Goal: Task Accomplishment & Management: Manage account settings

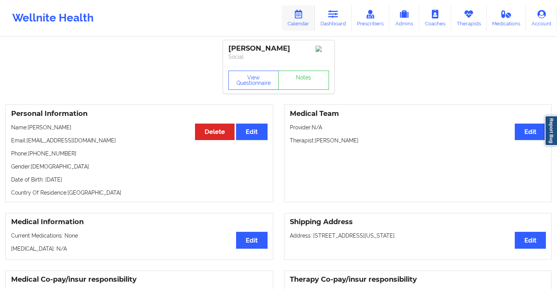
click at [297, 12] on icon at bounding box center [299, 14] width 10 height 8
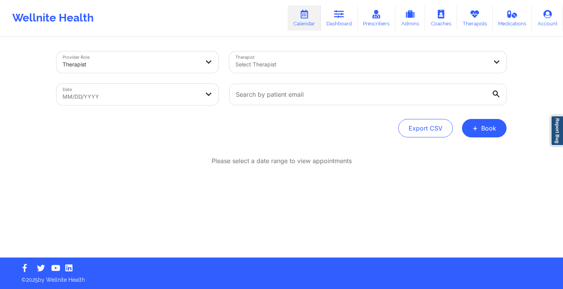
click at [180, 98] on body "Wellnite Health Calendar Dashboard Prescribers Admins Coaches Therapists Medica…" at bounding box center [281, 144] width 563 height 289
select select "2025-8"
select select "2025-9"
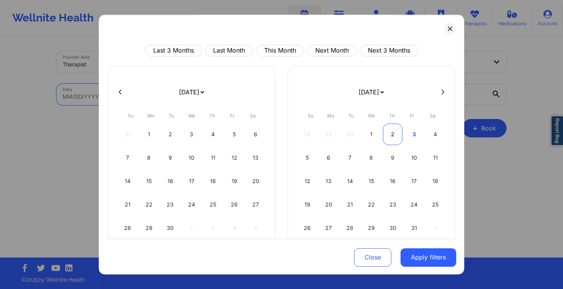
click at [391, 134] on div "2" at bounding box center [393, 135] width 20 height 22
select select "2025-9"
select select "2025-10"
select select "2025-9"
select select "2025-10"
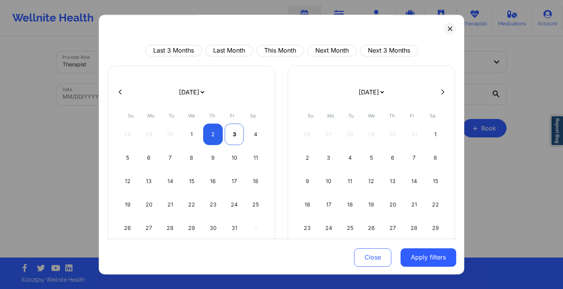
click at [232, 141] on div "3" at bounding box center [235, 135] width 20 height 22
select select "2025-9"
select select "2025-10"
click at [413, 257] on button "Apply filters" at bounding box center [429, 257] width 56 height 18
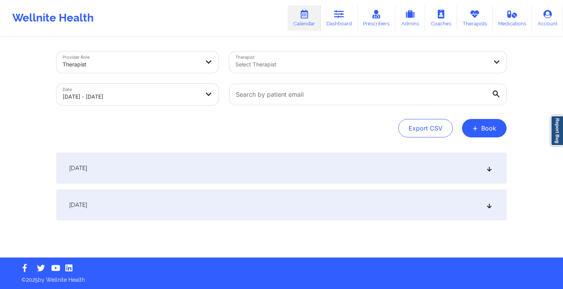
click at [311, 60] on div at bounding box center [361, 64] width 252 height 9
type input "[PERSON_NAME]"
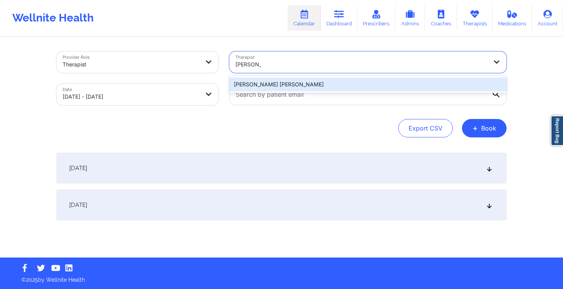
click at [341, 81] on div "[PERSON_NAME] [PERSON_NAME]" at bounding box center [367, 85] width 277 height 14
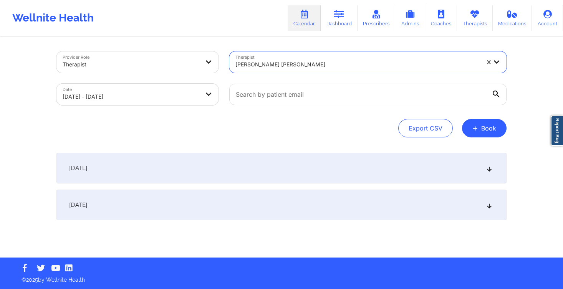
click at [292, 180] on div "[DATE]" at bounding box center [281, 168] width 450 height 31
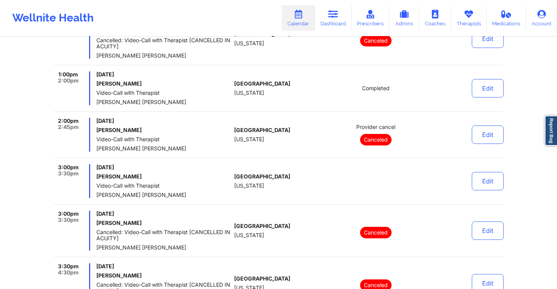
scroll to position [587, 0]
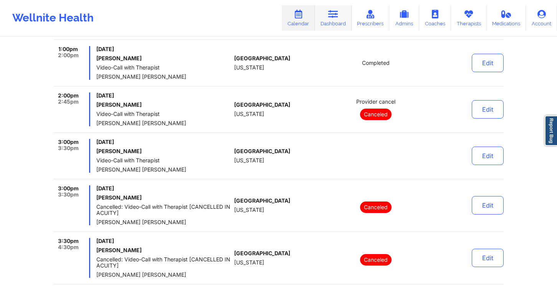
click at [340, 24] on link "Dashboard" at bounding box center [333, 17] width 37 height 25
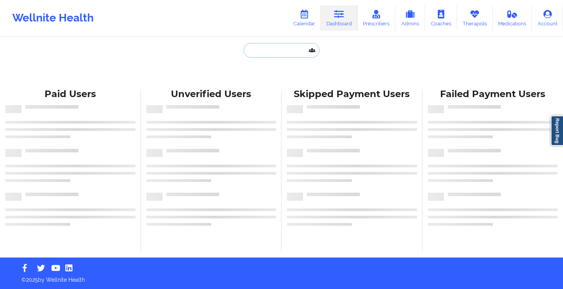
click at [262, 50] on input "text" at bounding box center [282, 50] width 76 height 15
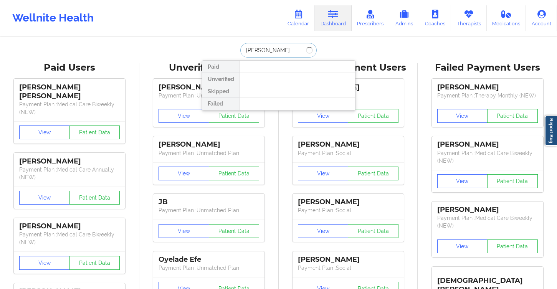
type input "[PERSON_NAME]"
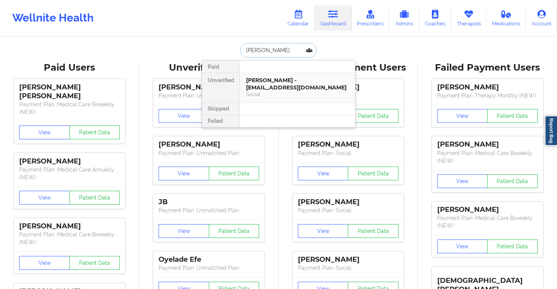
click at [271, 92] on div "Social" at bounding box center [297, 94] width 103 height 7
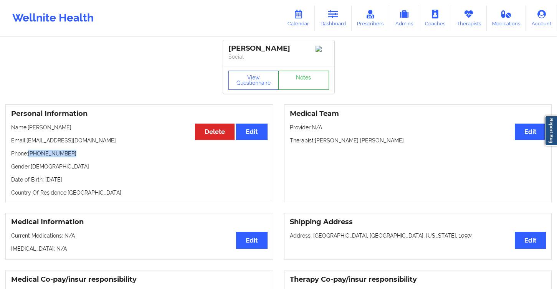
drag, startPoint x: 75, startPoint y: 154, endPoint x: 30, endPoint y: 156, distance: 45.8
click at [30, 156] on p "Phone: [PHONE_NUMBER]" at bounding box center [139, 154] width 257 height 8
copy p "[PHONE_NUMBER]"
click at [336, 20] on link "Dashboard" at bounding box center [333, 17] width 37 height 25
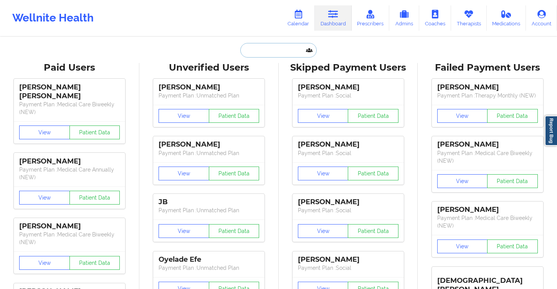
click at [261, 45] on input "text" at bounding box center [278, 50] width 76 height 15
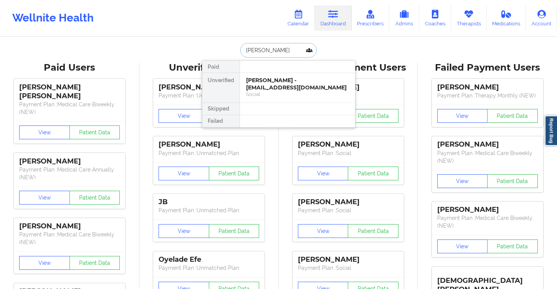
type input "trishay"
click at [275, 79] on div "[PERSON_NAME] - [PERSON_NAME][EMAIL_ADDRESS][DOMAIN_NAME]" at bounding box center [297, 84] width 103 height 14
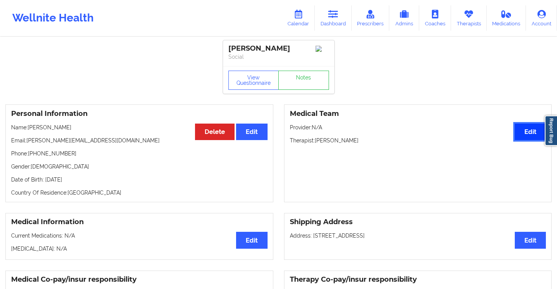
click at [530, 139] on button "Edit" at bounding box center [530, 132] width 31 height 17
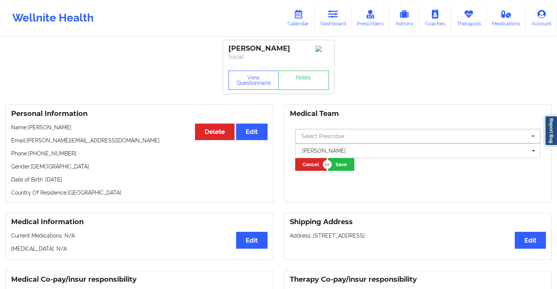
click at [345, 139] on input "text" at bounding box center [418, 136] width 245 height 14
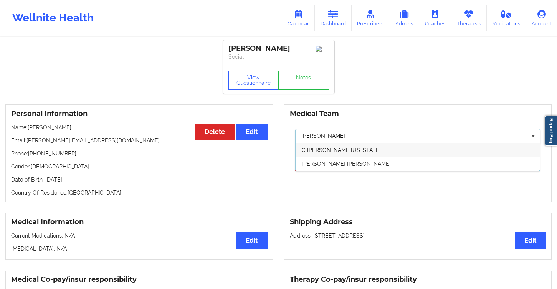
type input "[PERSON_NAME]"
click at [343, 150] on span "C [PERSON_NAME][US_STATE]" at bounding box center [341, 150] width 79 height 6
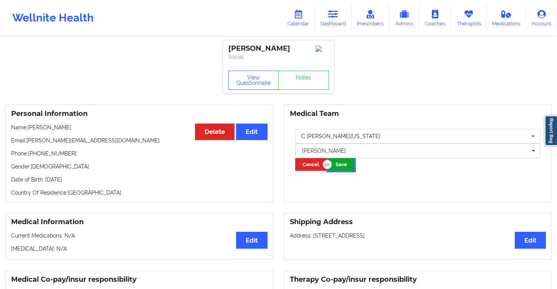
click at [346, 170] on button "Save" at bounding box center [341, 164] width 27 height 13
click at [336, 21] on link "Dashboard" at bounding box center [333, 17] width 37 height 25
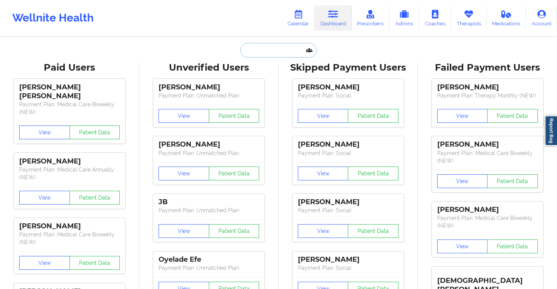
click at [284, 51] on input "text" at bounding box center [278, 50] width 76 height 15
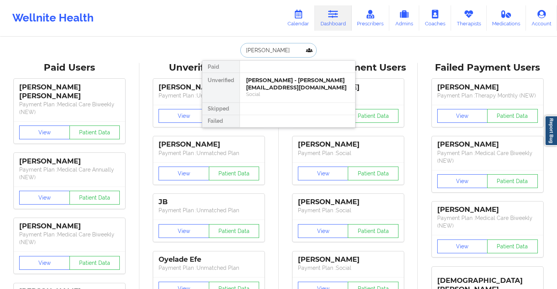
type input "[PERSON_NAME]"
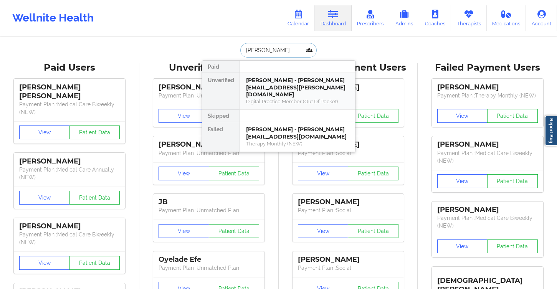
click at [299, 89] on div "[PERSON_NAME] - [PERSON_NAME][EMAIL_ADDRESS][PERSON_NAME][DOMAIN_NAME]" at bounding box center [297, 88] width 103 height 22
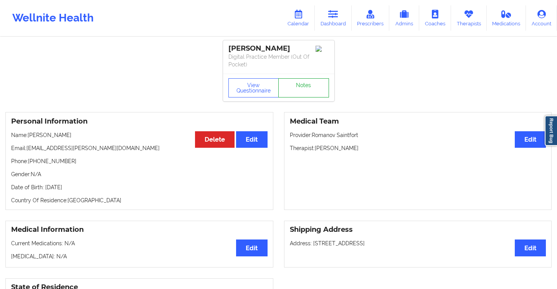
click at [302, 95] on link "Notes" at bounding box center [304, 87] width 51 height 19
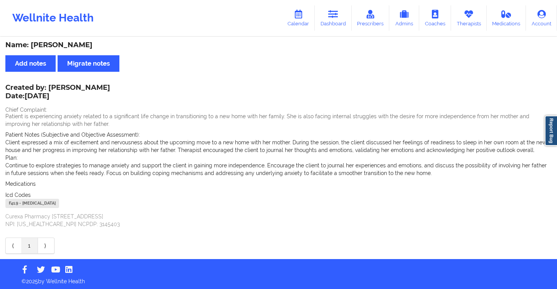
scroll to position [3, 0]
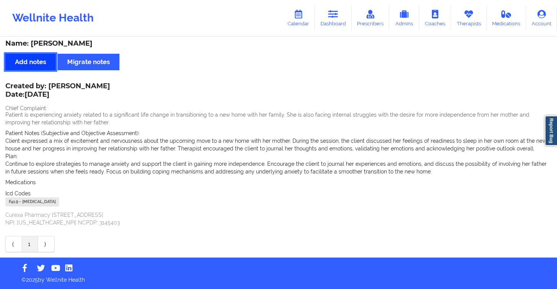
click at [31, 62] on button "Add notes" at bounding box center [30, 62] width 50 height 17
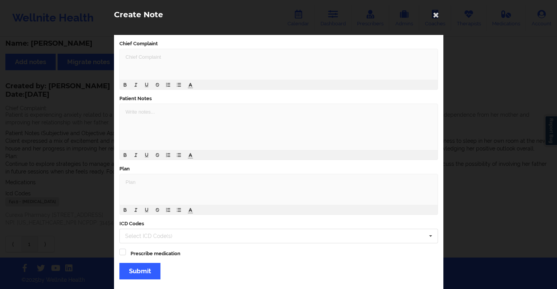
scroll to position [17, 0]
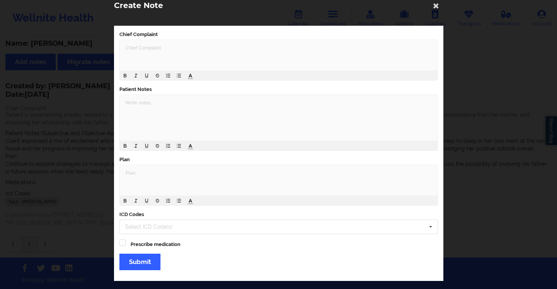
click at [192, 169] on div at bounding box center [279, 180] width 318 height 31
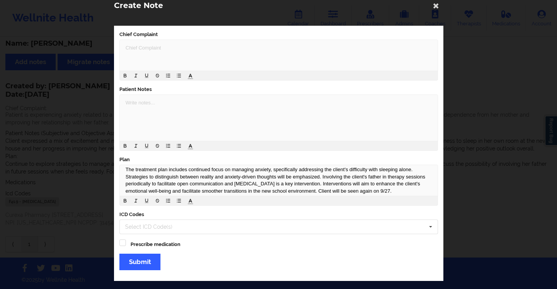
scroll to position [7, 0]
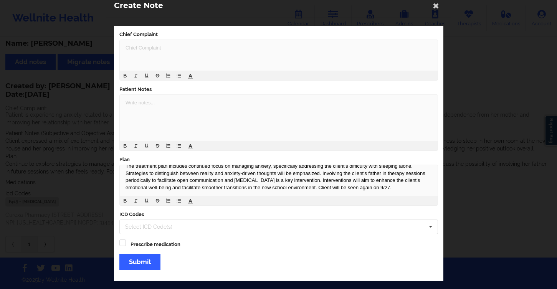
click at [186, 53] on div at bounding box center [279, 55] width 318 height 31
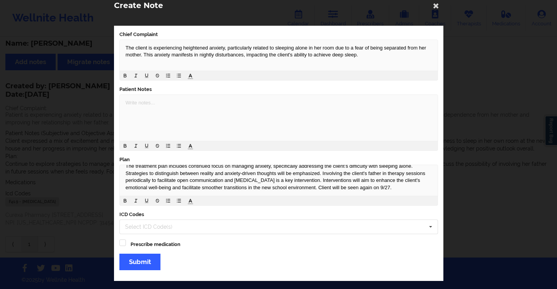
click at [198, 111] on div at bounding box center [279, 118] width 318 height 46
paste div
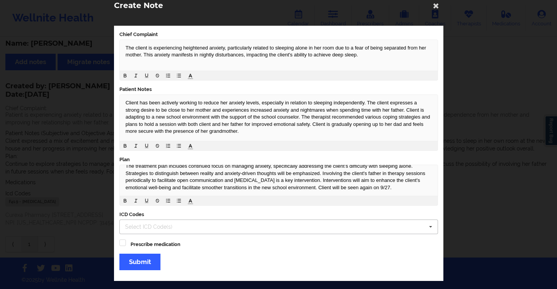
click at [211, 226] on div "Select ICD Code(s) [MEDICAL_DATA] - [PERSON_NAME] Disease G30 - Alzheimer’s Dis…" at bounding box center [278, 227] width 319 height 15
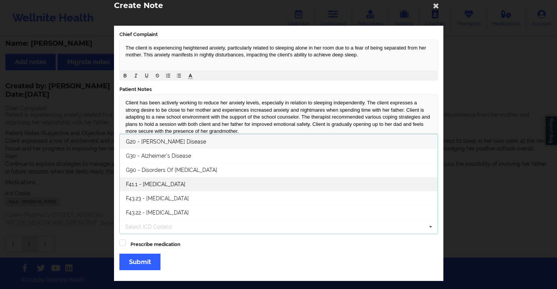
click at [186, 187] on span "F41.1 - [MEDICAL_DATA]" at bounding box center [156, 184] width 60 height 6
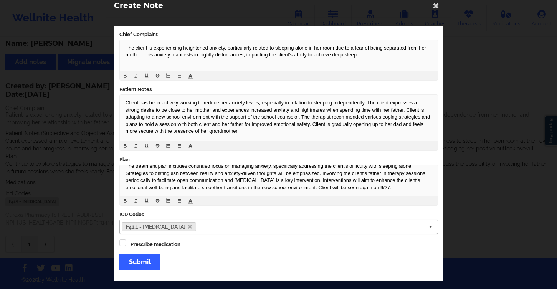
click at [232, 261] on div "Chief Complaint The client is experiencing heightened anxiety, particularly rel…" at bounding box center [279, 154] width 330 height 256
click at [142, 262] on button "Submit" at bounding box center [139, 262] width 41 height 17
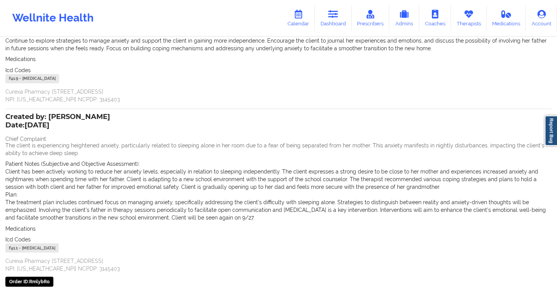
scroll to position [187, 0]
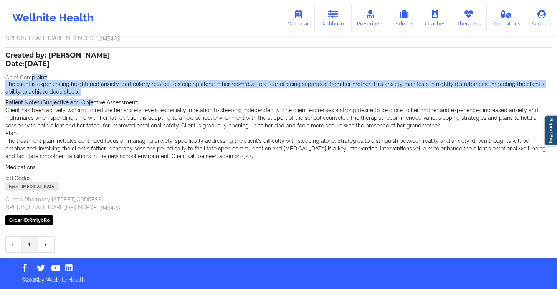
drag, startPoint x: 33, startPoint y: 76, endPoint x: 93, endPoint y: 103, distance: 66.0
click at [93, 103] on div "Created by: [PERSON_NAME] Date: [DATE] Chief Complaint: The client is experienc…" at bounding box center [278, 140] width 547 height 174
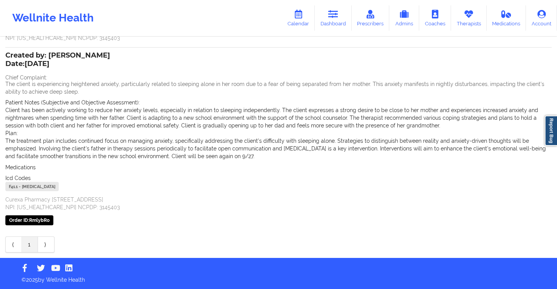
click at [88, 121] on p "Client has been actively working to reduce her anxiety levels, especially in re…" at bounding box center [278, 117] width 547 height 23
click at [41, 222] on div "Order ID: RmlybRo" at bounding box center [29, 221] width 48 height 10
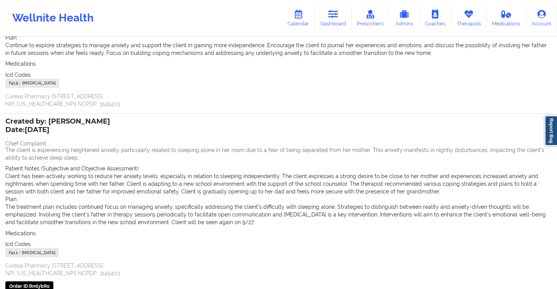
scroll to position [0, 0]
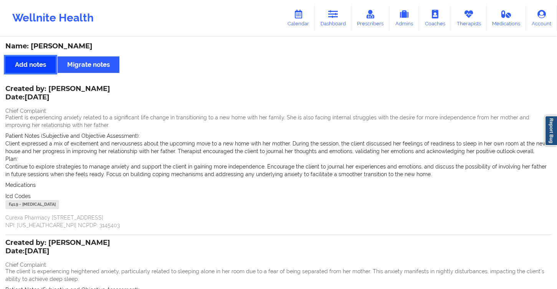
click at [25, 63] on button "Add notes" at bounding box center [30, 64] width 50 height 17
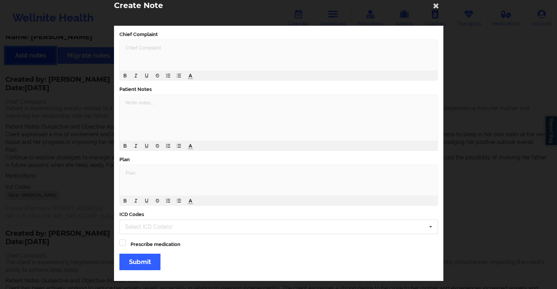
scroll to position [10, 0]
click at [170, 230] on div "Select ICD Code(s)" at bounding box center [153, 227] width 60 height 9
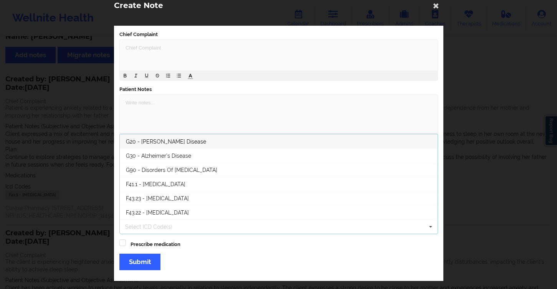
click at [171, 229] on div "Select ICD Code(s) [MEDICAL_DATA] - [PERSON_NAME] Disease G30 - Alzheimer’s Dis…" at bounding box center [278, 227] width 319 height 15
click at [204, 103] on p at bounding box center [279, 103] width 307 height 7
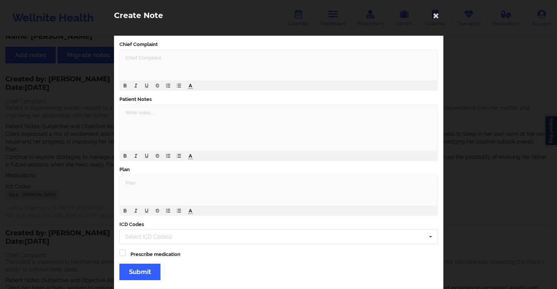
scroll to position [0, 0]
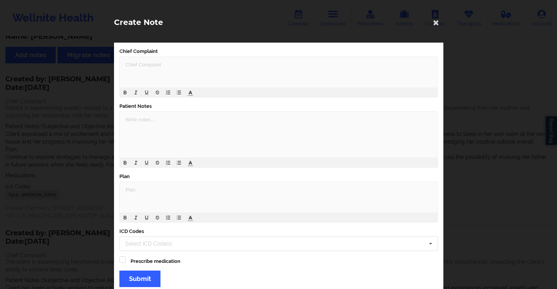
click at [159, 68] on p at bounding box center [279, 64] width 307 height 7
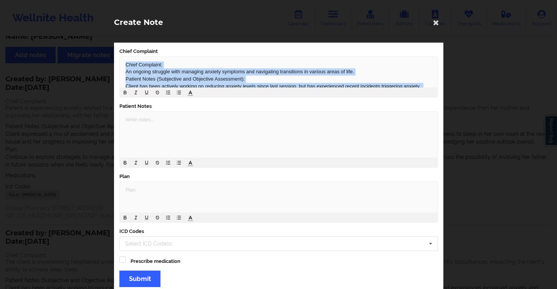
drag, startPoint x: 146, startPoint y: 83, endPoint x: 118, endPoint y: 56, distance: 38.3
click at [119, 56] on div "Chief Complaint Chief Complaint: An ongoing struggle with managing anxiety symp…" at bounding box center [278, 73] width 319 height 50
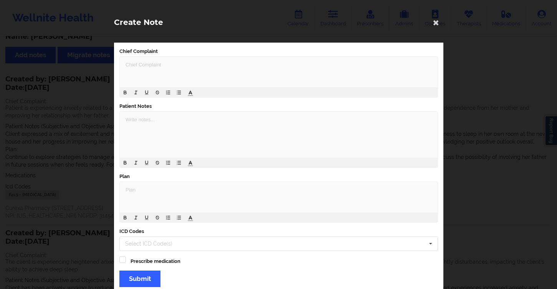
click at [192, 70] on div at bounding box center [279, 72] width 318 height 31
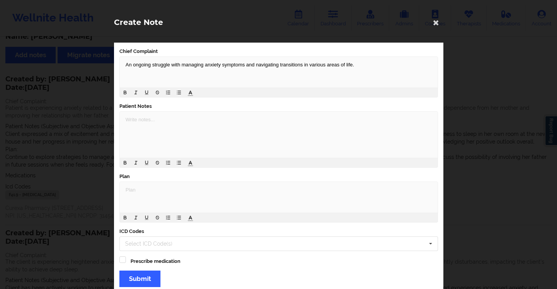
click at [182, 123] on p at bounding box center [279, 119] width 307 height 7
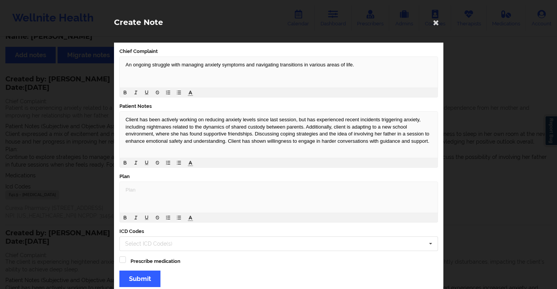
click at [205, 191] on p at bounding box center [279, 190] width 307 height 7
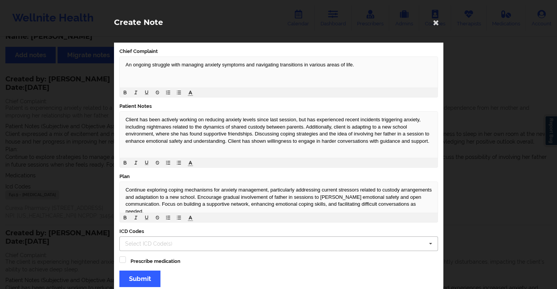
click at [199, 245] on div "Select ICD Code(s) [MEDICAL_DATA] - [PERSON_NAME] Disease G30 - Alzheimer’s Dis…" at bounding box center [278, 244] width 319 height 15
click at [132, 245] on input "f41.3" at bounding box center [139, 244] width 28 height 7
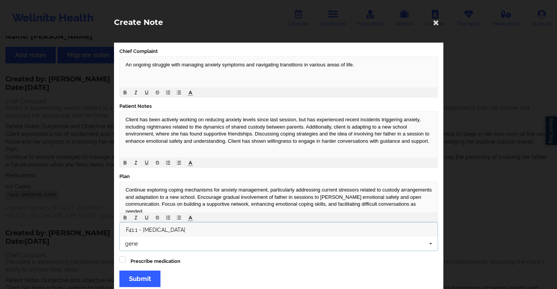
type input "gene"
click at [168, 229] on span "F41.1 - [MEDICAL_DATA]" at bounding box center [156, 230] width 60 height 6
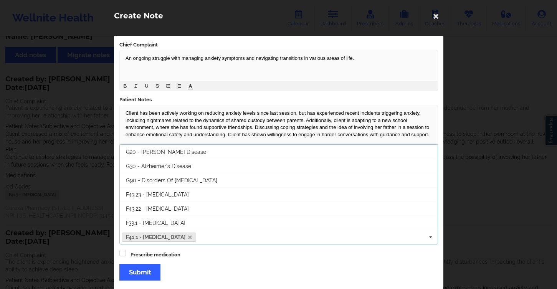
scroll to position [13, 0]
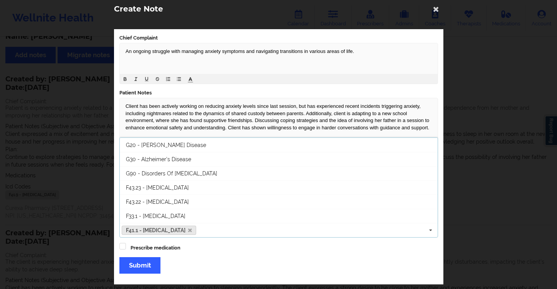
click at [242, 261] on div "Chief Complaint An ongoing struggle with managing anxiety symptoms and navigati…" at bounding box center [279, 157] width 330 height 256
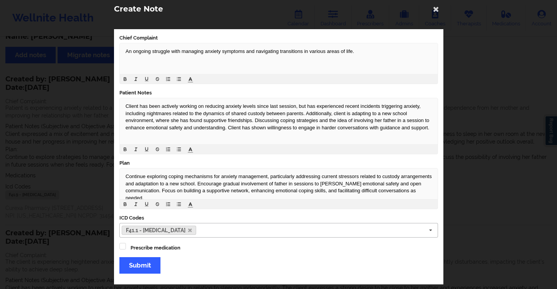
scroll to position [17, 0]
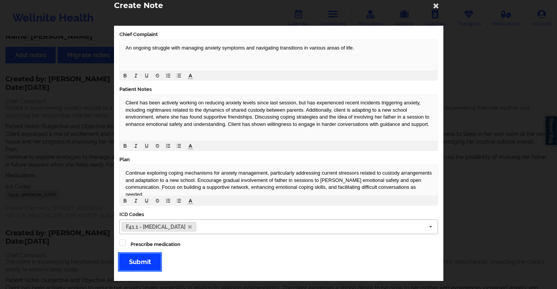
click at [149, 264] on button "Submit" at bounding box center [139, 262] width 41 height 17
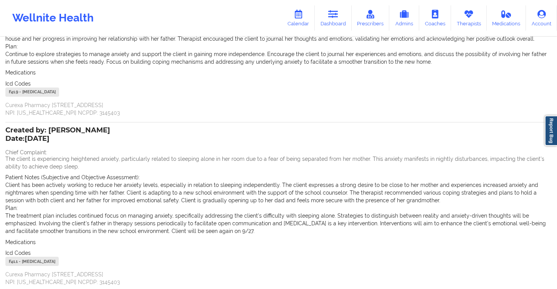
scroll to position [187, 0]
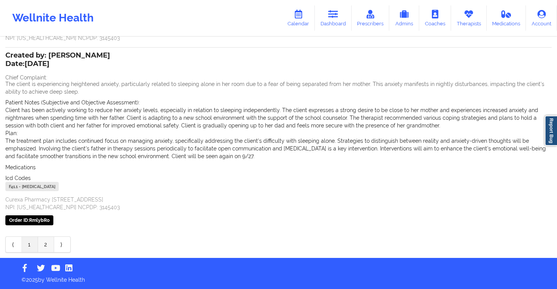
click at [48, 244] on link "2" at bounding box center [46, 244] width 16 height 15
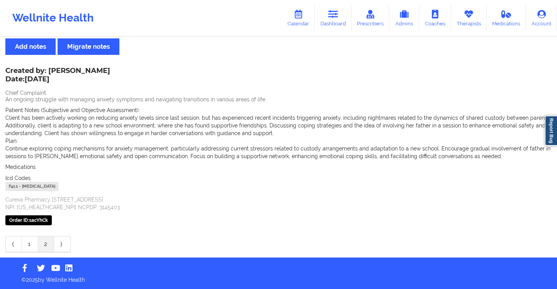
scroll to position [18, 0]
click at [28, 242] on link "1" at bounding box center [30, 244] width 16 height 15
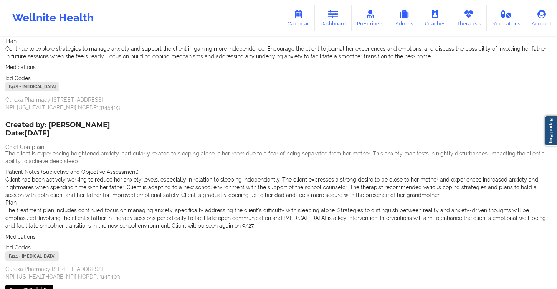
scroll to position [174, 0]
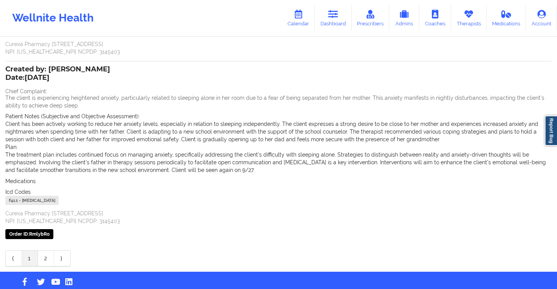
drag, startPoint x: 56, startPoint y: 71, endPoint x: 60, endPoint y: 72, distance: 3.9
click at [59, 72] on div "Created by: [PERSON_NAME] Date: [DATE]" at bounding box center [57, 74] width 105 height 18
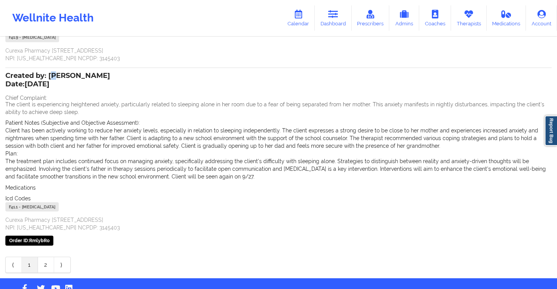
scroll to position [168, 0]
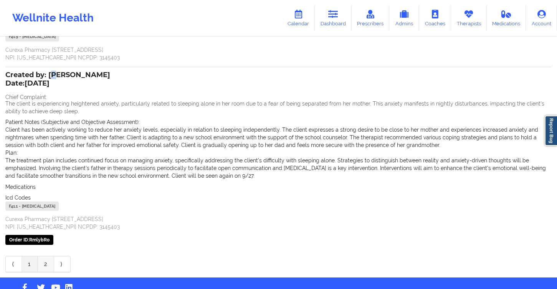
click at [46, 269] on link "2" at bounding box center [46, 264] width 16 height 15
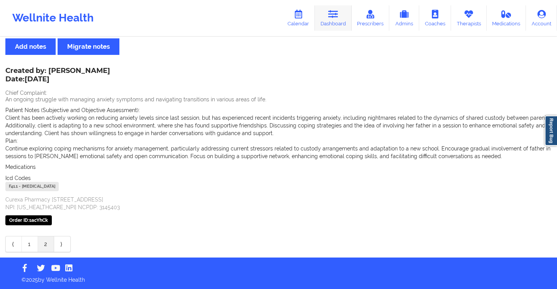
drag, startPoint x: 337, startPoint y: 18, endPoint x: 332, endPoint y: 20, distance: 5.5
click at [337, 18] on icon at bounding box center [333, 14] width 10 height 8
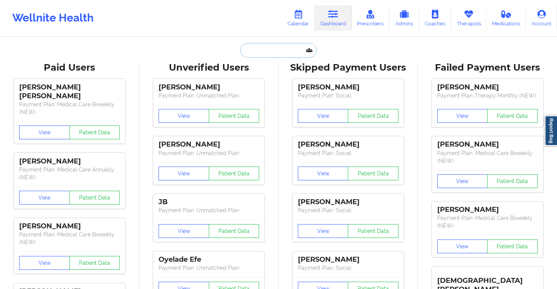
click at [270, 47] on input "text" at bounding box center [278, 50] width 76 height 15
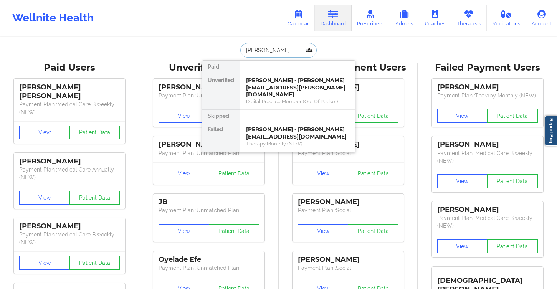
type input "zulem"
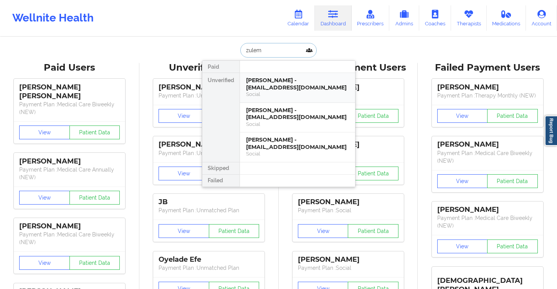
click at [287, 99] on div "[PERSON_NAME] - [EMAIL_ADDRESS][DOMAIN_NAME] Social" at bounding box center [297, 88] width 115 height 30
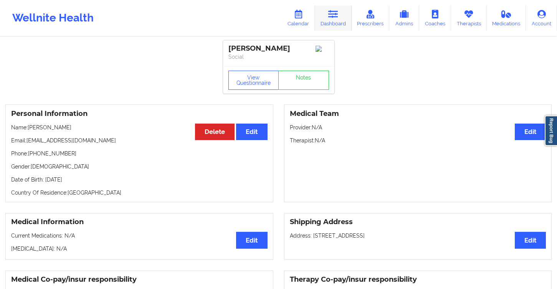
click at [347, 25] on link "Dashboard" at bounding box center [333, 17] width 37 height 25
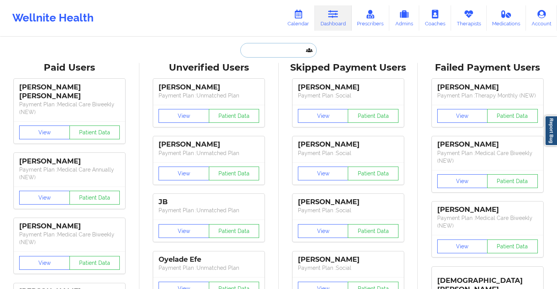
click at [259, 53] on input "text" at bounding box center [278, 50] width 76 height 15
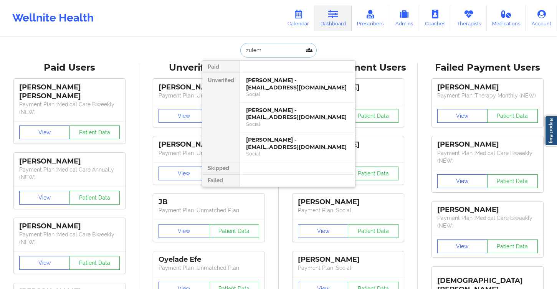
click at [278, 54] on input "zulem" at bounding box center [278, 50] width 76 height 15
paste input "[EMAIL_ADDRESS][DOMAIN_NAME]"
type input "[EMAIL_ADDRESS][DOMAIN_NAME]"
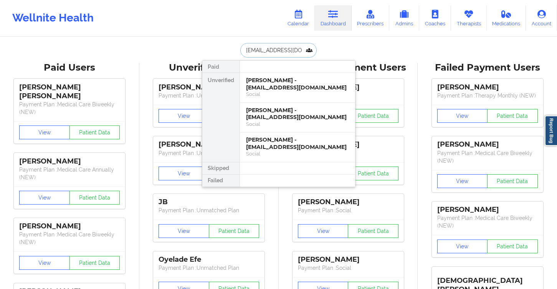
scroll to position [0, 32]
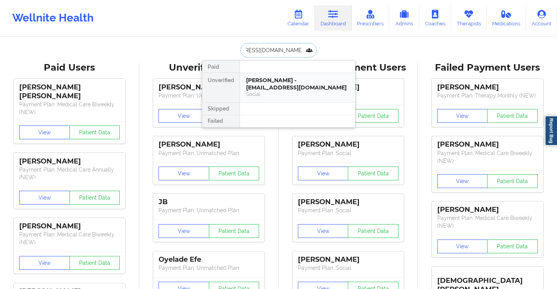
click at [282, 92] on div "Social" at bounding box center [297, 94] width 103 height 7
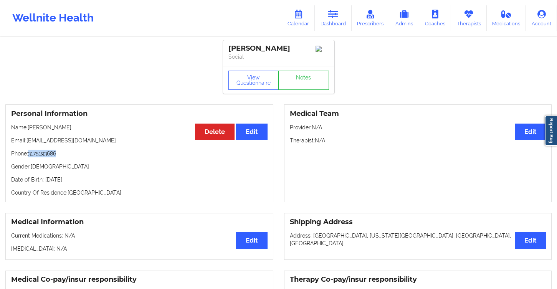
drag, startPoint x: 68, startPoint y: 155, endPoint x: 30, endPoint y: 158, distance: 38.1
click at [30, 158] on p "Phone: [PHONE_NUMBER]" at bounding box center [139, 154] width 257 height 8
copy p "3175193686"
click at [310, 90] on link "Notes" at bounding box center [304, 80] width 51 height 19
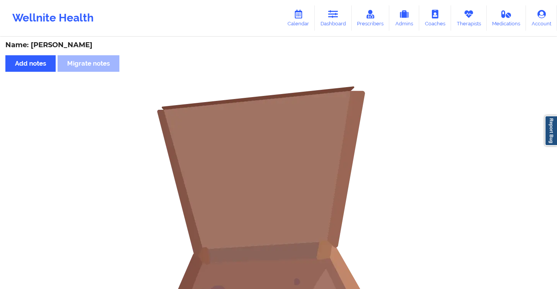
scroll to position [2, 0]
click at [330, 19] on link "Dashboard" at bounding box center [333, 17] width 37 height 25
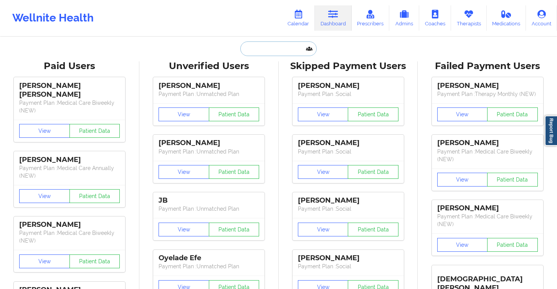
click at [266, 43] on input "text" at bounding box center [278, 48] width 76 height 15
paste input "[PERSON_NAME][EMAIL_ADDRESS][PERSON_NAME][DOMAIN_NAME]"
type input "[PERSON_NAME][EMAIL_ADDRESS][PERSON_NAME][DOMAIN_NAME]"
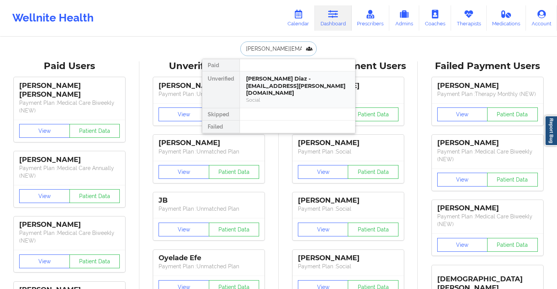
click at [280, 97] on div "Social" at bounding box center [297, 100] width 103 height 7
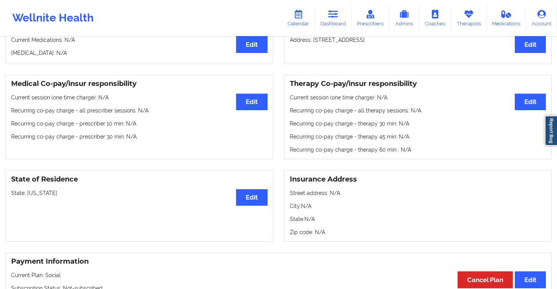
scroll to position [380, 0]
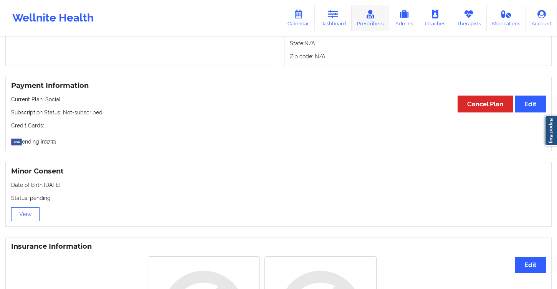
click at [372, 21] on link "Prescribers" at bounding box center [371, 17] width 38 height 25
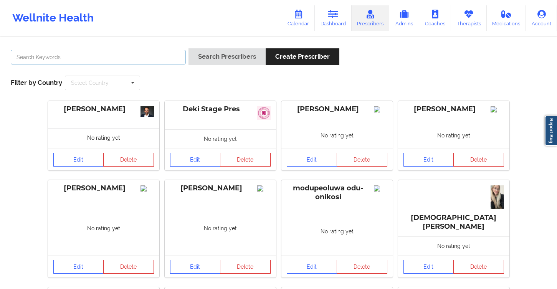
click at [95, 63] on input "text" at bounding box center [98, 57] width 175 height 15
type input "[PERSON_NAME]"
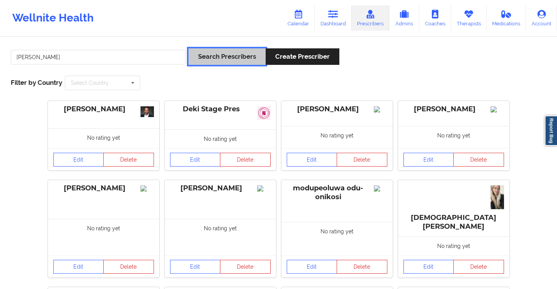
click at [224, 53] on button "Search Prescribers" at bounding box center [227, 56] width 77 height 17
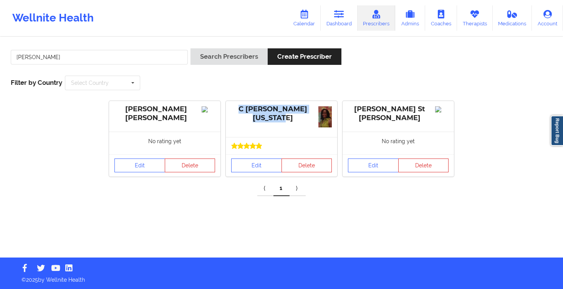
drag, startPoint x: 250, startPoint y: 108, endPoint x: 315, endPoint y: 123, distance: 66.4
click at [315, 123] on div "C [PERSON_NAME][US_STATE]" at bounding box center [281, 119] width 111 height 36
copy div "C [PERSON_NAME][US_STATE]"
click at [338, 21] on link "Dashboard" at bounding box center [339, 17] width 37 height 25
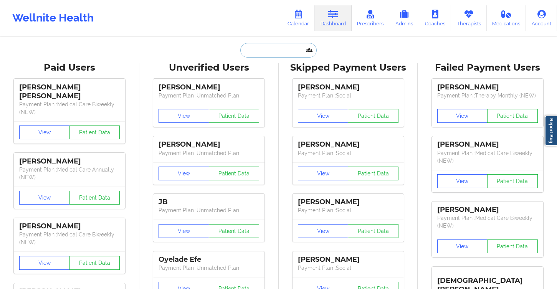
click at [265, 53] on input "text" at bounding box center [278, 50] width 76 height 15
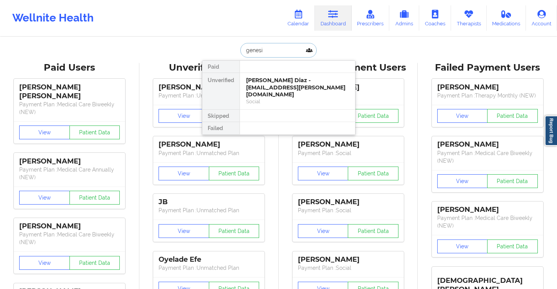
type input "genesis"
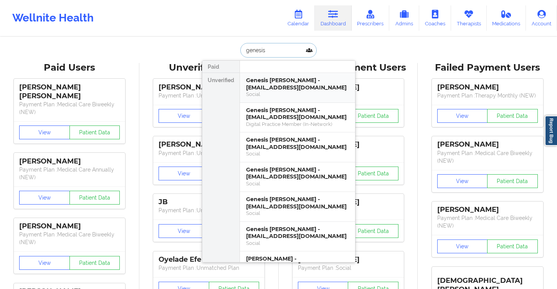
click at [300, 90] on div "Genesis [PERSON_NAME] - [EMAIL_ADDRESS][DOMAIN_NAME]" at bounding box center [297, 84] width 103 height 14
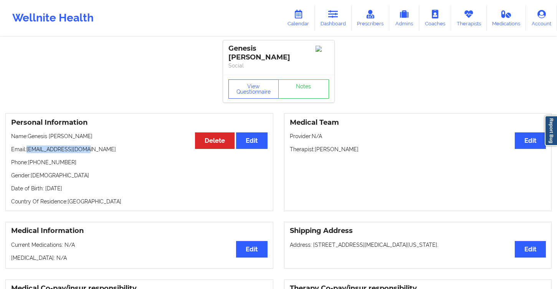
drag, startPoint x: 93, startPoint y: 143, endPoint x: 28, endPoint y: 143, distance: 65.3
click at [28, 146] on p "Email: [EMAIL_ADDRESS][DOMAIN_NAME]" at bounding box center [139, 150] width 257 height 8
copy p "[EMAIL_ADDRESS][DOMAIN_NAME]"
click at [305, 85] on link "Notes" at bounding box center [304, 89] width 51 height 19
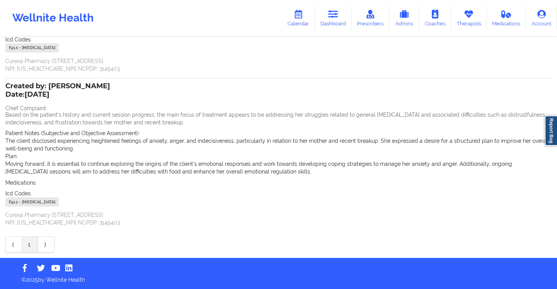
scroll to position [149, 0]
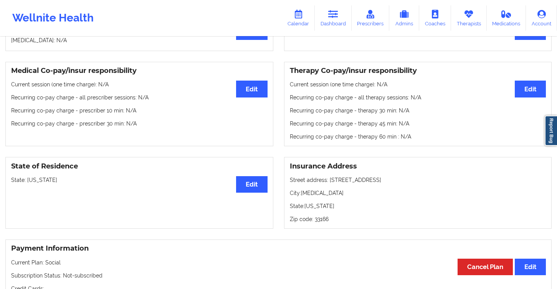
scroll to position [222, 0]
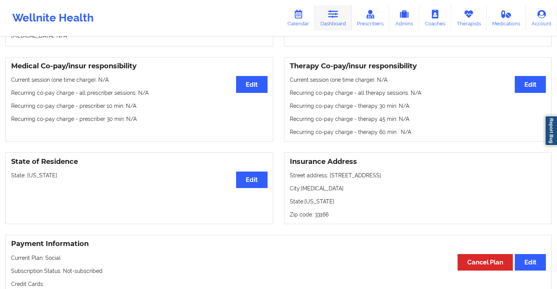
click at [347, 14] on link "Dashboard" at bounding box center [333, 17] width 37 height 25
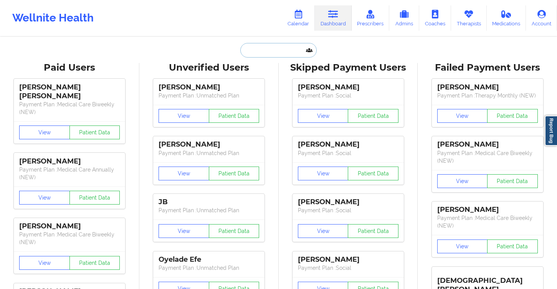
click at [245, 51] on input "text" at bounding box center [278, 50] width 76 height 15
click at [287, 44] on input "text" at bounding box center [278, 50] width 76 height 15
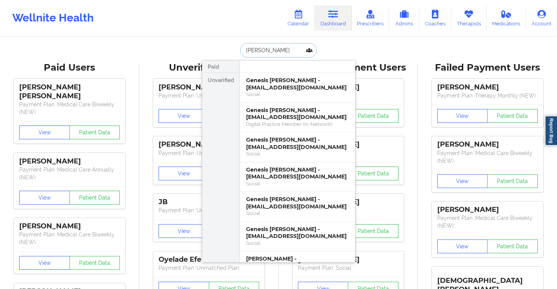
type input "[PERSON_NAME]"
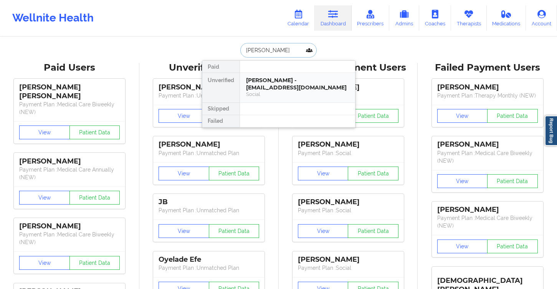
click at [257, 85] on div "[PERSON_NAME] - [EMAIL_ADDRESS][DOMAIN_NAME]" at bounding box center [297, 84] width 103 height 14
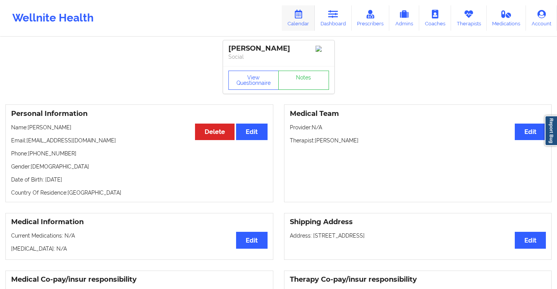
click at [331, 17] on icon at bounding box center [333, 14] width 10 height 8
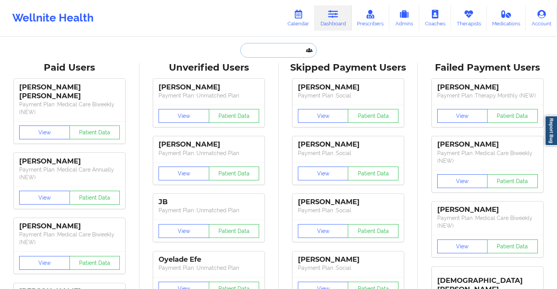
click at [258, 48] on input "text" at bounding box center [278, 50] width 76 height 15
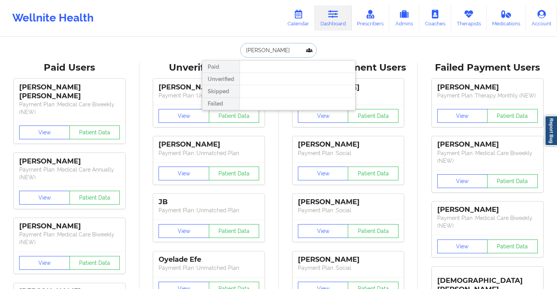
click at [263, 55] on input "[PERSON_NAME]" at bounding box center [278, 50] width 76 height 15
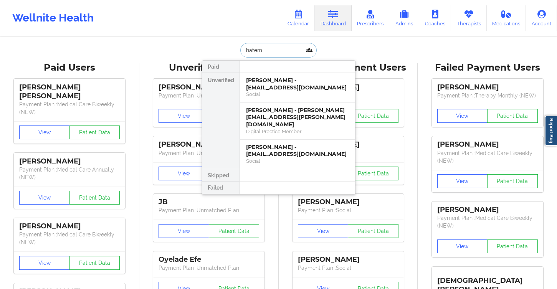
click at [276, 45] on input "hatem" at bounding box center [278, 50] width 76 height 15
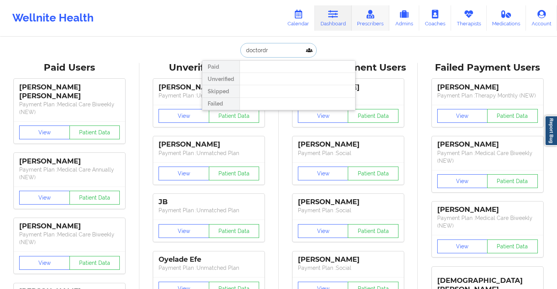
type input "doctordr"
click at [373, 21] on link "Prescribers" at bounding box center [371, 17] width 38 height 25
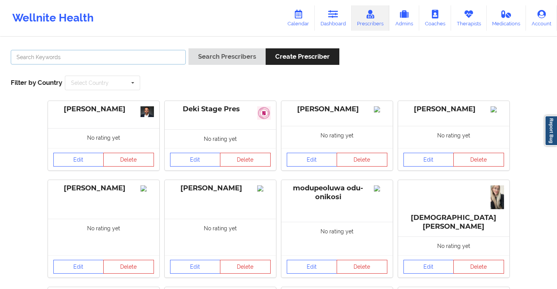
click at [137, 54] on input "text" at bounding box center [98, 57] width 175 height 15
type input "hatem"
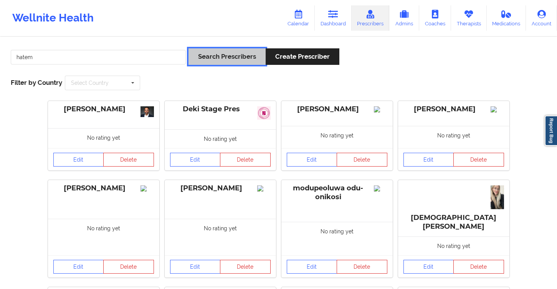
click at [222, 56] on button "Search Prescribers" at bounding box center [227, 56] width 77 height 17
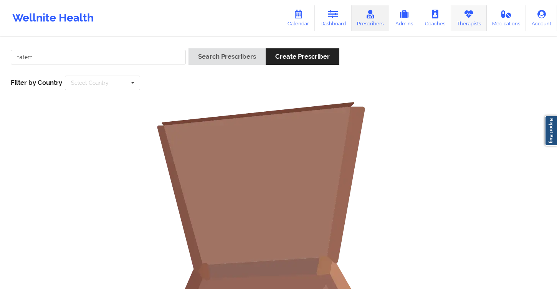
click at [463, 16] on link "Therapists" at bounding box center [469, 17] width 36 height 25
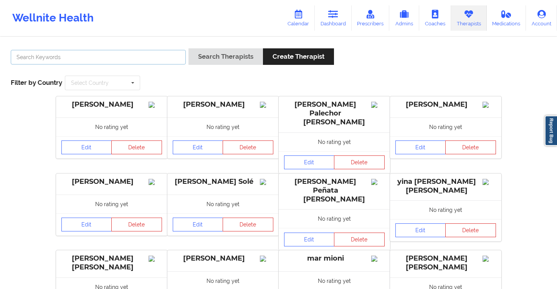
click at [98, 52] on input "text" at bounding box center [98, 57] width 175 height 15
type input "hatem"
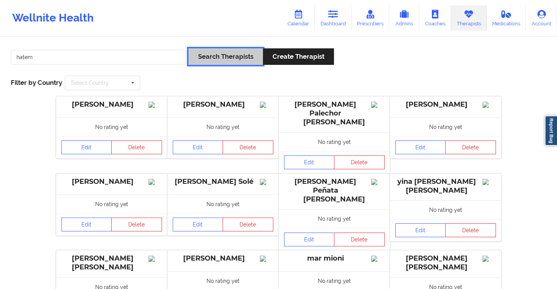
click at [216, 55] on button "Search Therapists" at bounding box center [226, 56] width 75 height 17
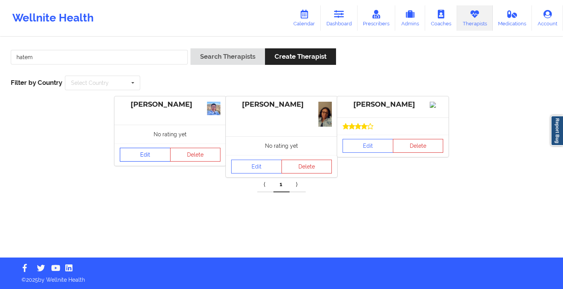
click at [132, 156] on link "Edit" at bounding box center [145, 155] width 51 height 14
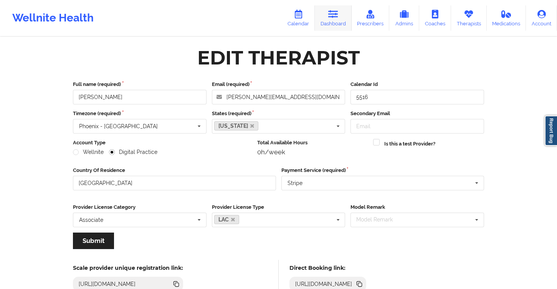
click at [326, 18] on link "Dashboard" at bounding box center [333, 17] width 37 height 25
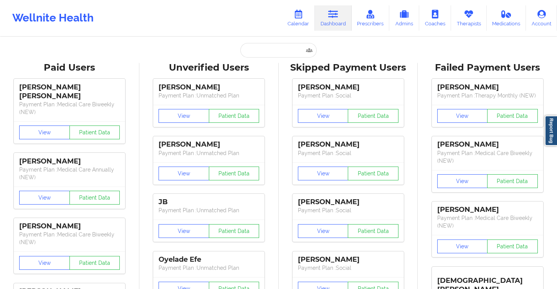
click at [268, 52] on input "text" at bounding box center [278, 50] width 76 height 15
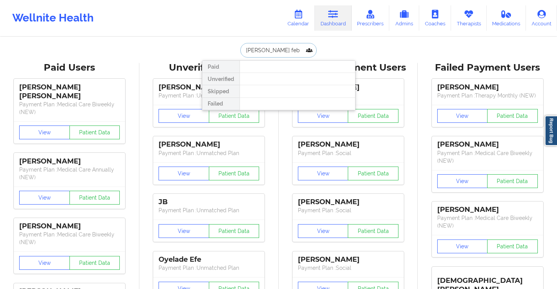
type input "[PERSON_NAME]"
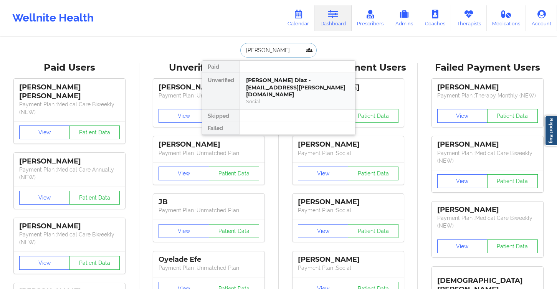
click at [260, 89] on div "[PERSON_NAME] Diaz - [EMAIL_ADDRESS][PERSON_NAME][DOMAIN_NAME]" at bounding box center [297, 88] width 103 height 22
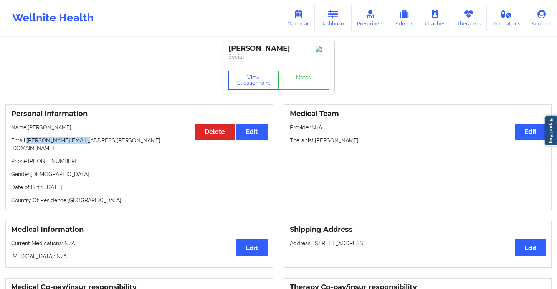
drag, startPoint x: 92, startPoint y: 141, endPoint x: 27, endPoint y: 143, distance: 65.3
click at [27, 143] on p "Email: [PERSON_NAME][EMAIL_ADDRESS][PERSON_NAME][DOMAIN_NAME]" at bounding box center [139, 144] width 257 height 15
copy p "[PERSON_NAME][EMAIL_ADDRESS][PERSON_NAME][DOMAIN_NAME]"
drag, startPoint x: 66, startPoint y: 155, endPoint x: 38, endPoint y: 158, distance: 28.6
click at [38, 158] on p "Phone: [PHONE_NUMBER]" at bounding box center [139, 162] width 257 height 8
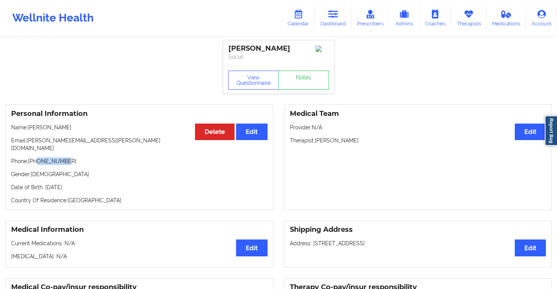
copy p "632823888"
drag, startPoint x: 74, startPoint y: 128, endPoint x: 28, endPoint y: 131, distance: 45.8
click at [28, 131] on p "Name: [PERSON_NAME]" at bounding box center [139, 128] width 257 height 8
copy p "[PERSON_NAME]"
drag, startPoint x: 90, startPoint y: 142, endPoint x: 27, endPoint y: 146, distance: 63.5
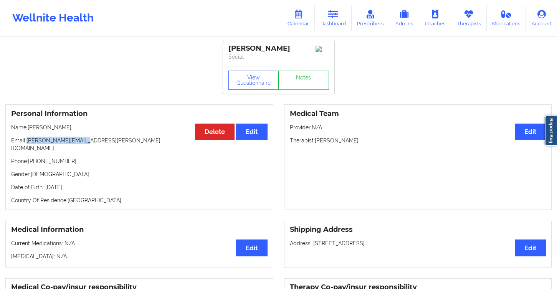
click at [27, 146] on p "Email: [PERSON_NAME][EMAIL_ADDRESS][PERSON_NAME][DOMAIN_NAME]" at bounding box center [139, 144] width 257 height 15
copy p "[PERSON_NAME][EMAIL_ADDRESS][PERSON_NAME][DOMAIN_NAME]"
click at [69, 134] on div "Personal Information Edit Delete Name: [PERSON_NAME] Email: [PERSON_NAME][EMAIL…" at bounding box center [139, 157] width 268 height 106
drag, startPoint x: 86, startPoint y: 144, endPoint x: 28, endPoint y: 145, distance: 58.4
click at [28, 145] on p "Email: [PERSON_NAME][EMAIL_ADDRESS][PERSON_NAME][DOMAIN_NAME]" at bounding box center [139, 144] width 257 height 15
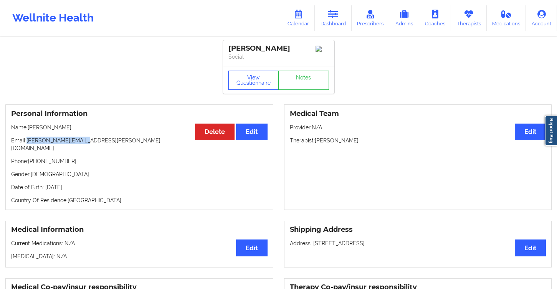
copy p "[PERSON_NAME][EMAIL_ADDRESS][PERSON_NAME][DOMAIN_NAME]"
click at [336, 14] on icon at bounding box center [333, 14] width 10 height 8
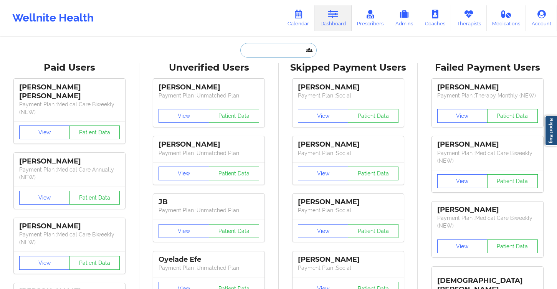
click at [252, 56] on input "text" at bounding box center [278, 50] width 76 height 15
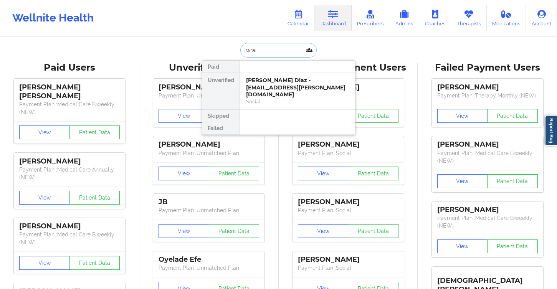
type input "wrait"
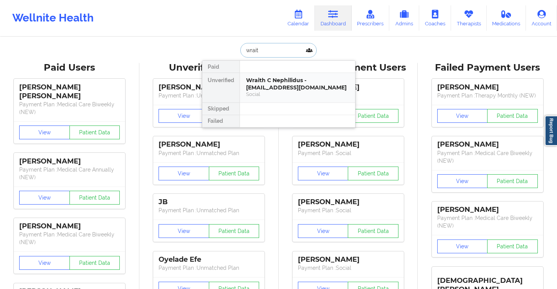
click at [285, 90] on div "Wraith C Nephilidus - [EMAIL_ADDRESS][DOMAIN_NAME]" at bounding box center [297, 84] width 103 height 14
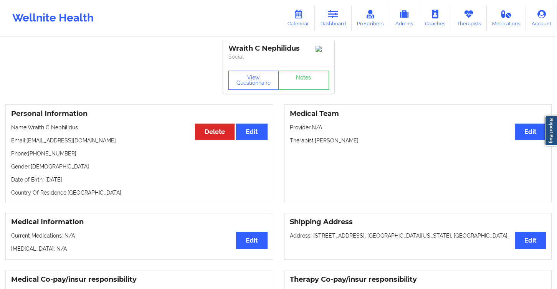
drag, startPoint x: 115, startPoint y: 141, endPoint x: 23, endPoint y: 146, distance: 91.5
click at [23, 144] on p "Email: [EMAIL_ADDRESS][DOMAIN_NAME]" at bounding box center [139, 141] width 257 height 8
click at [101, 158] on p "Phone: [PHONE_NUMBER]" at bounding box center [139, 154] width 257 height 8
drag, startPoint x: 99, startPoint y: 140, endPoint x: 28, endPoint y: 142, distance: 70.7
click at [28, 142] on p "Email: [EMAIL_ADDRESS][DOMAIN_NAME]" at bounding box center [139, 141] width 257 height 8
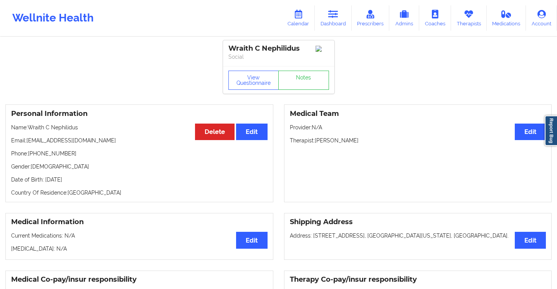
copy p "[EMAIL_ADDRESS][DOMAIN_NAME]"
click at [335, 22] on link "Dashboard" at bounding box center [333, 17] width 37 height 25
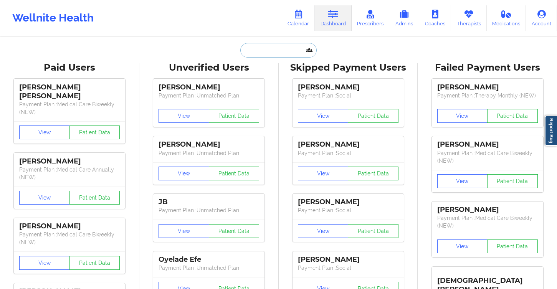
click at [270, 45] on input "text" at bounding box center [278, 50] width 76 height 15
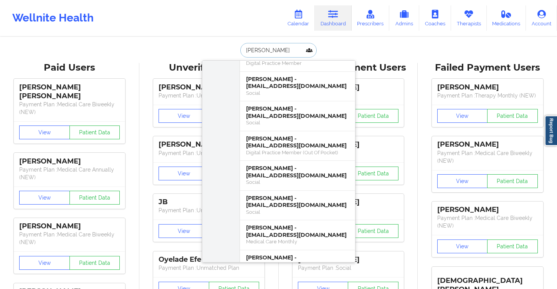
scroll to position [216, 0]
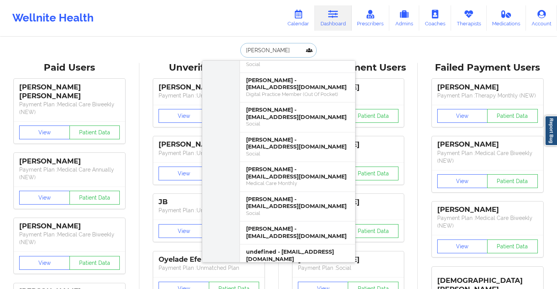
click at [265, 54] on input "[PERSON_NAME]" at bounding box center [278, 50] width 76 height 15
type input "vikicia"
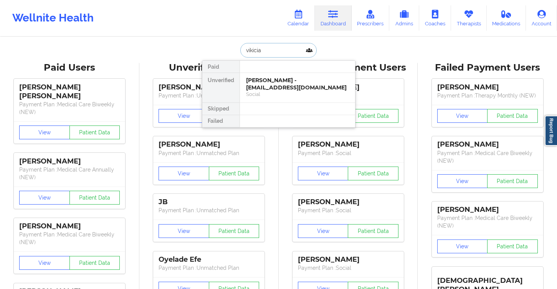
scroll to position [0, 0]
click at [285, 78] on div "[PERSON_NAME] - [EMAIL_ADDRESS][DOMAIN_NAME]" at bounding box center [297, 84] width 103 height 14
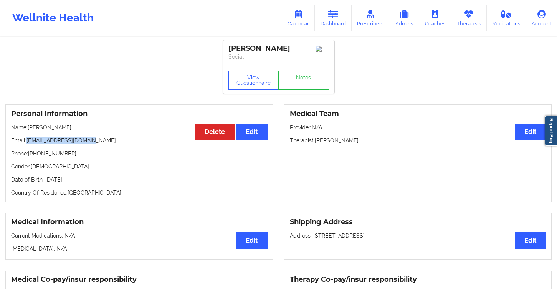
drag, startPoint x: 95, startPoint y: 140, endPoint x: 26, endPoint y: 142, distance: 68.8
click at [26, 142] on p "Email: [EMAIL_ADDRESS][DOMAIN_NAME]" at bounding box center [139, 141] width 257 height 8
click at [332, 27] on link "Dashboard" at bounding box center [333, 17] width 37 height 25
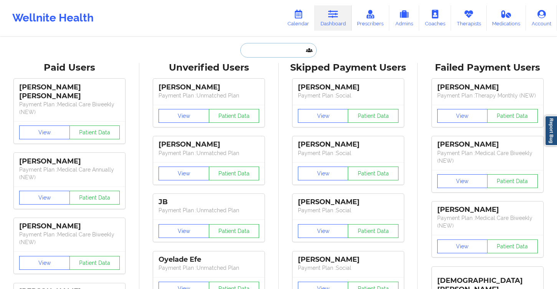
click at [244, 50] on input "text" at bounding box center [278, 50] width 76 height 15
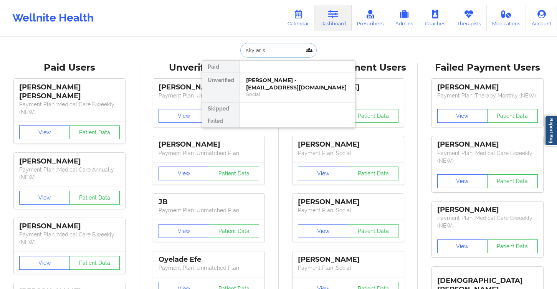
type input "skylar si"
click at [265, 86] on div "[PERSON_NAME] - [EMAIL_ADDRESS][DOMAIN_NAME]" at bounding box center [297, 84] width 103 height 14
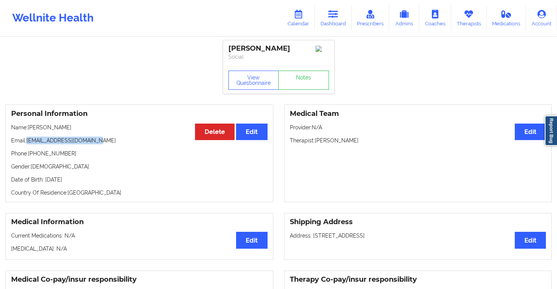
drag, startPoint x: 76, startPoint y: 141, endPoint x: 28, endPoint y: 141, distance: 47.6
click at [28, 141] on p "Email: [EMAIL_ADDRESS][DOMAIN_NAME]" at bounding box center [139, 141] width 257 height 8
drag, startPoint x: 264, startPoint y: 46, endPoint x: 227, endPoint y: 45, distance: 36.5
click at [227, 45] on div "[PERSON_NAME] Social" at bounding box center [278, 53] width 111 height 26
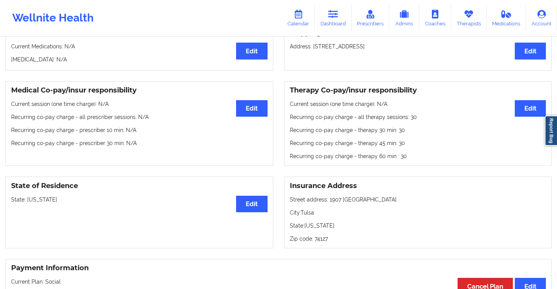
scroll to position [25, 0]
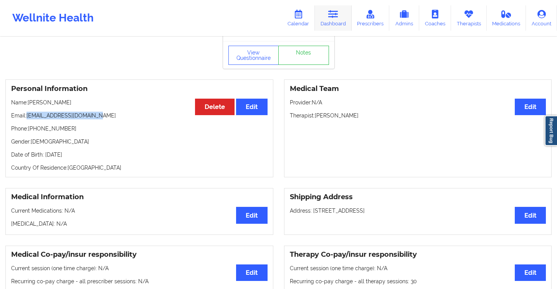
click at [333, 15] on icon at bounding box center [333, 14] width 10 height 8
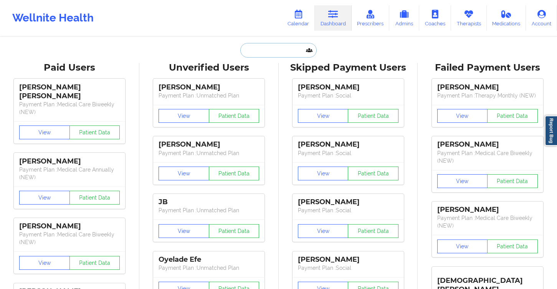
click at [258, 48] on input "text" at bounding box center [278, 50] width 76 height 15
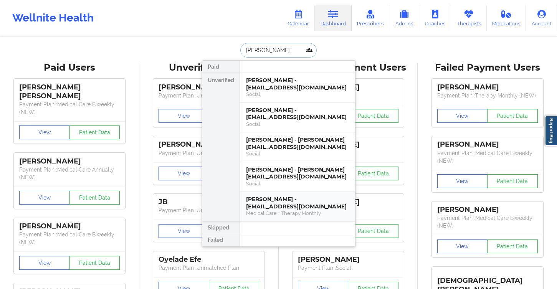
type input "[PERSON_NAME]"
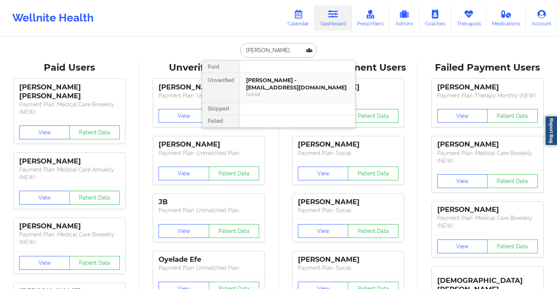
click at [274, 93] on div "Social" at bounding box center [297, 94] width 103 height 7
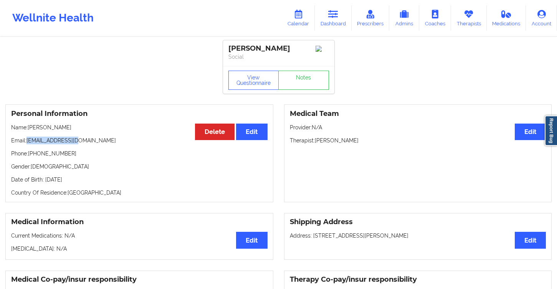
drag, startPoint x: 82, startPoint y: 140, endPoint x: 29, endPoint y: 145, distance: 53.3
click at [29, 144] on p "Email: [EMAIL_ADDRESS][DOMAIN_NAME]" at bounding box center [139, 141] width 257 height 8
click at [332, 16] on icon at bounding box center [333, 14] width 10 height 8
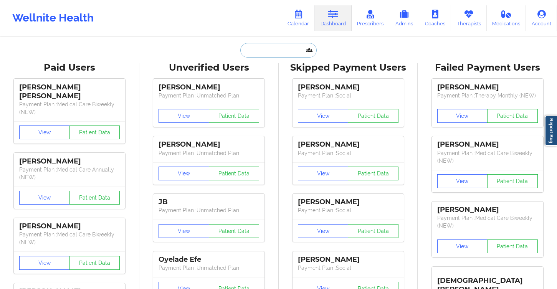
click at [262, 50] on input "text" at bounding box center [278, 50] width 76 height 15
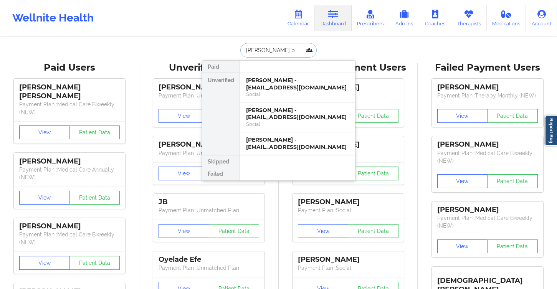
type input "[PERSON_NAME]"
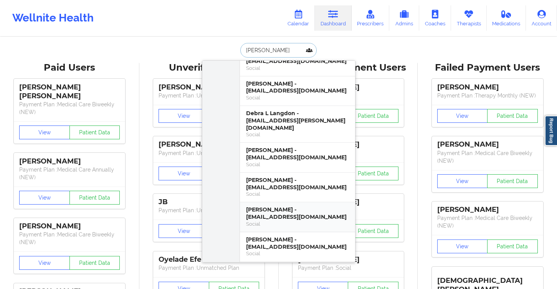
scroll to position [75, 0]
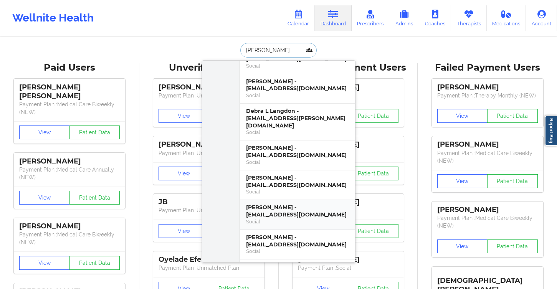
click at [287, 206] on div "[PERSON_NAME] - [EMAIL_ADDRESS][DOMAIN_NAME]" at bounding box center [297, 211] width 103 height 14
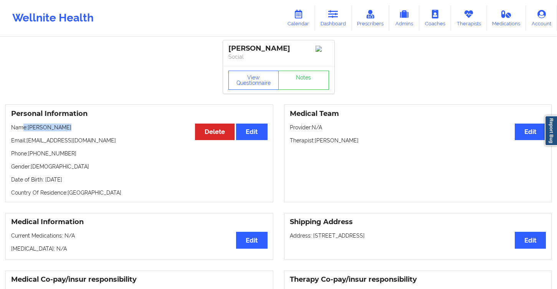
drag, startPoint x: 58, startPoint y: 132, endPoint x: 161, endPoint y: 175, distance: 112.1
click at [28, 130] on p "Name: [PERSON_NAME]" at bounding box center [139, 128] width 257 height 8
click at [212, 201] on div "Personal Information Edit Delete Name: [PERSON_NAME] Email: [EMAIL_ADDRESS][DOM…" at bounding box center [139, 153] width 268 height 98
click at [344, 19] on link "Dashboard" at bounding box center [333, 17] width 37 height 25
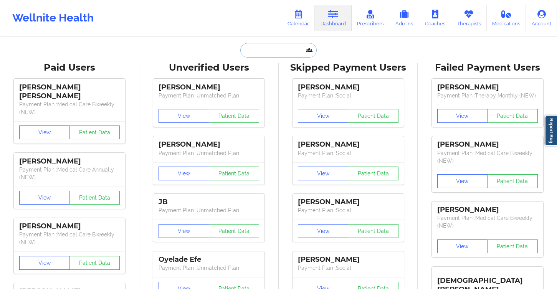
click at [268, 46] on input "text" at bounding box center [278, 50] width 76 height 15
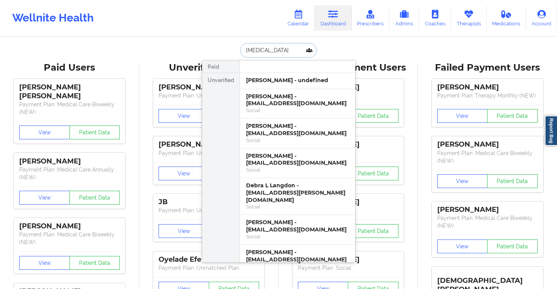
type input "skylar"
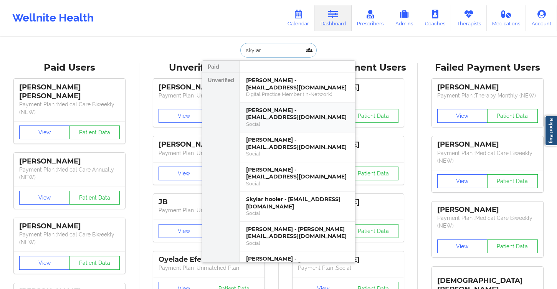
click at [287, 118] on div "[PERSON_NAME] - [EMAIL_ADDRESS][DOMAIN_NAME]" at bounding box center [297, 114] width 103 height 14
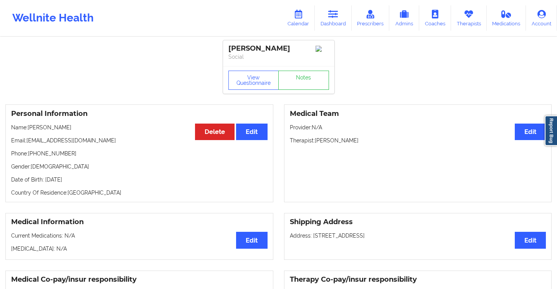
drag, startPoint x: 109, startPoint y: 139, endPoint x: 26, endPoint y: 118, distance: 85.4
click at [22, 134] on div "Personal Information Edit Delete Name: [PERSON_NAME] Email: [EMAIL_ADDRESS][DOM…" at bounding box center [139, 153] width 268 height 98
click at [138, 151] on div "Personal Information Edit Delete Name: [PERSON_NAME] Email: [EMAIL_ADDRESS][DOM…" at bounding box center [139, 153] width 268 height 98
click at [323, 21] on link "Dashboard" at bounding box center [333, 17] width 37 height 25
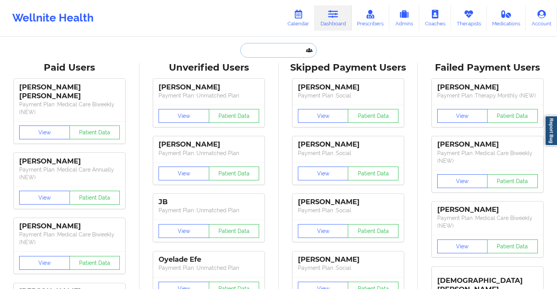
click at [260, 50] on input "text" at bounding box center [278, 50] width 76 height 15
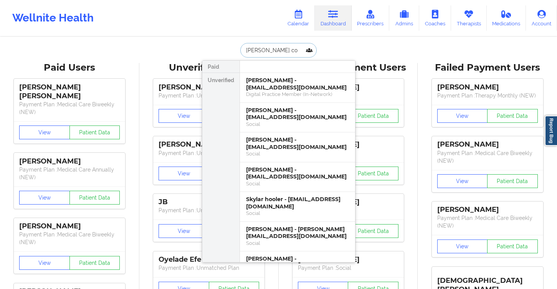
type input "[PERSON_NAME]"
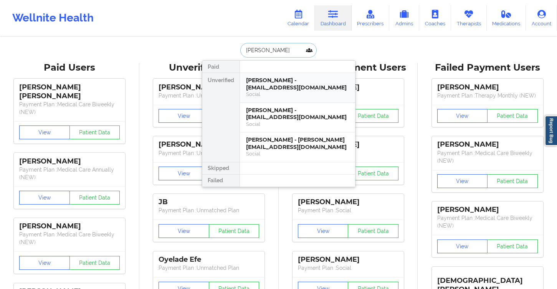
click at [289, 91] on div "Social" at bounding box center [297, 94] width 103 height 7
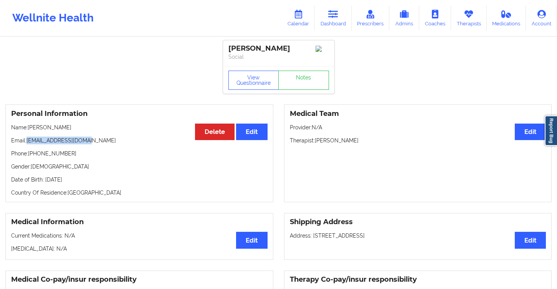
drag, startPoint x: 96, startPoint y: 143, endPoint x: 28, endPoint y: 143, distance: 68.0
click at [28, 143] on p "Email: [EMAIL_ADDRESS][DOMAIN_NAME]" at bounding box center [139, 141] width 257 height 8
click at [259, 48] on div "[PERSON_NAME]" at bounding box center [279, 48] width 101 height 9
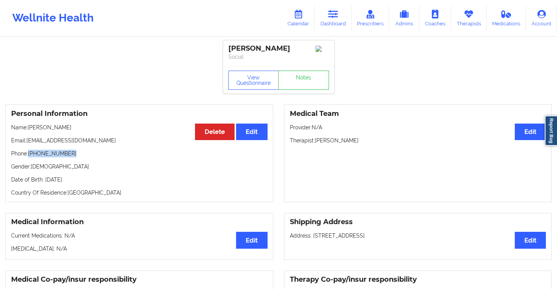
drag, startPoint x: 69, startPoint y: 157, endPoint x: 30, endPoint y: 158, distance: 38.8
click at [30, 158] on p "Phone: [PHONE_NUMBER]" at bounding box center [139, 154] width 257 height 8
drag, startPoint x: 88, startPoint y: 143, endPoint x: 28, endPoint y: 143, distance: 59.9
click at [28, 143] on p "Email: [EMAIL_ADDRESS][DOMAIN_NAME]" at bounding box center [139, 141] width 257 height 8
click at [335, 20] on link "Dashboard" at bounding box center [333, 17] width 37 height 25
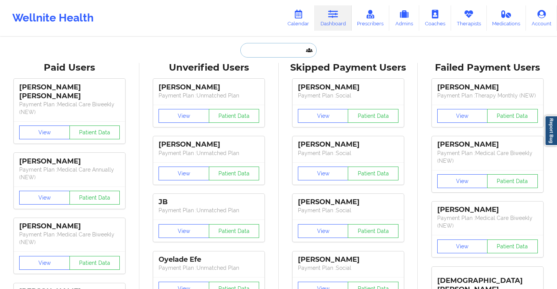
click at [247, 53] on input "text" at bounding box center [278, 50] width 76 height 15
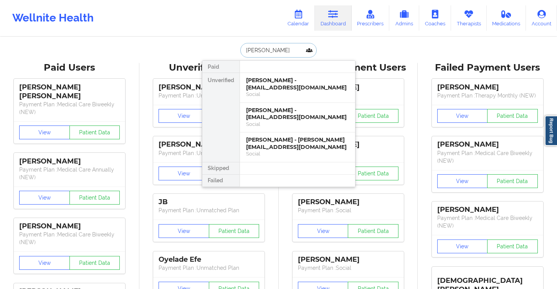
type input "[PERSON_NAME]"
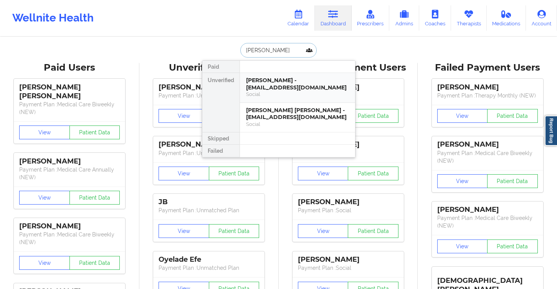
click at [297, 84] on div "[PERSON_NAME] - [EMAIL_ADDRESS][DOMAIN_NAME]" at bounding box center [297, 84] width 103 height 14
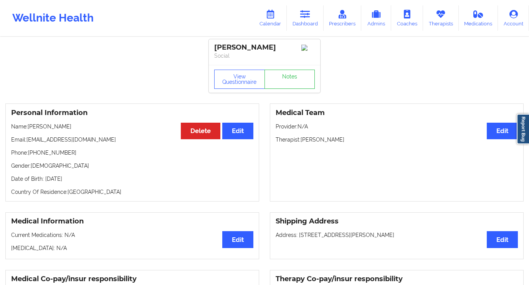
scroll to position [2, 0]
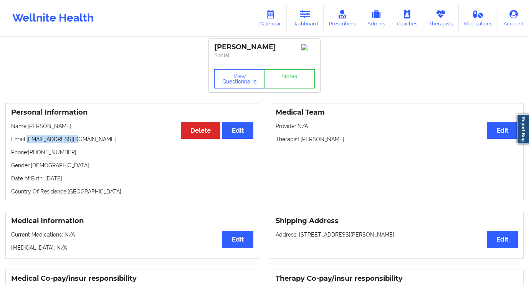
drag, startPoint x: 83, startPoint y: 140, endPoint x: 29, endPoint y: 141, distance: 54.2
click at [29, 141] on p "Email: [EMAIL_ADDRESS][DOMAIN_NAME]" at bounding box center [132, 139] width 242 height 8
click at [300, 20] on link "Dashboard" at bounding box center [305, 17] width 37 height 25
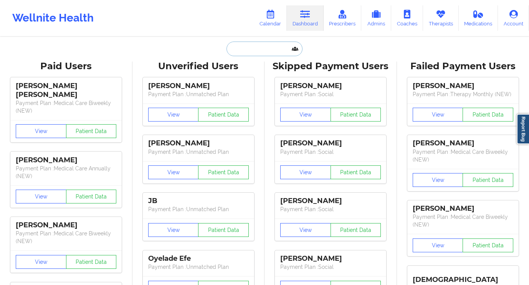
click at [248, 49] on input "text" at bounding box center [265, 48] width 76 height 15
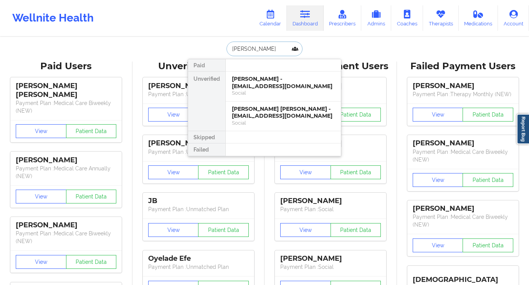
type input "[PERSON_NAME]"
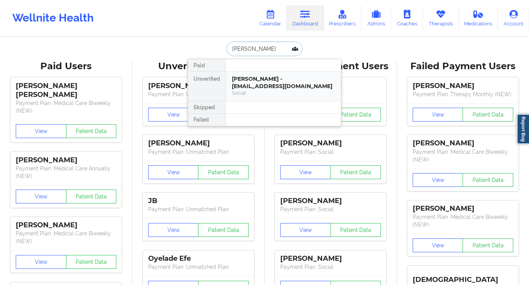
click at [267, 93] on div "Social" at bounding box center [283, 93] width 103 height 7
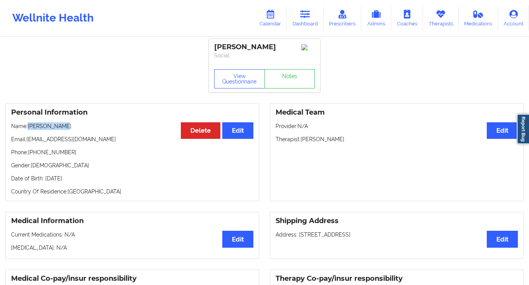
drag, startPoint x: 66, startPoint y: 127, endPoint x: 29, endPoint y: 130, distance: 37.4
click at [29, 130] on p "Name: [PERSON_NAME]" at bounding box center [132, 126] width 242 height 8
drag, startPoint x: 70, startPoint y: 155, endPoint x: 34, endPoint y: 157, distance: 36.2
click at [34, 156] on p "Phone: [PHONE_NUMBER]" at bounding box center [132, 152] width 242 height 8
drag, startPoint x: 74, startPoint y: 139, endPoint x: 28, endPoint y: 141, distance: 46.1
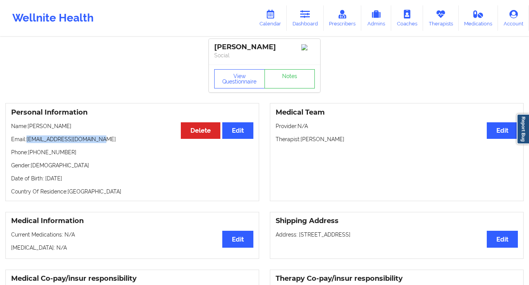
click at [28, 141] on p "Email: [EMAIL_ADDRESS][DOMAIN_NAME]" at bounding box center [132, 139] width 242 height 8
click at [300, 25] on link "Dashboard" at bounding box center [305, 17] width 37 height 25
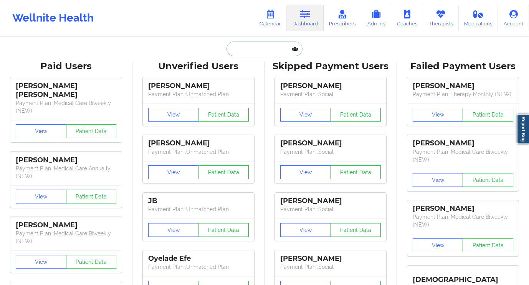
click at [269, 48] on input "text" at bounding box center [265, 48] width 76 height 15
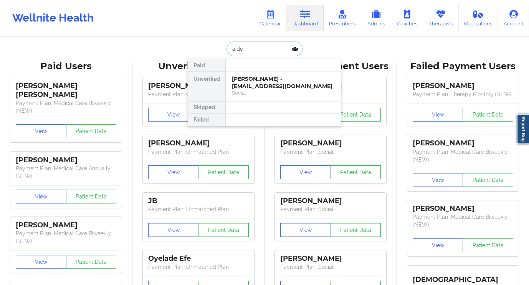
type input "aiden"
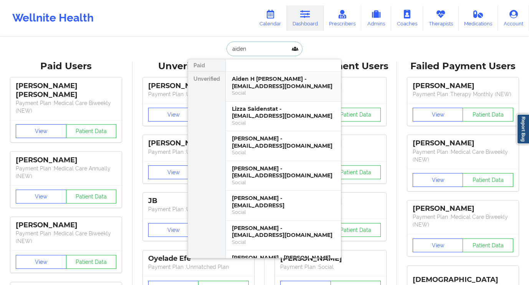
click at [244, 92] on div "Social" at bounding box center [283, 93] width 103 height 7
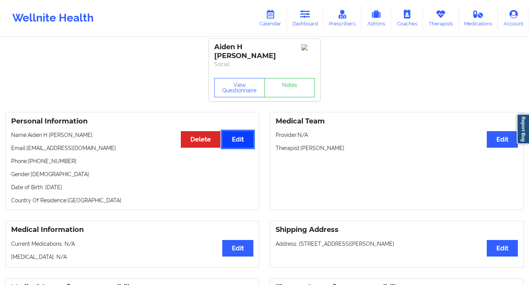
click at [231, 135] on button "Edit" at bounding box center [237, 139] width 31 height 17
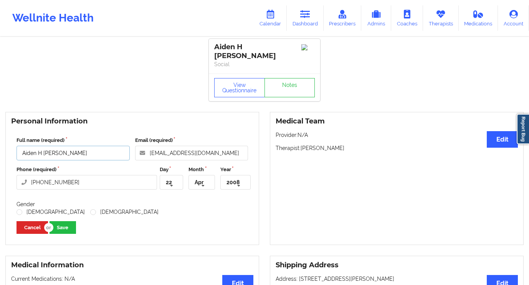
drag, startPoint x: 78, startPoint y: 147, endPoint x: 57, endPoint y: 148, distance: 21.5
click at [57, 148] on input "Aiden H [PERSON_NAME]" at bounding box center [73, 153] width 113 height 15
drag, startPoint x: 57, startPoint y: 148, endPoint x: 75, endPoint y: 149, distance: 17.7
click at [75, 149] on input "Aiden H [PERSON_NAME]" at bounding box center [73, 153] width 113 height 15
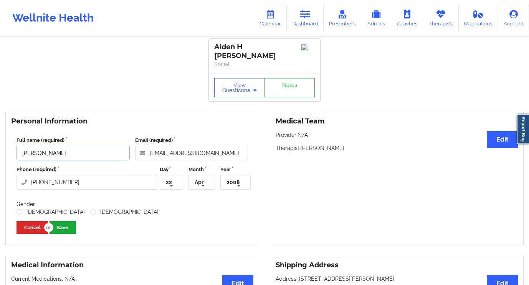
type input "[PERSON_NAME]"
click at [67, 225] on button "Save" at bounding box center [63, 227] width 27 height 13
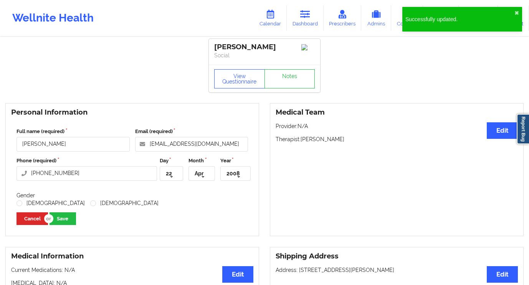
drag, startPoint x: 133, startPoint y: 78, endPoint x: 92, endPoint y: 4, distance: 84.6
click at [22, 204] on label "[DEMOGRAPHIC_DATA]" at bounding box center [51, 203] width 68 height 7
click at [22, 204] on input "[DEMOGRAPHIC_DATA]" at bounding box center [20, 203] width 7 height 7
radio input "true"
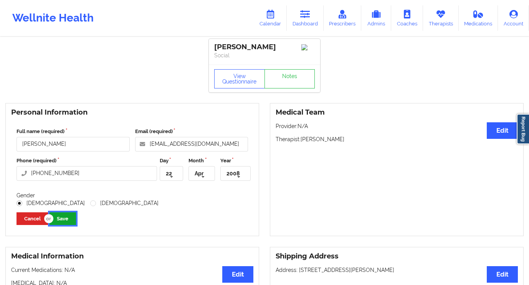
click at [66, 224] on button "Save" at bounding box center [63, 218] width 27 height 13
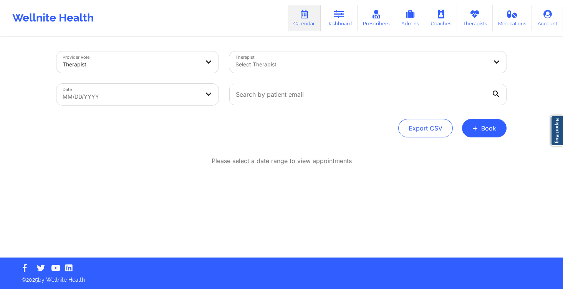
click at [158, 96] on body "Wellnite Health Calendar Dashboard Prescribers Admins Coaches Therapists Medica…" at bounding box center [281, 144] width 563 height 289
select select "2025-8"
select select "2025-9"
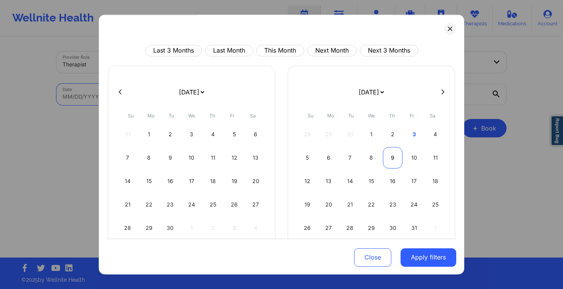
click at [392, 159] on div "9" at bounding box center [393, 158] width 20 height 22
select select "2025-9"
select select "2025-10"
select select "2025-9"
select select "2025-10"
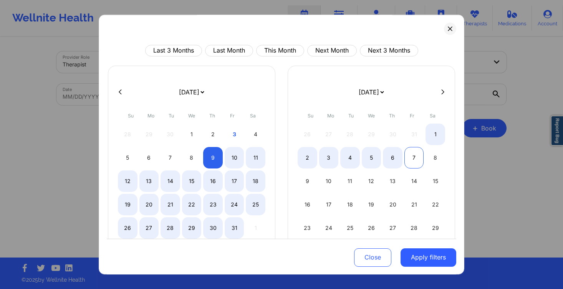
click at [413, 159] on div "7" at bounding box center [415, 158] width 20 height 22
select select "2025-9"
select select "2025-10"
click at [232, 158] on div "10" at bounding box center [235, 158] width 20 height 22
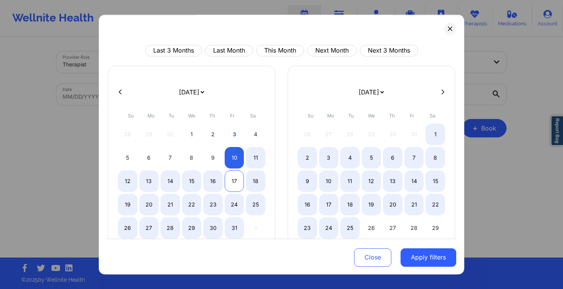
select select "2025-9"
select select "2025-10"
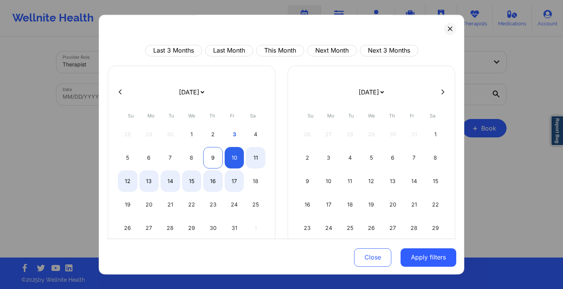
select select "2025-9"
select select "2025-10"
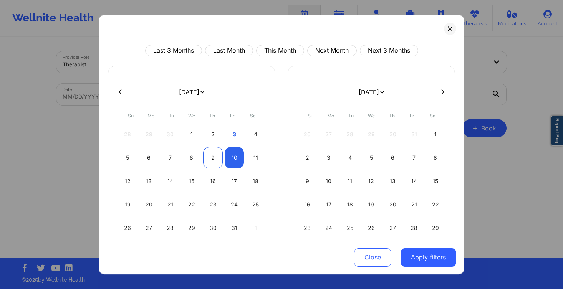
click at [207, 153] on div "9" at bounding box center [213, 158] width 20 height 22
select select "2025-9"
select select "2025-10"
click at [232, 156] on div "10" at bounding box center [235, 158] width 20 height 22
select select "2025-9"
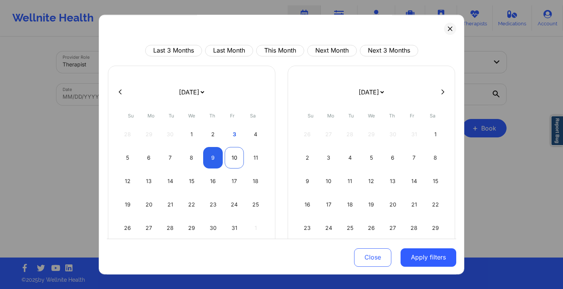
select select "2025-10"
click at [406, 257] on button "Apply filters" at bounding box center [429, 257] width 56 height 18
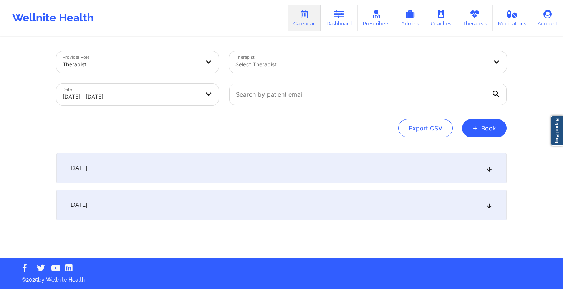
click at [295, 62] on div at bounding box center [361, 64] width 252 height 9
type input "margaret fi"
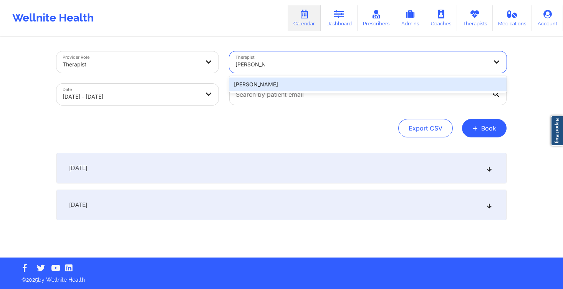
click at [281, 85] on div "Margaret Fields" at bounding box center [367, 85] width 277 height 14
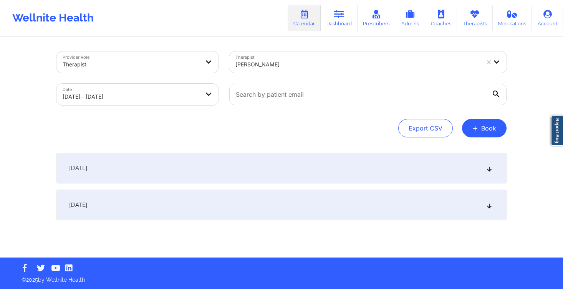
click at [206, 173] on div "October 9, 2025" at bounding box center [281, 168] width 450 height 31
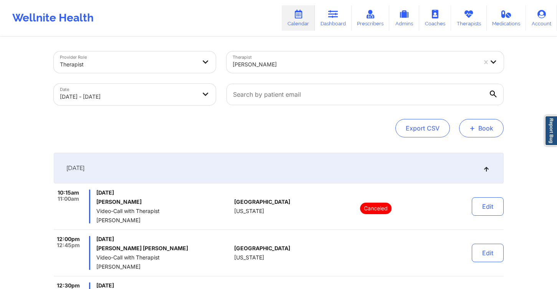
click at [474, 126] on span "+" at bounding box center [473, 128] width 6 height 4
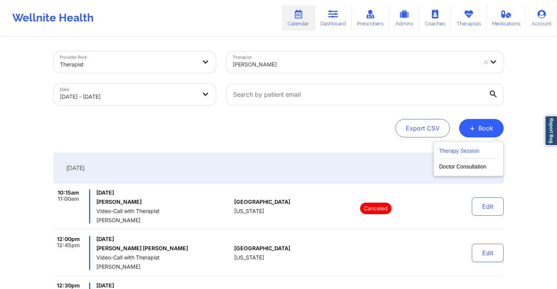
click at [461, 153] on button "Therapy Session" at bounding box center [468, 152] width 59 height 13
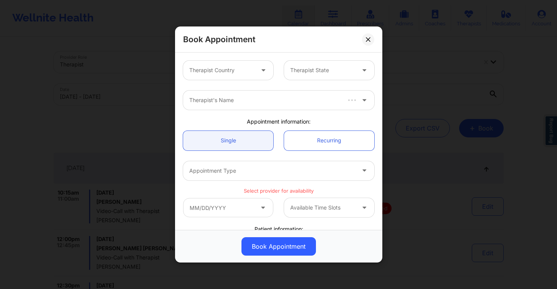
click at [238, 71] on div at bounding box center [221, 70] width 65 height 9
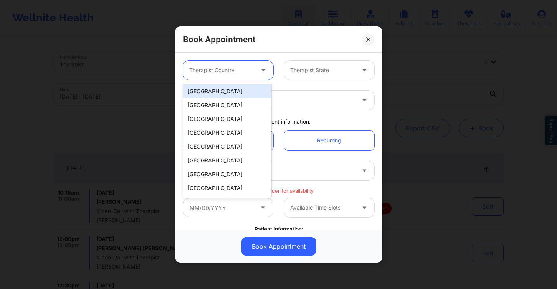
click at [498, 128] on div "Book Appointment United States, 1 of 9. 9 results available. Use Up and Down to…" at bounding box center [278, 144] width 557 height 289
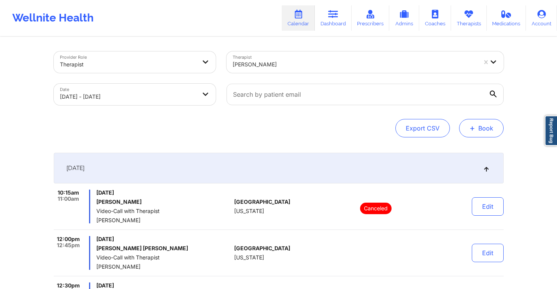
click at [471, 129] on span "+" at bounding box center [473, 128] width 6 height 4
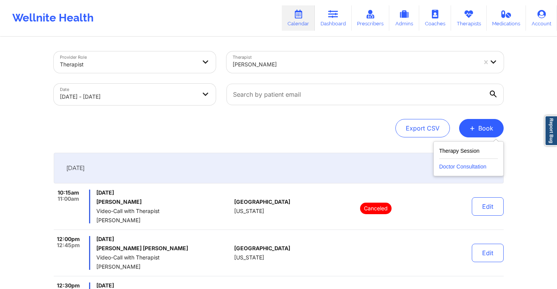
click at [461, 168] on button "Doctor Consultation" at bounding box center [468, 165] width 59 height 12
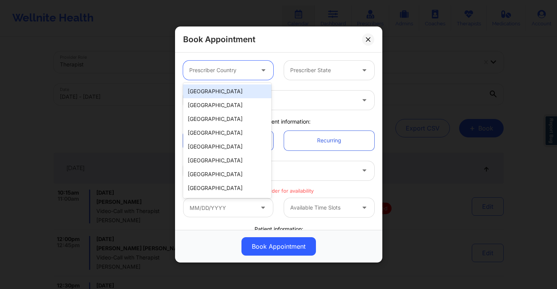
drag, startPoint x: 221, startPoint y: 68, endPoint x: 222, endPoint y: 74, distance: 6.6
click at [221, 68] on div at bounding box center [221, 70] width 65 height 9
click at [226, 93] on div "[GEOGRAPHIC_DATA]" at bounding box center [227, 92] width 88 height 14
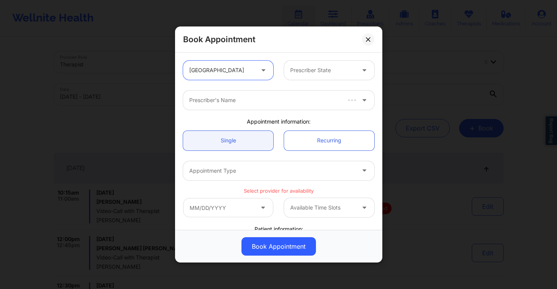
click at [233, 90] on div "Prescriber's Name" at bounding box center [279, 100] width 202 height 30
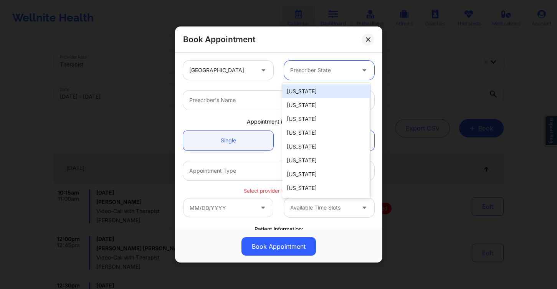
click at [301, 71] on div at bounding box center [322, 70] width 65 height 9
type input "f"
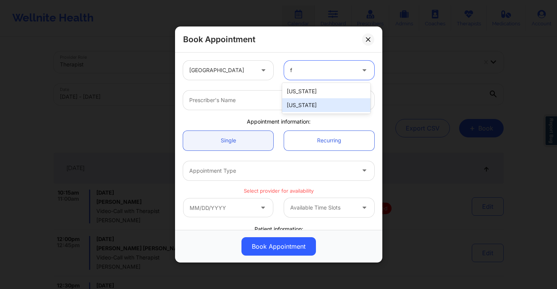
click at [310, 110] on div "[US_STATE]" at bounding box center [326, 105] width 88 height 14
click at [259, 103] on div at bounding box center [272, 100] width 166 height 9
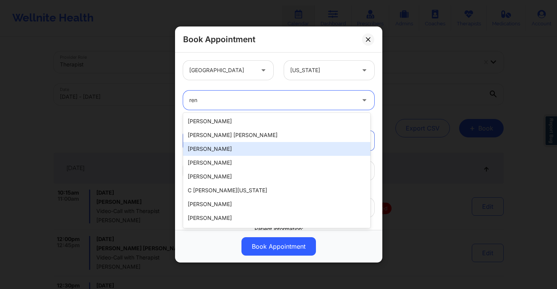
type input "[PERSON_NAME]"
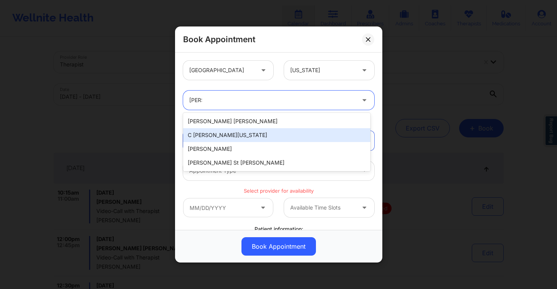
click at [248, 139] on div "C [PERSON_NAME][US_STATE]" at bounding box center [276, 135] width 187 height 14
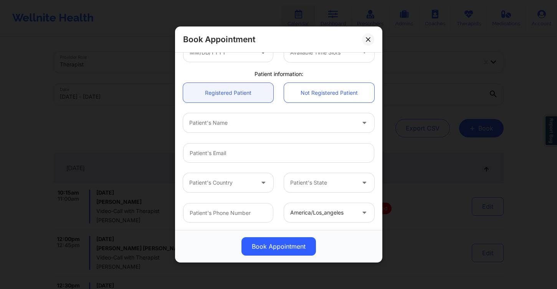
scroll to position [45, 0]
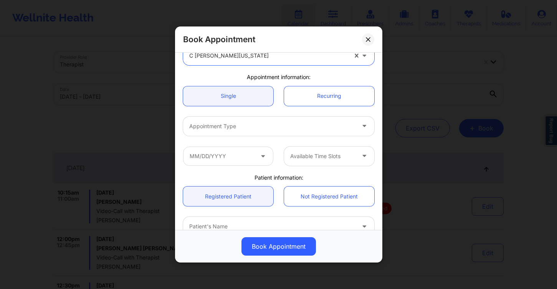
click at [232, 121] on div "Appointment Type" at bounding box center [269, 125] width 173 height 19
click at [233, 135] on div "Appointment Type" at bounding box center [269, 125] width 173 height 19
click at [233, 134] on div "Appointment Type" at bounding box center [269, 125] width 173 height 19
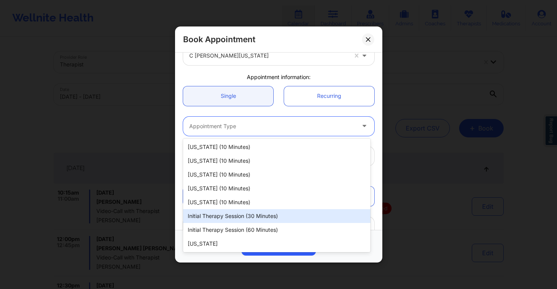
click at [250, 219] on div "Initial Therapy Session (30 minutes)" at bounding box center [276, 216] width 187 height 14
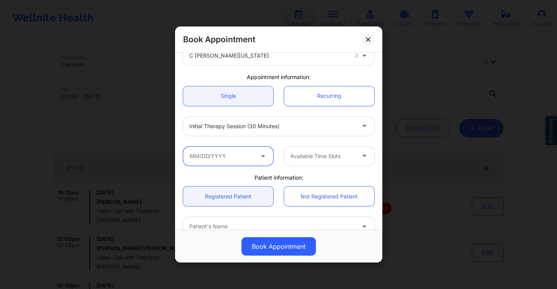
click at [225, 155] on input "text" at bounding box center [228, 155] width 90 height 19
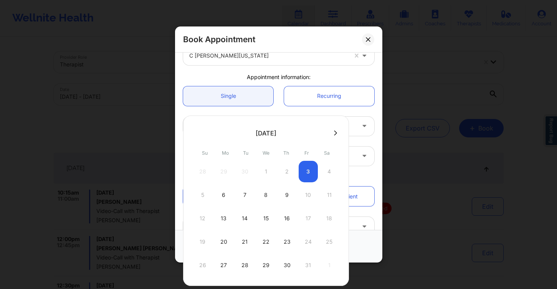
click at [244, 196] on div "7" at bounding box center [244, 195] width 19 height 22
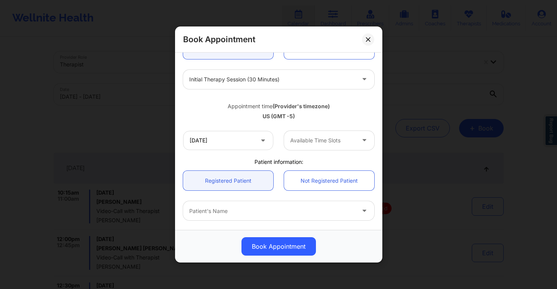
scroll to position [98, 0]
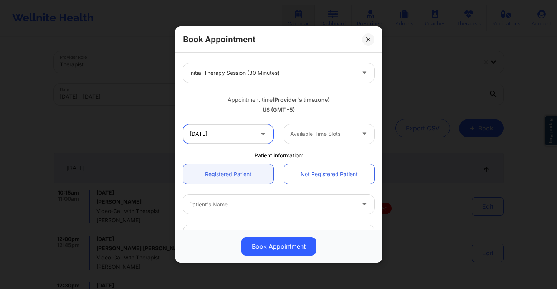
click at [245, 133] on input "10/07/2025" at bounding box center [228, 133] width 90 height 19
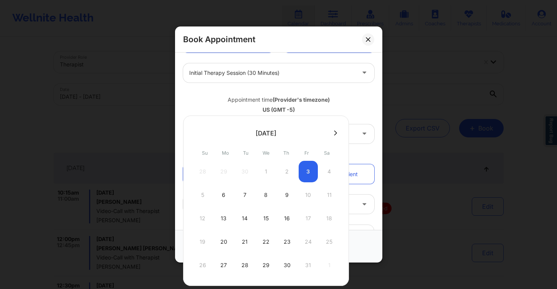
click at [231, 199] on div "6" at bounding box center [223, 195] width 19 height 22
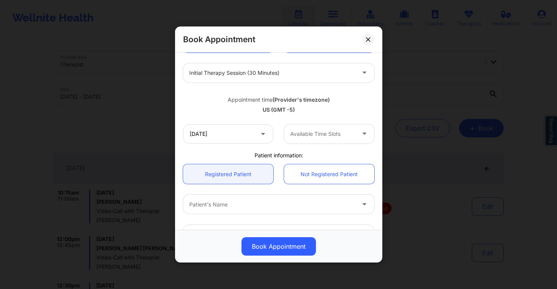
click at [321, 133] on div at bounding box center [322, 133] width 65 height 9
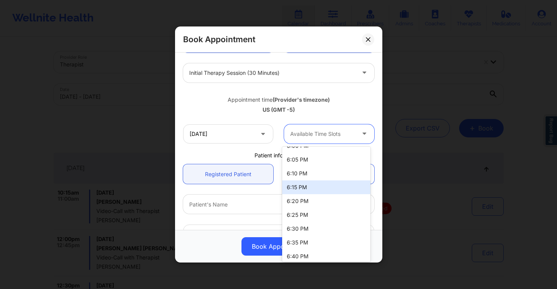
scroll to position [0, 0]
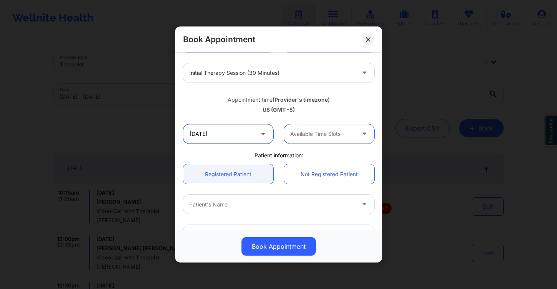
click at [251, 133] on input "10/06/2025" at bounding box center [228, 133] width 90 height 19
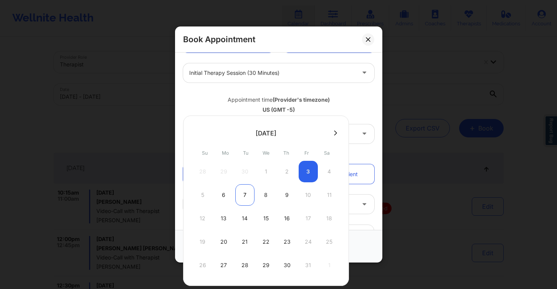
click at [246, 200] on div "7" at bounding box center [244, 195] width 19 height 22
type input "10/07/2025"
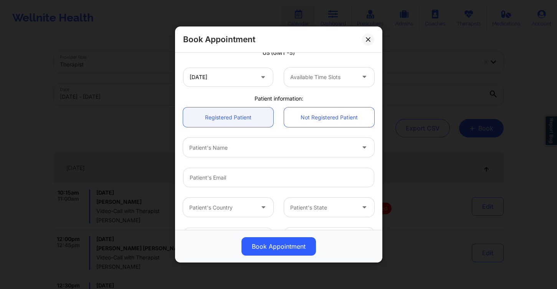
scroll to position [180, 0]
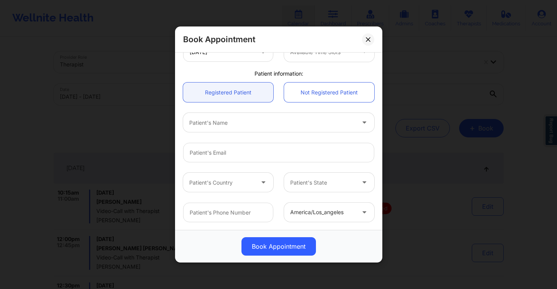
click at [230, 124] on div at bounding box center [272, 122] width 166 height 9
type input "trishay"
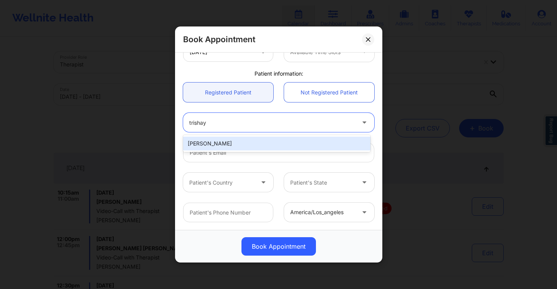
click at [228, 147] on div "[PERSON_NAME]" at bounding box center [276, 144] width 187 height 14
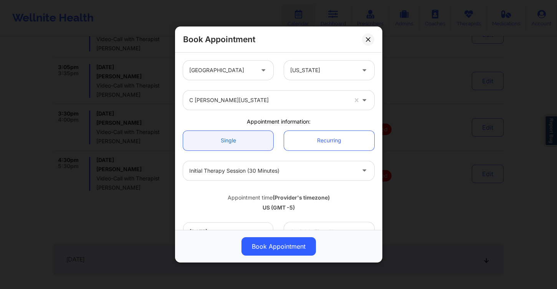
scroll to position [286, 0]
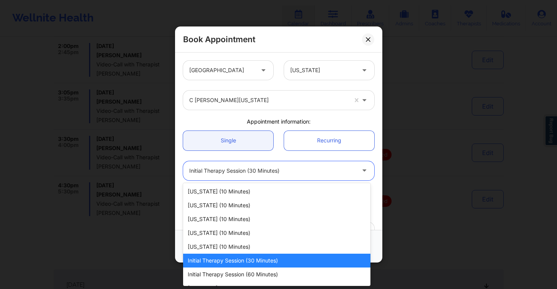
click at [281, 171] on div at bounding box center [272, 170] width 166 height 9
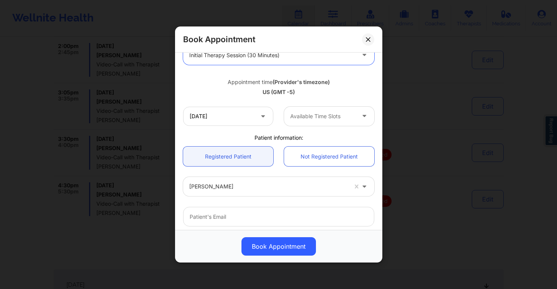
scroll to position [120, 0]
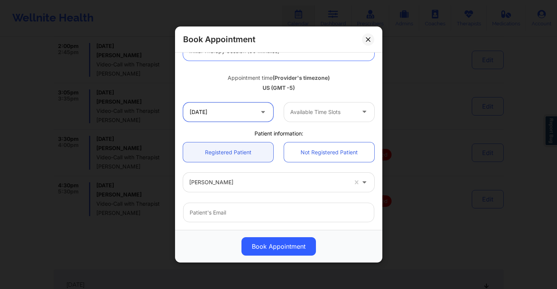
click at [238, 112] on input "10/07/2025" at bounding box center [228, 112] width 90 height 19
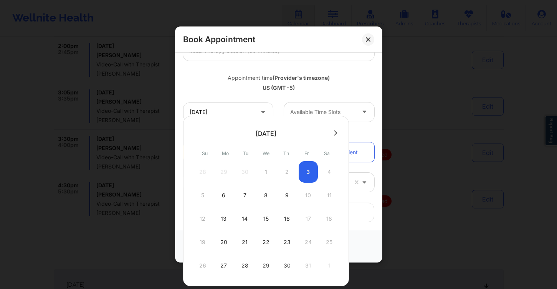
click at [247, 196] on div "7" at bounding box center [244, 196] width 19 height 22
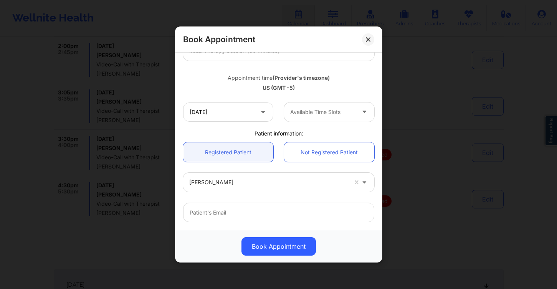
click at [320, 114] on div at bounding box center [322, 112] width 65 height 9
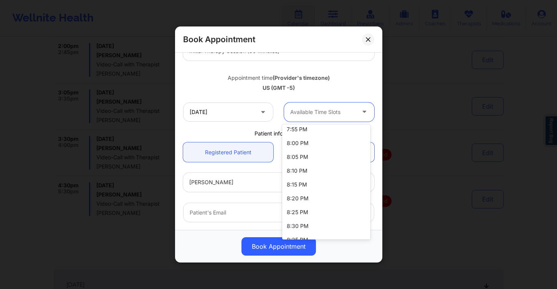
scroll to position [538, 0]
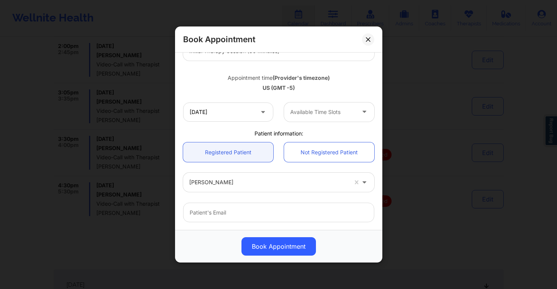
drag, startPoint x: 367, startPoint y: 36, endPoint x: 372, endPoint y: 50, distance: 14.9
click at [367, 36] on button at bounding box center [368, 39] width 12 height 12
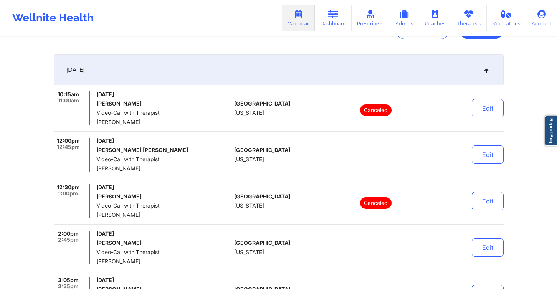
scroll to position [0, 0]
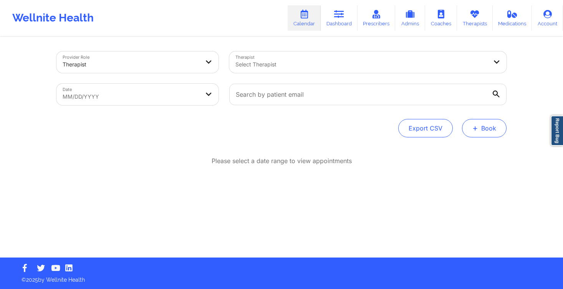
click at [484, 126] on button "+ Book" at bounding box center [484, 128] width 45 height 18
click at [457, 148] on button "Therapy Session" at bounding box center [471, 152] width 59 height 13
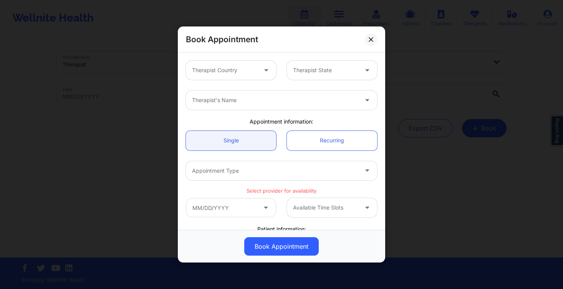
click at [239, 66] on div at bounding box center [224, 70] width 65 height 9
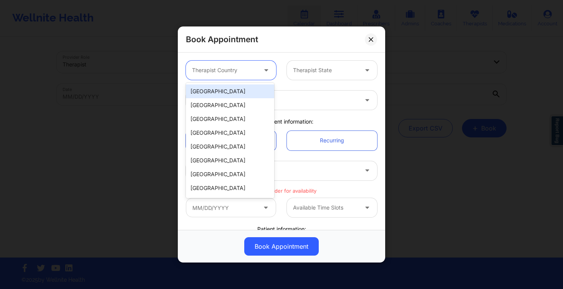
drag, startPoint x: 241, startPoint y: 95, endPoint x: 289, endPoint y: 83, distance: 49.7
click at [241, 95] on div "[GEOGRAPHIC_DATA]" at bounding box center [230, 92] width 88 height 14
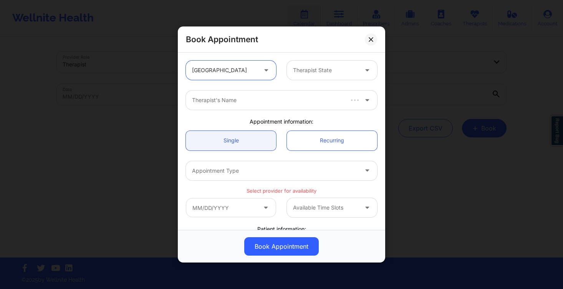
click at [323, 78] on div "Therapist State" at bounding box center [323, 70] width 72 height 19
type input "f"
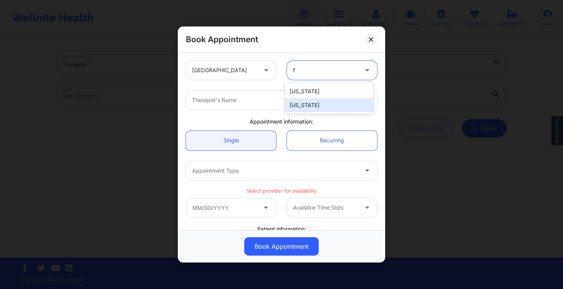
click at [318, 101] on div "[US_STATE]" at bounding box center [329, 105] width 88 height 14
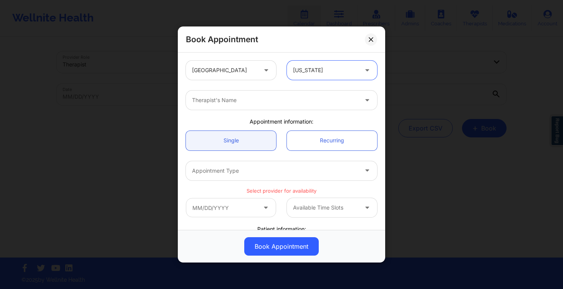
click at [368, 39] on button at bounding box center [371, 39] width 12 height 12
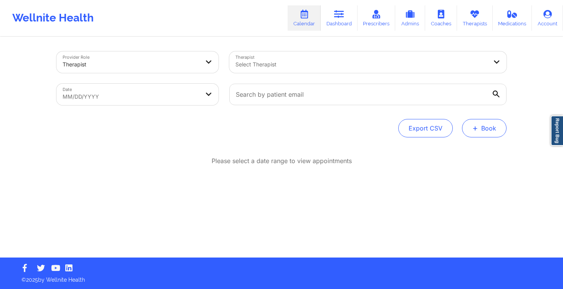
click at [480, 129] on button "+ Book" at bounding box center [484, 128] width 45 height 18
drag, startPoint x: 472, startPoint y: 174, endPoint x: 474, endPoint y: 171, distance: 4.0
click at [472, 174] on div "Therapy Session Doctor Consultation" at bounding box center [471, 158] width 70 height 35
click at [474, 171] on button "Doctor Consultation" at bounding box center [471, 165] width 59 height 12
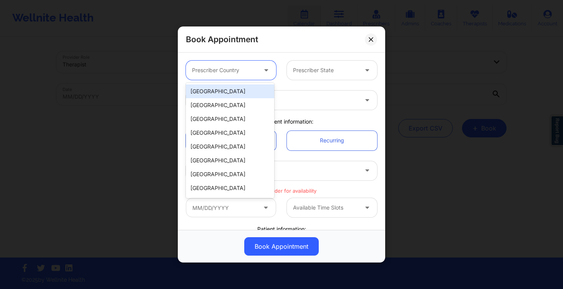
click at [232, 76] on div "Prescriber Country" at bounding box center [222, 70] width 72 height 19
click at [230, 90] on div "[GEOGRAPHIC_DATA]" at bounding box center [230, 92] width 88 height 14
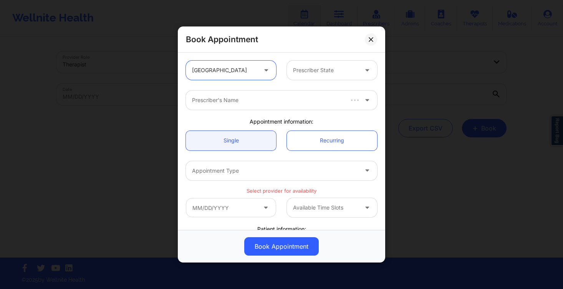
click at [314, 68] on div at bounding box center [325, 70] width 65 height 9
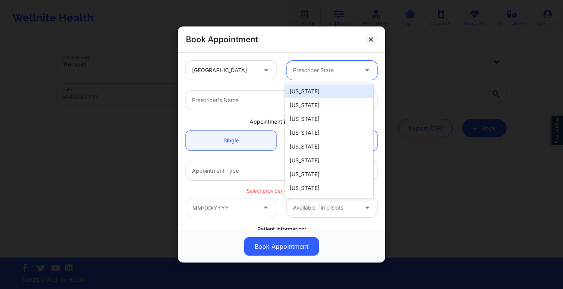
type input "f"
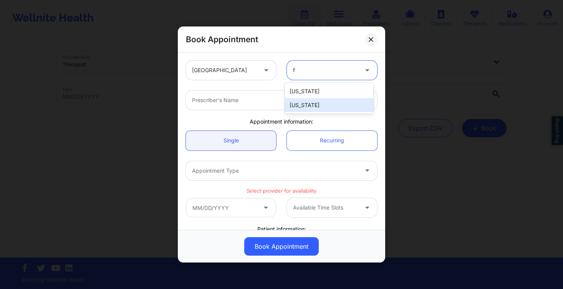
click at [322, 100] on div "[US_STATE]" at bounding box center [329, 105] width 88 height 14
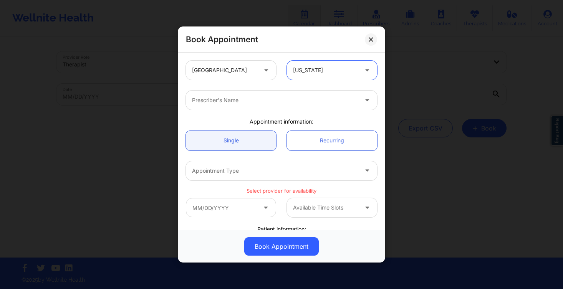
click at [241, 96] on div "Prescriber's Name" at bounding box center [272, 100] width 173 height 19
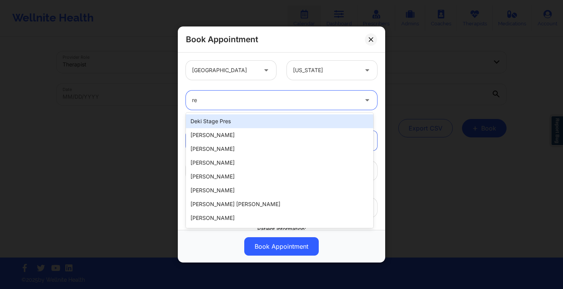
type input "ren"
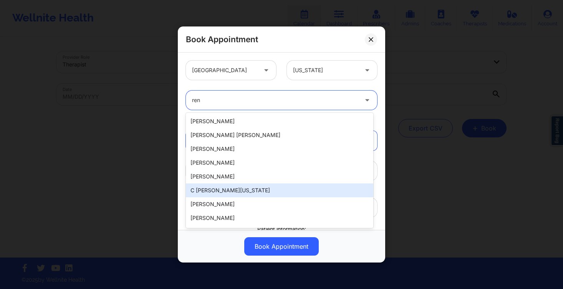
click at [259, 190] on div "C [PERSON_NAME][US_STATE]" at bounding box center [279, 191] width 187 height 14
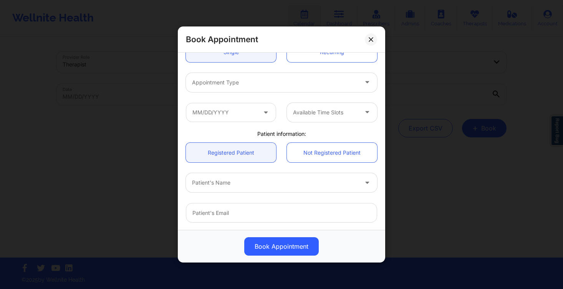
scroll to position [148, 0]
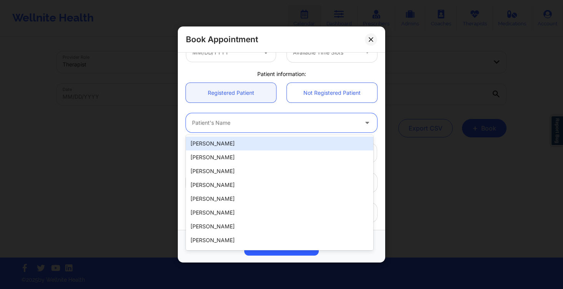
click at [229, 128] on div "Patient's Name" at bounding box center [272, 122] width 173 height 19
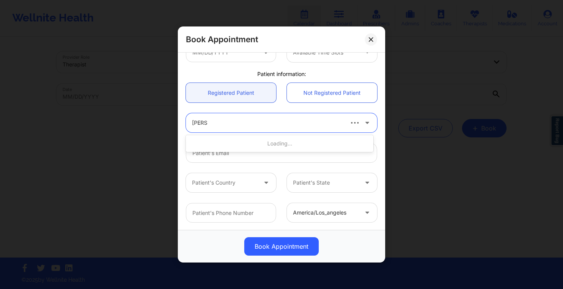
type input "trishay"
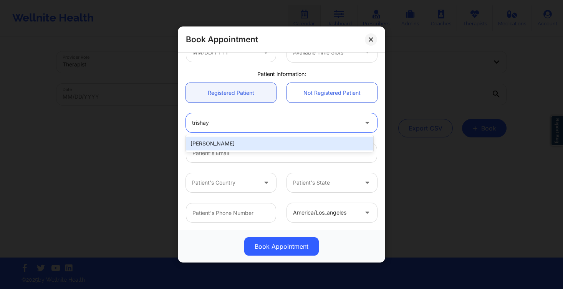
click at [233, 144] on div "[PERSON_NAME]" at bounding box center [279, 144] width 187 height 14
type input "[PERSON_NAME][EMAIL_ADDRESS][DOMAIN_NAME]"
type input "[PHONE_NUMBER]"
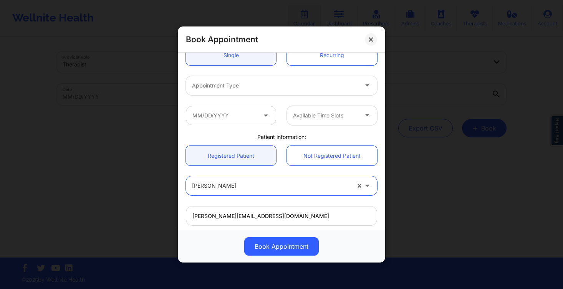
scroll to position [77, 0]
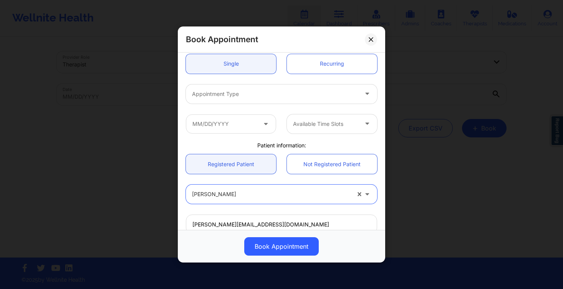
click at [242, 100] on div "Appointment Type" at bounding box center [272, 93] width 173 height 19
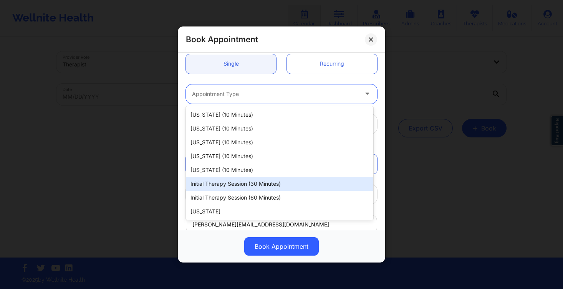
click at [258, 186] on div "Initial Therapy Session (30 minutes)" at bounding box center [279, 184] width 187 height 14
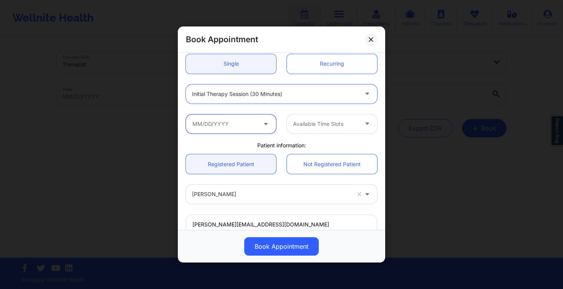
click at [223, 123] on input "text" at bounding box center [231, 123] width 90 height 19
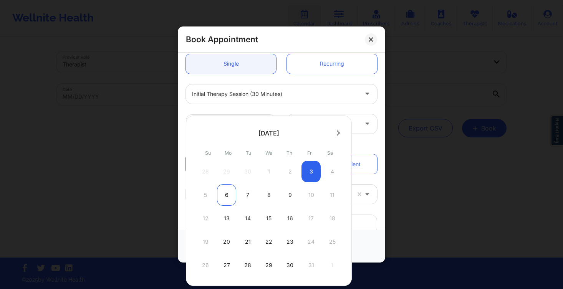
click at [230, 198] on div "6" at bounding box center [226, 195] width 19 height 22
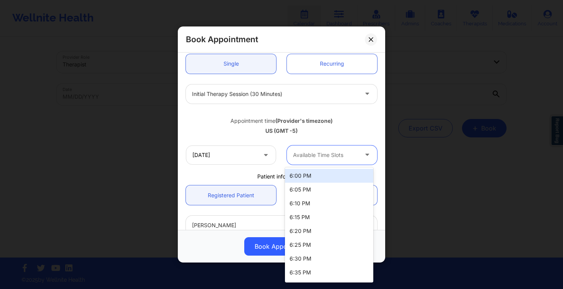
click at [330, 156] on div at bounding box center [325, 155] width 65 height 9
click at [322, 175] on div "6:00 PM" at bounding box center [329, 176] width 88 height 14
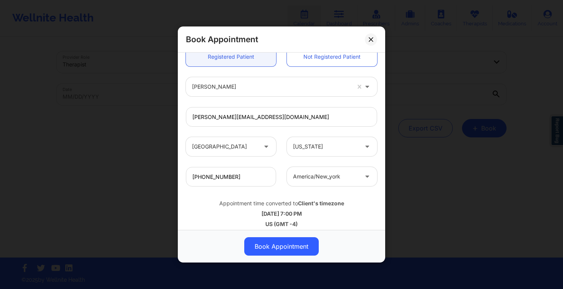
scroll to position [154, 0]
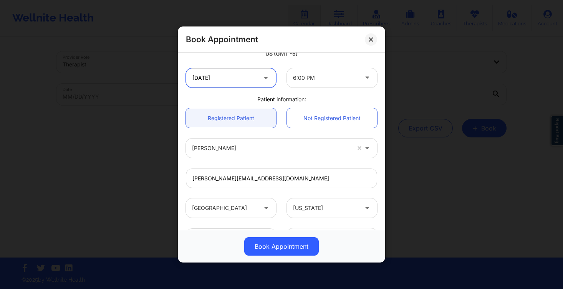
click at [247, 79] on input "10/06/2025" at bounding box center [231, 77] width 90 height 19
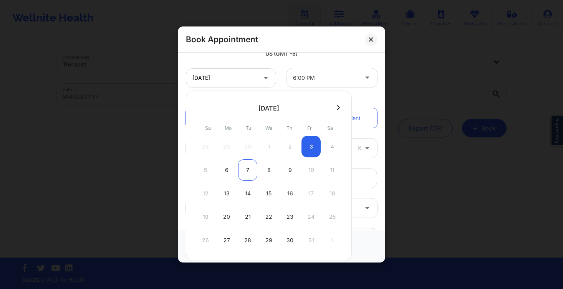
click at [245, 165] on div "7" at bounding box center [247, 170] width 19 height 22
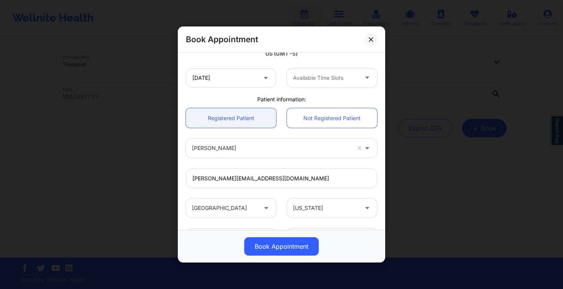
click at [317, 77] on div at bounding box center [325, 77] width 65 height 9
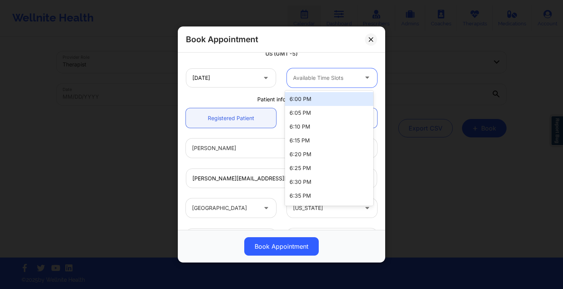
click at [314, 100] on div "6:00 PM" at bounding box center [329, 99] width 88 height 14
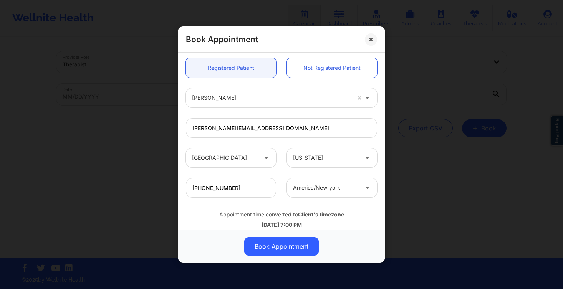
scroll to position [164, 0]
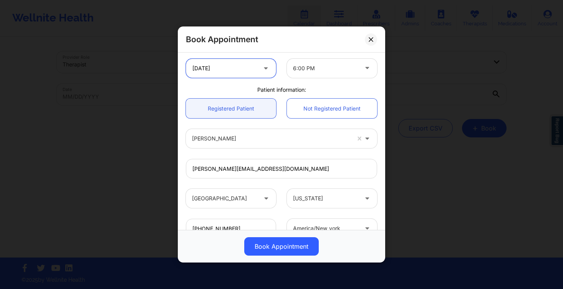
click at [250, 67] on input "10/07/2025" at bounding box center [231, 68] width 90 height 19
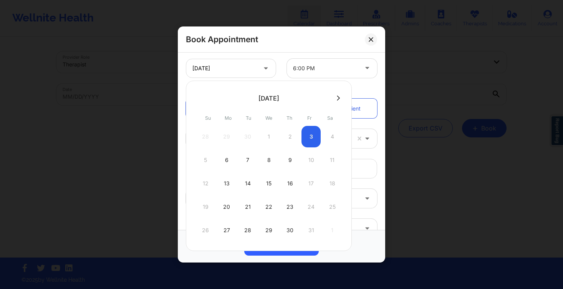
click at [270, 163] on div "8" at bounding box center [268, 160] width 19 height 22
type input "10/08/2025"
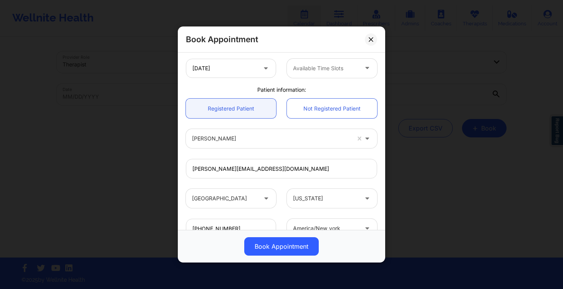
click at [343, 69] on div at bounding box center [325, 68] width 65 height 9
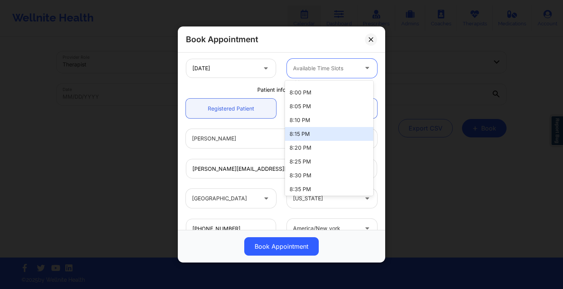
scroll to position [0, 0]
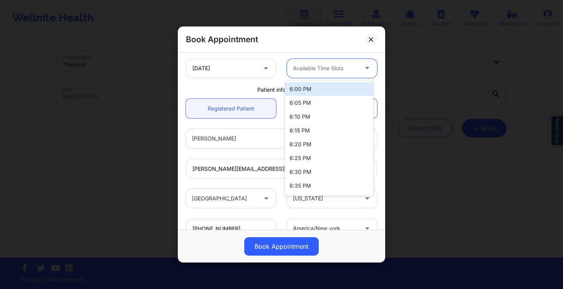
click at [320, 90] on div "6:00 PM" at bounding box center [329, 89] width 88 height 14
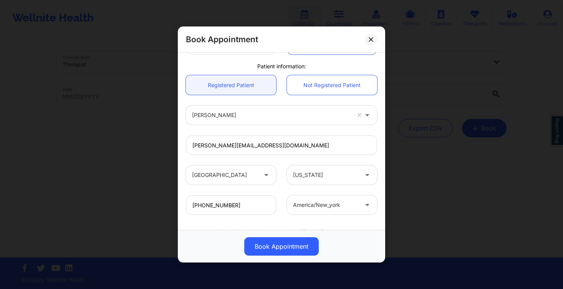
scroll to position [171, 0]
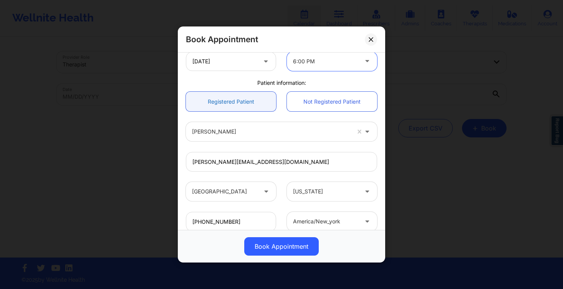
click at [253, 99] on link "Registered Patient" at bounding box center [231, 102] width 90 height 20
click at [249, 58] on input "10/08/2025" at bounding box center [231, 61] width 90 height 19
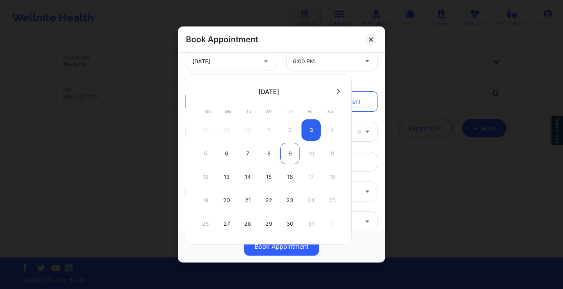
click at [293, 153] on div "9" at bounding box center [289, 154] width 19 height 22
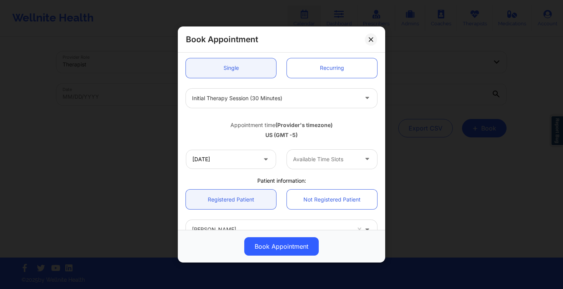
scroll to position [75, 0]
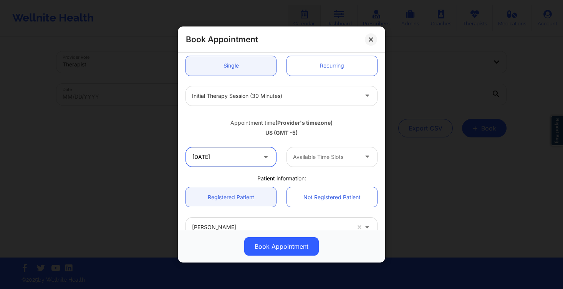
click at [272, 155] on input "10/09/2025" at bounding box center [231, 157] width 90 height 19
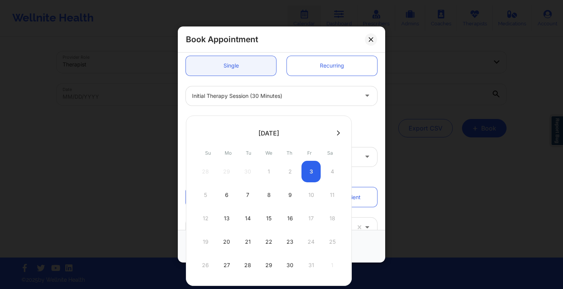
drag, startPoint x: 287, startPoint y: 192, endPoint x: 322, endPoint y: 171, distance: 40.5
click at [287, 192] on div "9" at bounding box center [289, 195] width 19 height 22
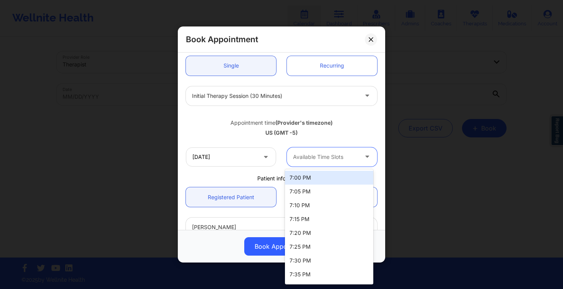
click at [344, 164] on div "Available Time Slots" at bounding box center [323, 157] width 72 height 19
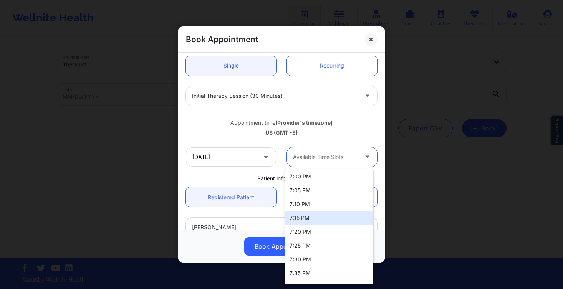
scroll to position [0, 0]
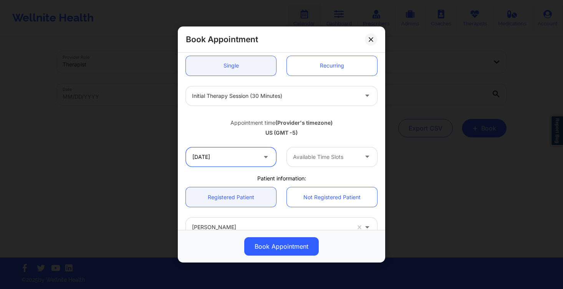
click at [244, 159] on input "10/09/2025" at bounding box center [231, 157] width 90 height 19
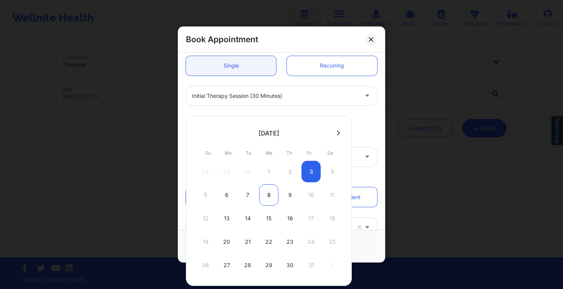
click at [266, 199] on div "8" at bounding box center [268, 195] width 19 height 22
type input "10/08/2025"
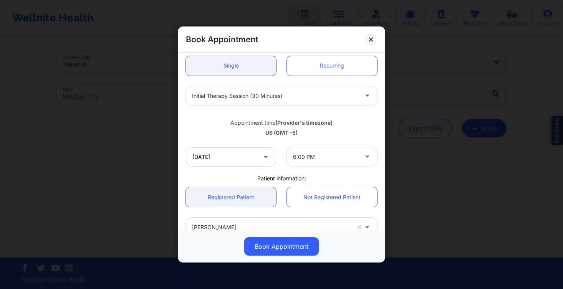
click at [319, 162] on div "6:00 PM" at bounding box center [325, 157] width 65 height 19
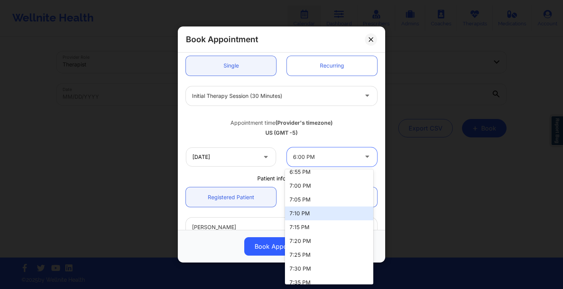
scroll to position [538, 0]
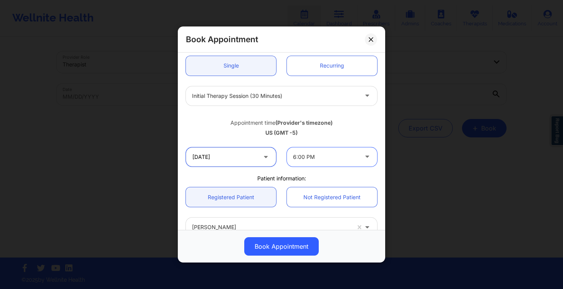
click at [252, 161] on input "10/08/2025" at bounding box center [231, 157] width 90 height 19
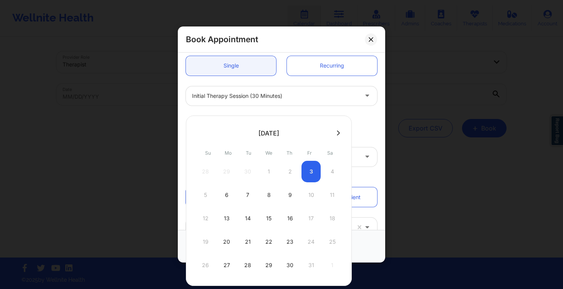
click at [364, 162] on div at bounding box center [368, 157] width 18 height 19
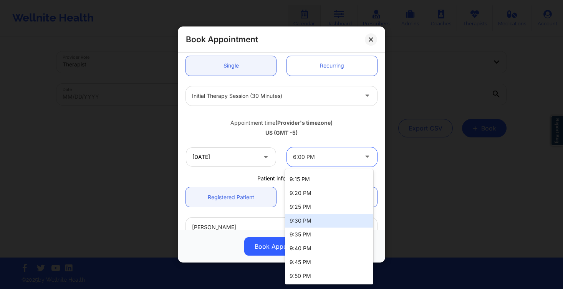
click at [310, 220] on div "9:30 PM" at bounding box center [329, 221] width 88 height 14
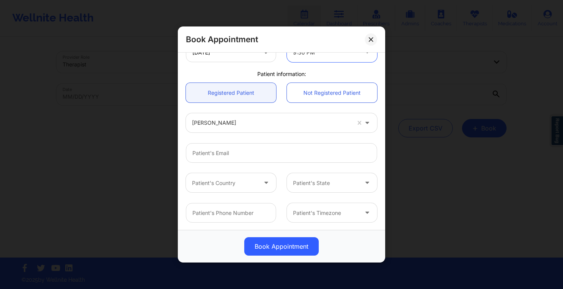
scroll to position [180, 0]
click at [241, 124] on div at bounding box center [271, 122] width 158 height 9
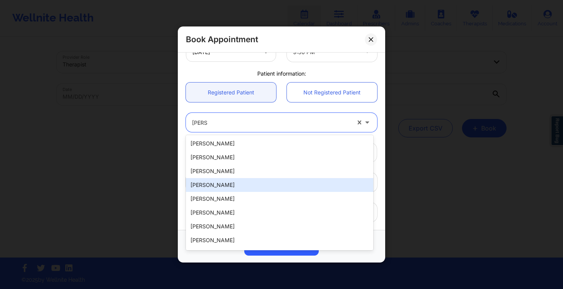
type input "trishay"
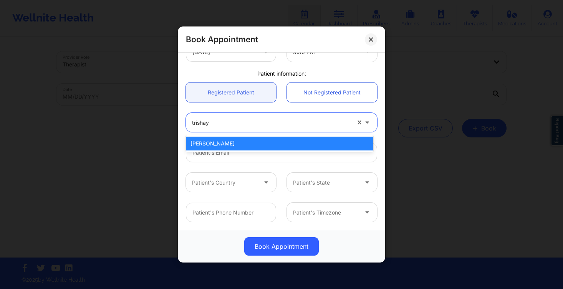
click at [235, 140] on div "[PERSON_NAME]" at bounding box center [279, 144] width 187 height 14
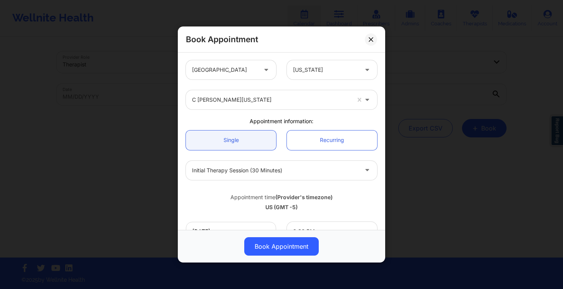
scroll to position [0, 0]
click at [379, 41] on div "Book Appointment" at bounding box center [281, 40] width 207 height 26
click at [370, 41] on icon at bounding box center [371, 39] width 5 height 5
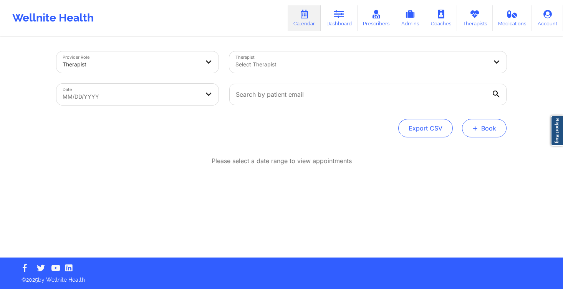
click at [495, 129] on button "+ Book" at bounding box center [484, 128] width 45 height 18
click at [461, 154] on button "Therapy Session" at bounding box center [471, 152] width 59 height 13
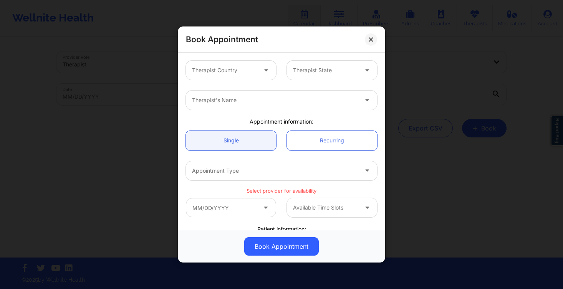
drag, startPoint x: 370, startPoint y: 43, endPoint x: 454, endPoint y: 91, distance: 97.1
click at [370, 42] on button at bounding box center [371, 39] width 12 height 12
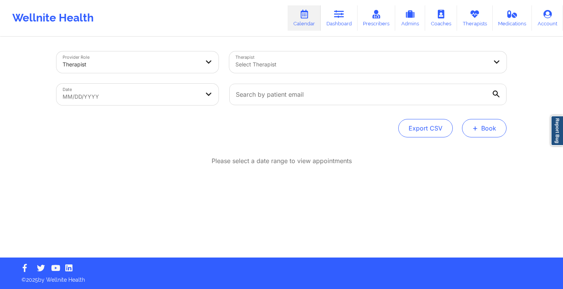
click at [481, 122] on button "+ Book" at bounding box center [484, 128] width 45 height 18
click at [471, 166] on button "Doctor Consultation" at bounding box center [471, 165] width 59 height 12
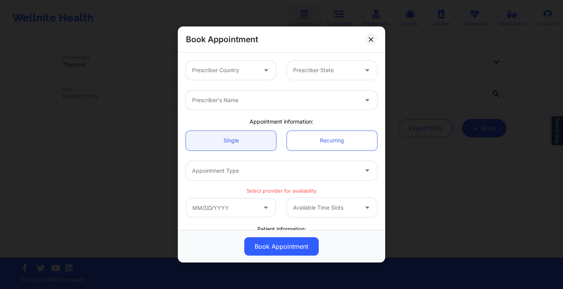
click at [244, 66] on div at bounding box center [224, 70] width 65 height 9
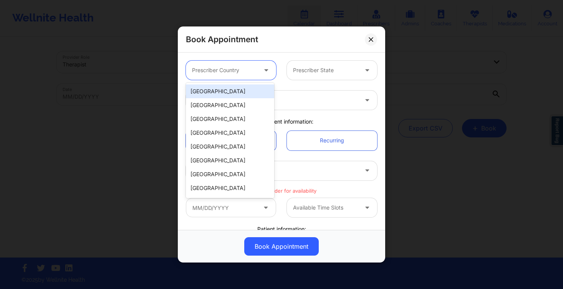
click at [228, 90] on div "[GEOGRAPHIC_DATA]" at bounding box center [230, 92] width 88 height 14
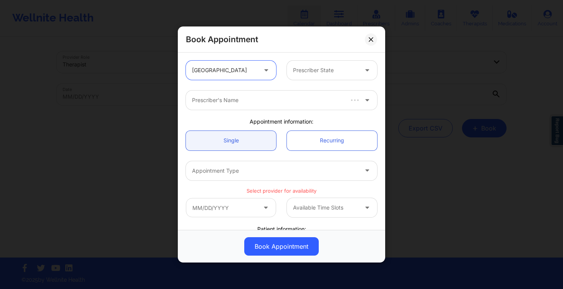
click at [335, 71] on div at bounding box center [325, 70] width 65 height 9
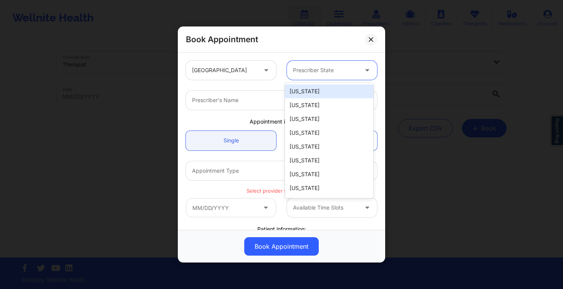
type input "f"
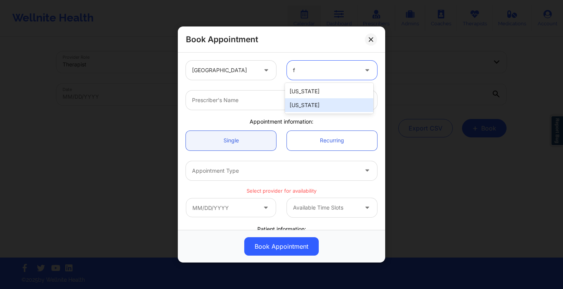
click at [323, 107] on div "[US_STATE]" at bounding box center [329, 105] width 88 height 14
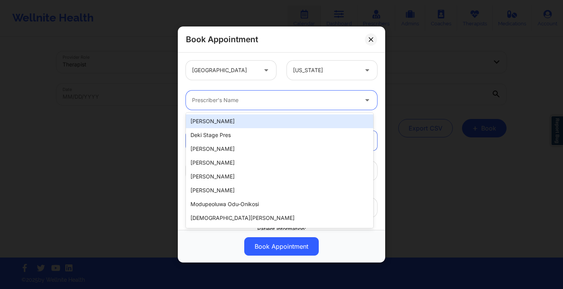
click at [249, 99] on div at bounding box center [275, 100] width 166 height 9
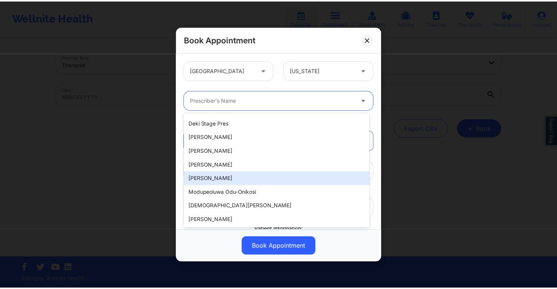
scroll to position [164, 0]
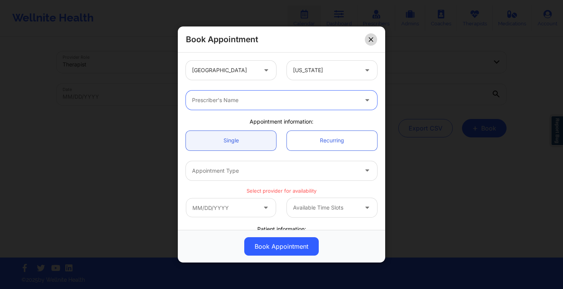
click at [369, 40] on icon at bounding box center [371, 39] width 5 height 5
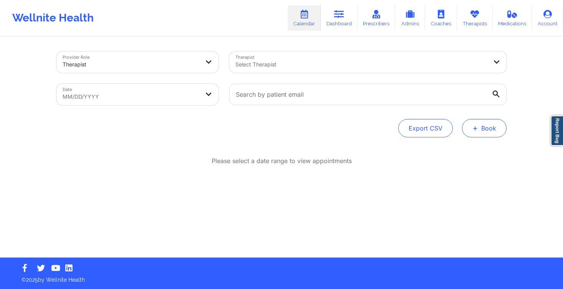
click at [482, 128] on button "+ Book" at bounding box center [484, 128] width 45 height 18
click at [469, 163] on button "Doctor Consultation" at bounding box center [471, 165] width 59 height 12
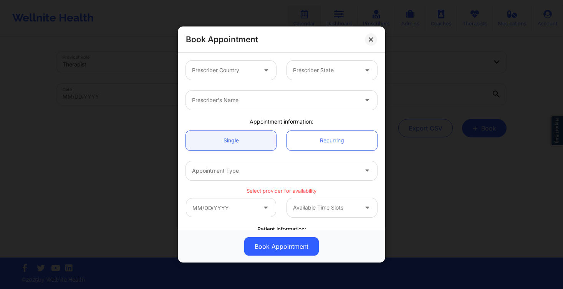
click at [229, 70] on div at bounding box center [224, 70] width 65 height 9
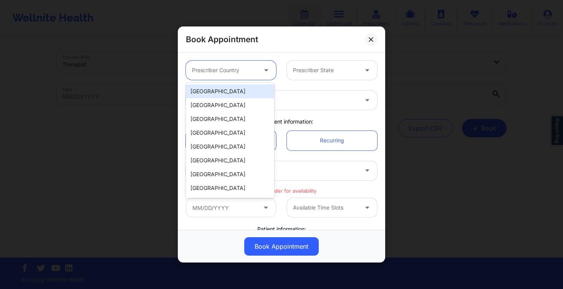
click at [235, 94] on div "[GEOGRAPHIC_DATA]" at bounding box center [230, 92] width 88 height 14
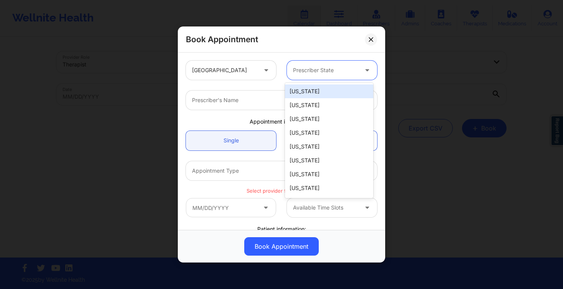
click at [329, 70] on div at bounding box center [325, 70] width 65 height 9
type input "f"
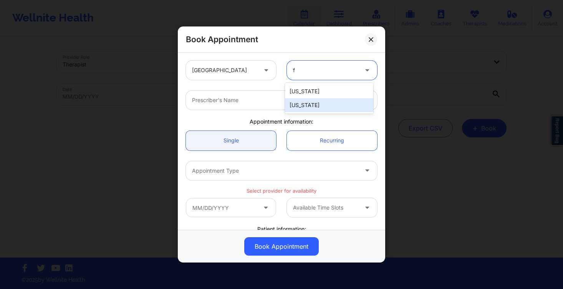
click at [321, 106] on div "[US_STATE]" at bounding box center [329, 105] width 88 height 14
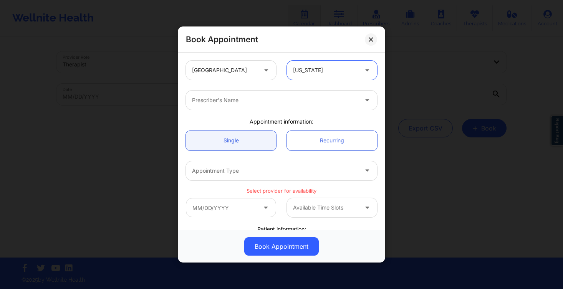
click at [237, 102] on div at bounding box center [275, 100] width 166 height 9
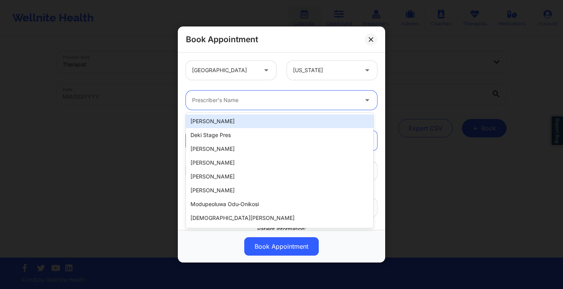
click at [453, 67] on div "Book Appointment United States Florida Ragavan Mahadevan, 1 of 20. 20 results a…" at bounding box center [281, 144] width 563 height 289
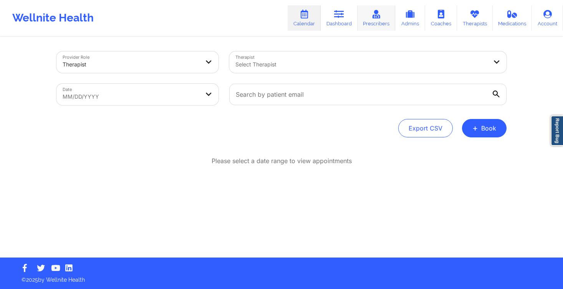
click at [379, 20] on link "Prescribers" at bounding box center [377, 17] width 38 height 25
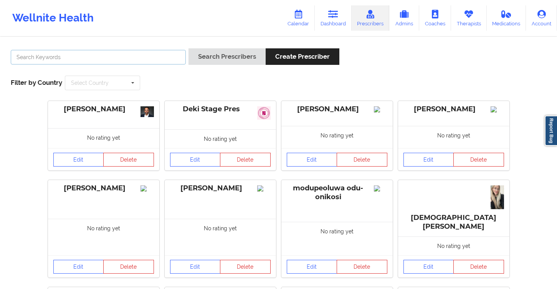
click at [126, 53] on input "text" at bounding box center [98, 57] width 175 height 15
type input "[PERSON_NAME]"
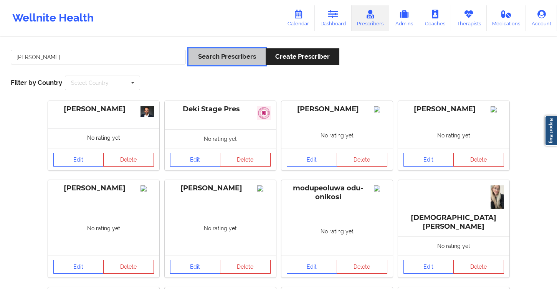
click at [223, 60] on button "Search Prescribers" at bounding box center [227, 56] width 77 height 17
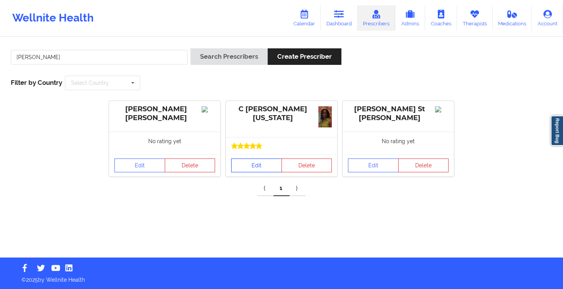
click at [255, 162] on link "Edit" at bounding box center [256, 166] width 51 height 14
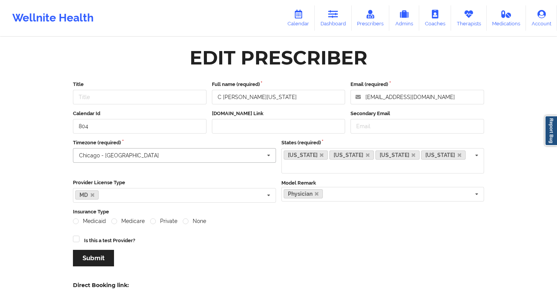
click at [133, 154] on input "text" at bounding box center [175, 156] width 202 height 14
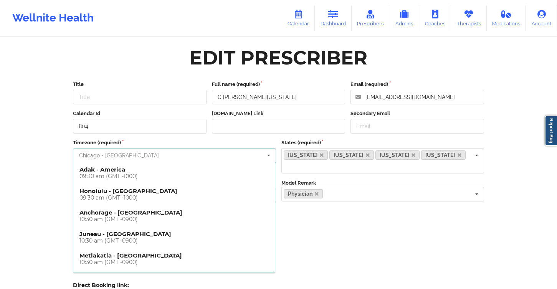
scroll to position [169, 0]
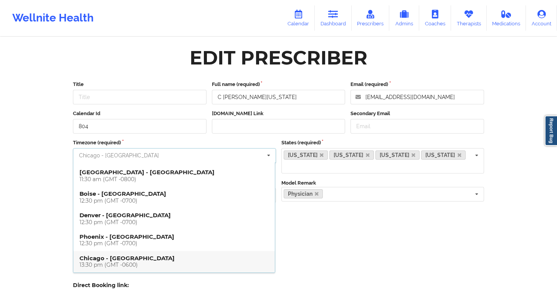
type input "e"
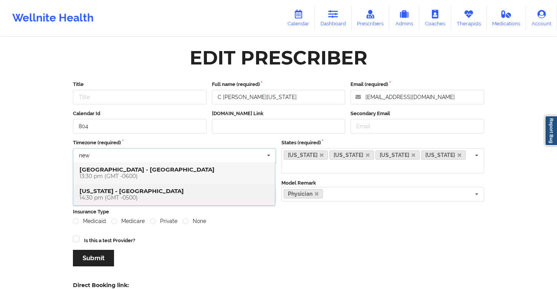
type input "new"
click at [146, 196] on div "14:30 pm (GMT -0500)" at bounding box center [174, 198] width 189 height 7
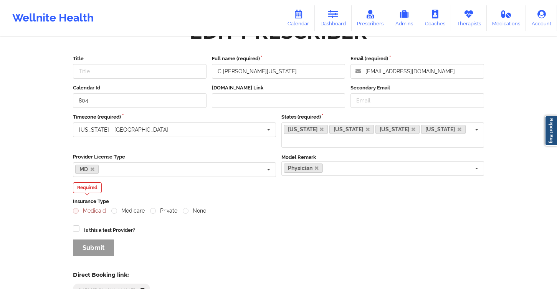
scroll to position [63, 0]
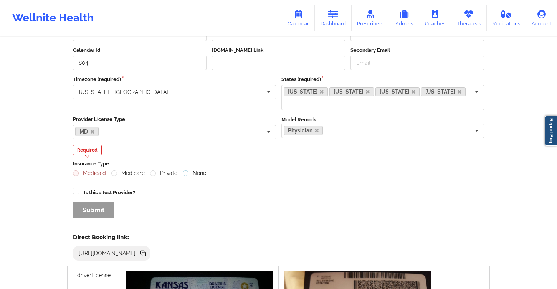
click at [187, 170] on label "None" at bounding box center [194, 173] width 23 height 7
click at [187, 170] on input "None" at bounding box center [186, 173] width 7 height 7
radio input "true"
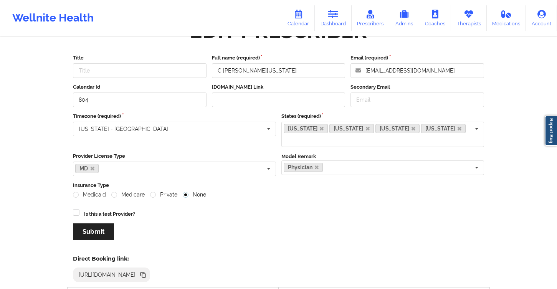
scroll to position [18, 0]
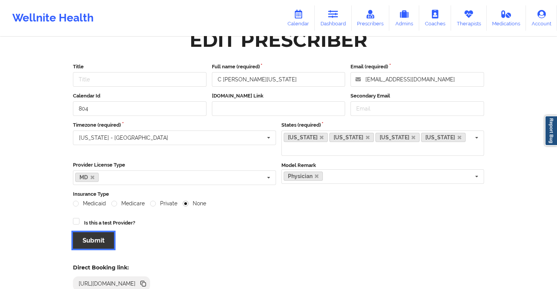
click at [100, 232] on button "Submit" at bounding box center [93, 240] width 41 height 17
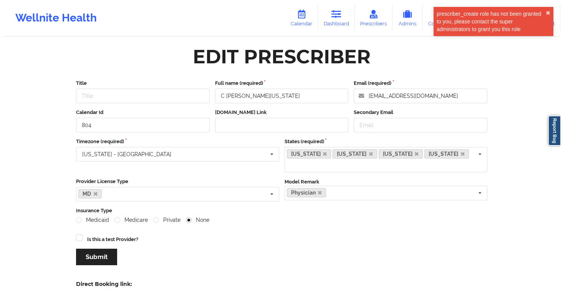
scroll to position [0, 0]
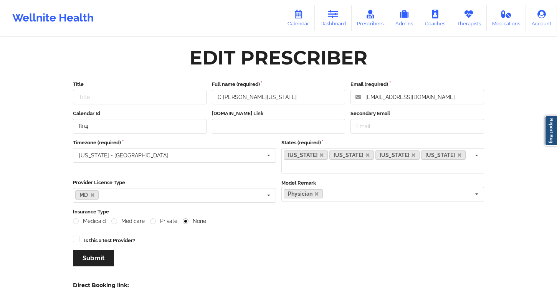
click at [79, 22] on div "Wellnite Health" at bounding box center [53, 18] width 106 height 31
click at [328, 19] on link "Dashboard" at bounding box center [333, 17] width 37 height 25
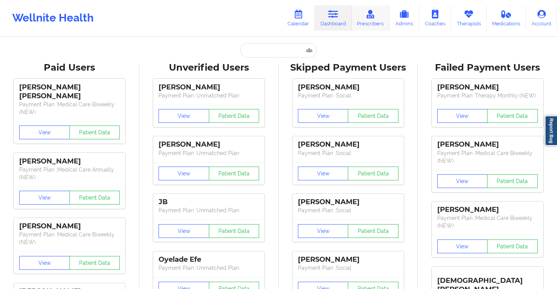
click at [360, 19] on link "Prescribers" at bounding box center [371, 17] width 38 height 25
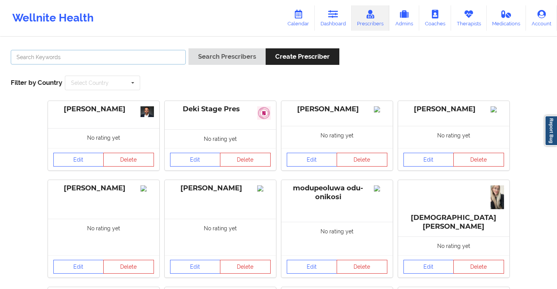
click at [143, 53] on input "text" at bounding box center [98, 57] width 175 height 15
type input "[PERSON_NAME]"
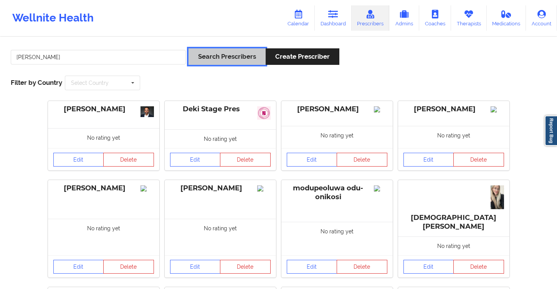
click at [207, 57] on button "Search Prescribers" at bounding box center [227, 56] width 77 height 17
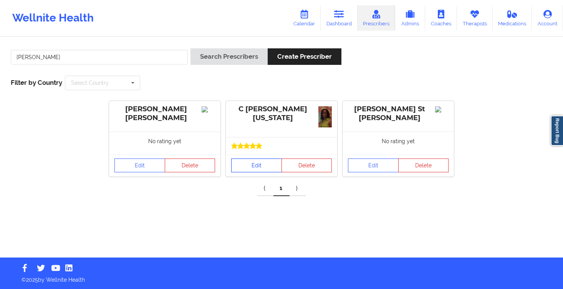
click at [243, 166] on link "Edit" at bounding box center [256, 166] width 51 height 14
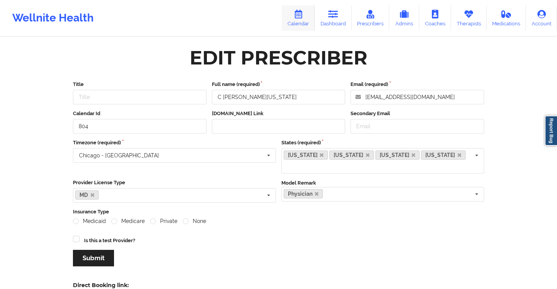
click at [294, 17] on link "Calendar" at bounding box center [298, 17] width 33 height 25
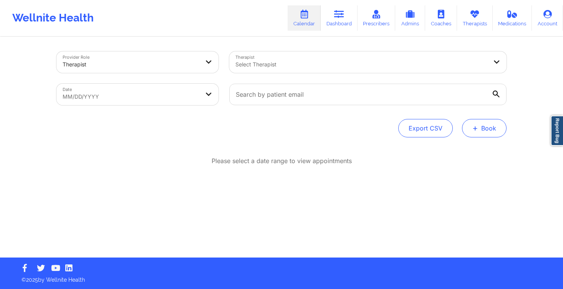
click at [483, 127] on button "+ Book" at bounding box center [484, 128] width 45 height 18
click at [458, 169] on button "Doctor Consultation" at bounding box center [471, 165] width 59 height 12
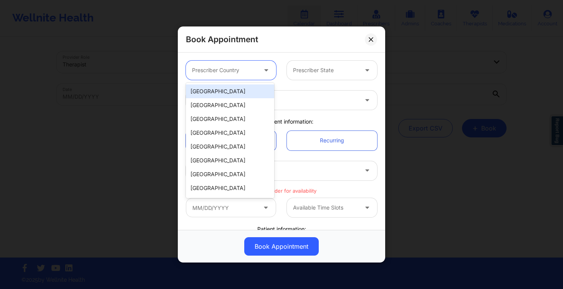
click at [211, 61] on div "Prescriber Country" at bounding box center [222, 70] width 72 height 19
click at [219, 88] on div "[GEOGRAPHIC_DATA]" at bounding box center [230, 92] width 88 height 14
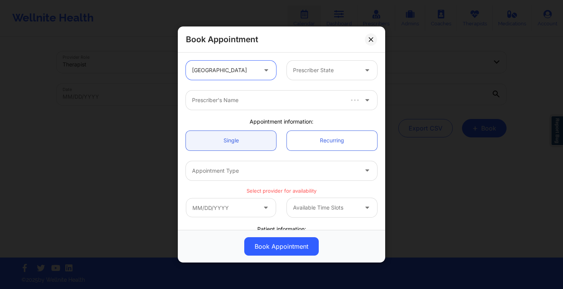
click at [343, 66] on div at bounding box center [325, 70] width 65 height 9
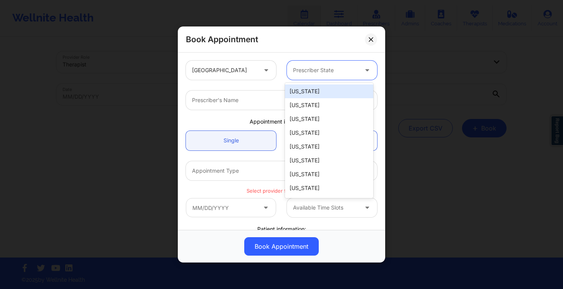
type input "f"
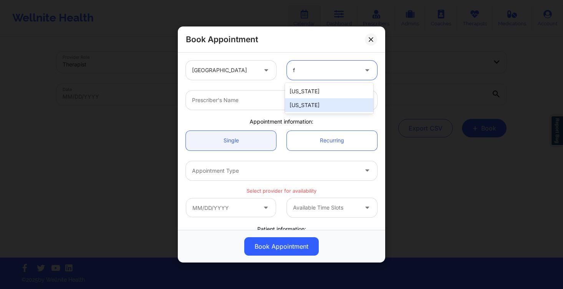
click at [338, 100] on div "[US_STATE]" at bounding box center [329, 105] width 88 height 14
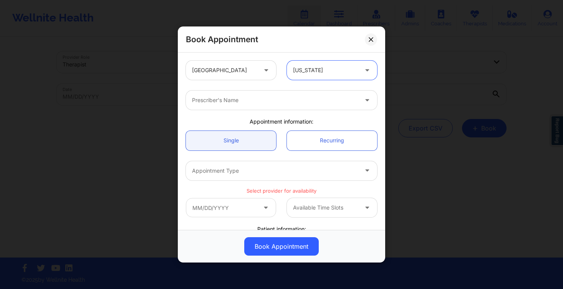
click at [252, 100] on div at bounding box center [275, 100] width 166 height 9
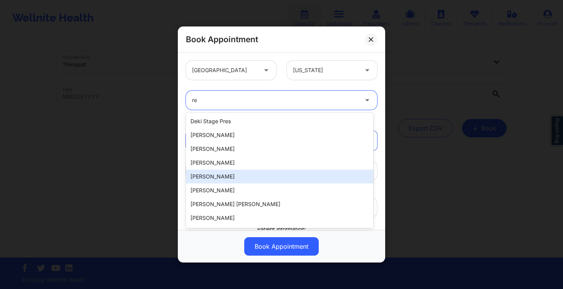
type input "ren"
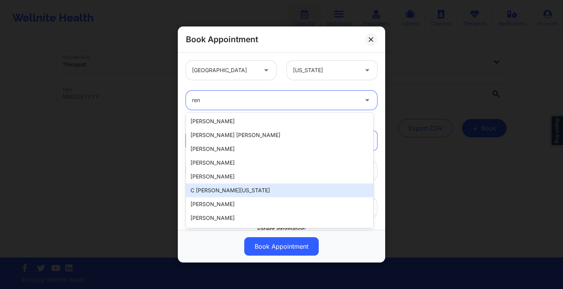
drag, startPoint x: 258, startPoint y: 192, endPoint x: 247, endPoint y: 175, distance: 19.9
click at [258, 192] on div "C [PERSON_NAME][US_STATE]" at bounding box center [279, 191] width 187 height 14
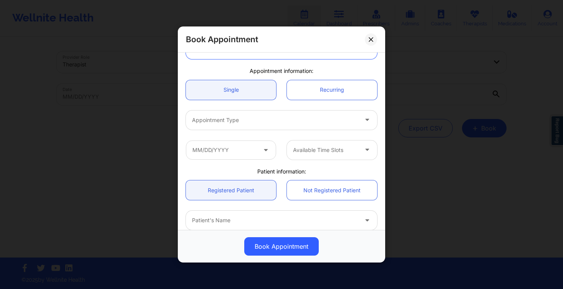
scroll to position [101, 0]
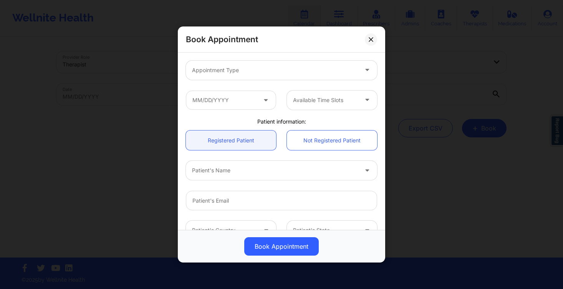
click at [237, 181] on div "Patient's Name" at bounding box center [282, 171] width 202 height 30
click at [249, 171] on div at bounding box center [275, 170] width 166 height 9
type input "trishay"
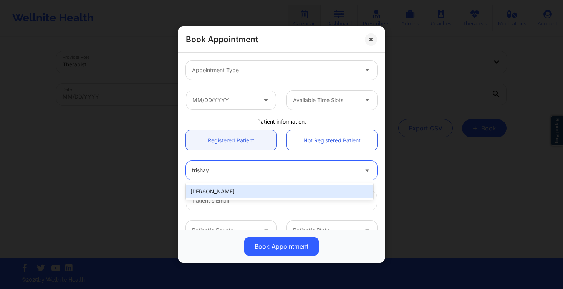
click at [225, 195] on div "[PERSON_NAME]" at bounding box center [279, 192] width 187 height 14
type input "[PERSON_NAME][EMAIL_ADDRESS][DOMAIN_NAME]"
type input "[PHONE_NUMBER]"
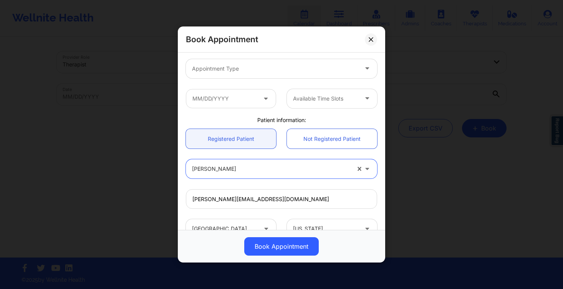
scroll to position [86, 0]
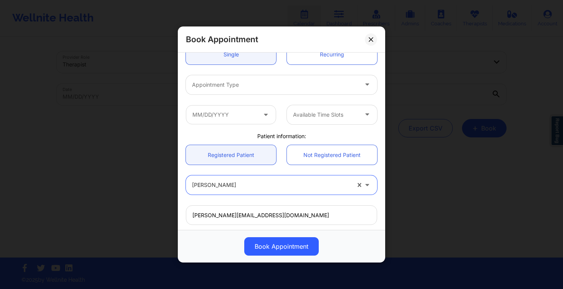
click at [250, 83] on div at bounding box center [275, 84] width 166 height 9
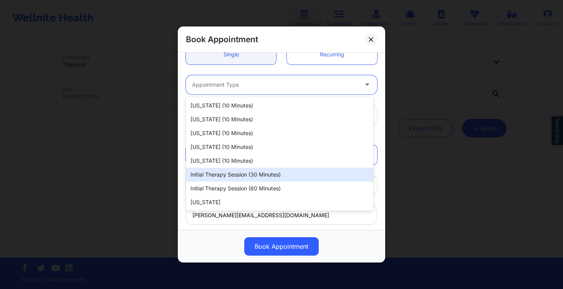
click at [263, 176] on div "Initial Therapy Session (30 minutes)" at bounding box center [279, 175] width 187 height 14
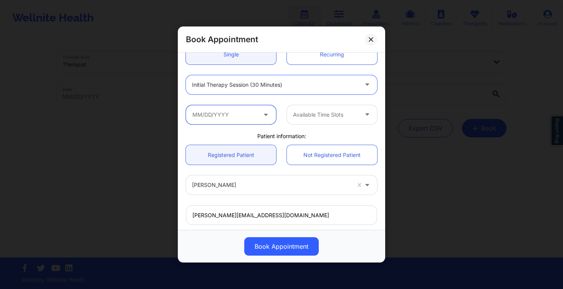
click at [234, 114] on input "text" at bounding box center [231, 114] width 90 height 19
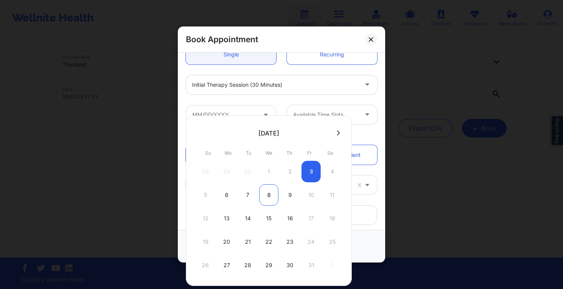
click at [267, 201] on div "8" at bounding box center [268, 195] width 19 height 22
type input "10/08/2025"
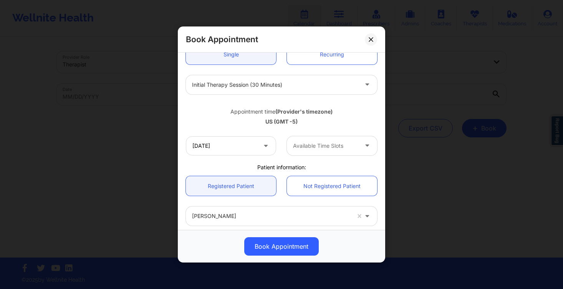
click at [312, 152] on div "Available Time Slots" at bounding box center [323, 145] width 72 height 19
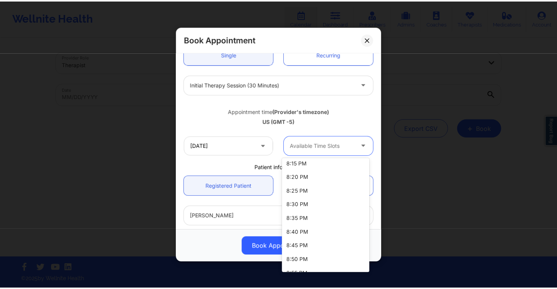
scroll to position [505, 0]
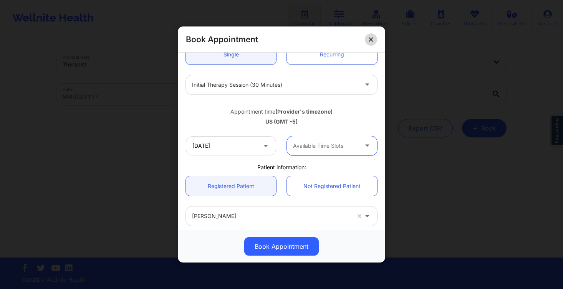
click at [373, 40] on icon at bounding box center [371, 39] width 5 height 5
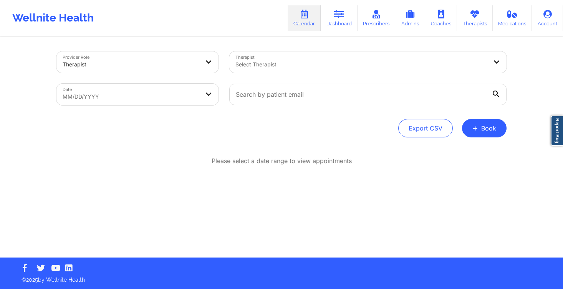
click at [172, 91] on body "Wellnite Health Calendar Dashboard Prescribers Admins Coaches Therapists Medica…" at bounding box center [281, 144] width 563 height 289
select select "2025-8"
select select "2025-9"
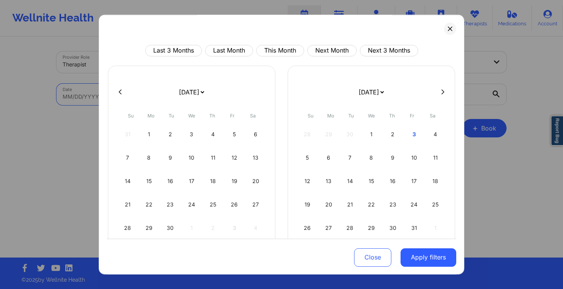
drag, startPoint x: 391, startPoint y: 133, endPoint x: 408, endPoint y: 137, distance: 17.3
click at [391, 133] on div "2" at bounding box center [393, 135] width 20 height 22
select select "2025-9"
select select "2025-10"
select select "2025-9"
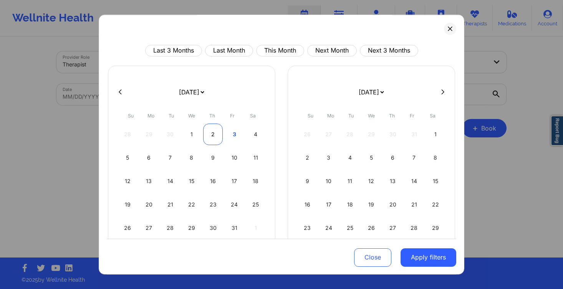
select select "2025-10"
select select "2025-9"
select select "2025-10"
drag, startPoint x: 235, startPoint y: 134, endPoint x: 393, endPoint y: 207, distance: 173.6
click at [235, 135] on div "3" at bounding box center [235, 135] width 20 height 22
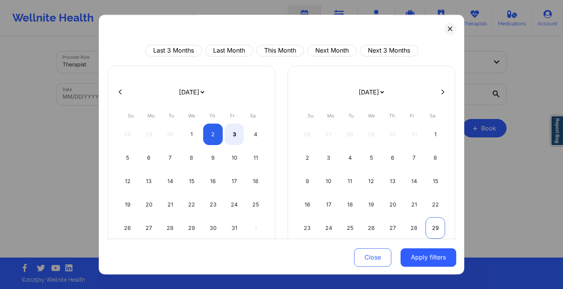
select select "2025-9"
select select "2025-10"
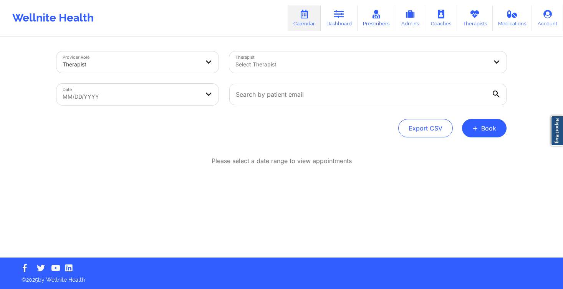
click at [180, 85] on body "Wellnite Health Calendar Dashboard Prescribers Admins Coaches Therapists Medica…" at bounding box center [281, 144] width 563 height 289
select select "2025-8"
select select "2025-9"
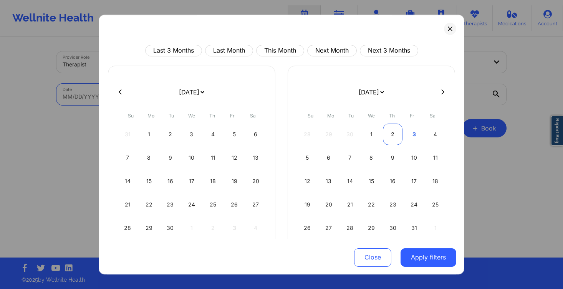
click at [392, 132] on div "2" at bounding box center [393, 135] width 20 height 22
select select "2025-9"
select select "2025-10"
select select "2025-9"
select select "2025-10"
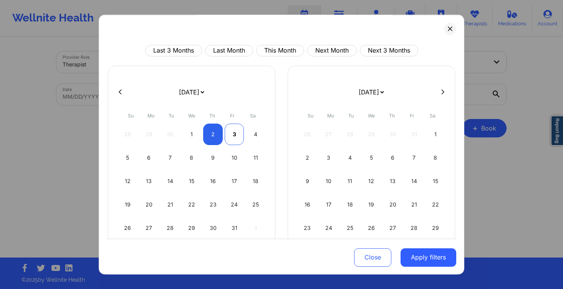
click at [230, 138] on div "3" at bounding box center [235, 135] width 20 height 22
select select "2025-9"
select select "2025-10"
drag, startPoint x: 430, startPoint y: 264, endPoint x: 324, endPoint y: 119, distance: 179.5
click at [430, 264] on button "Apply filters" at bounding box center [429, 257] width 56 height 18
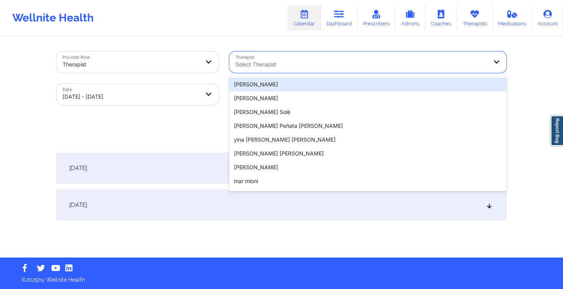
click at [288, 70] on div "Select Therapist" at bounding box center [358, 62] width 259 height 22
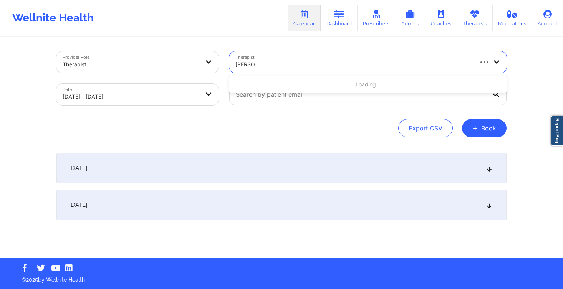
type input "roslyn fe"
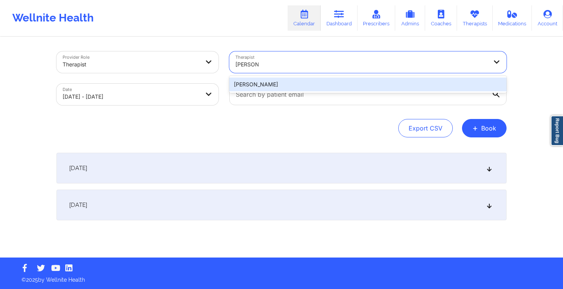
click at [275, 88] on div "Roslyn Fedd" at bounding box center [367, 85] width 277 height 14
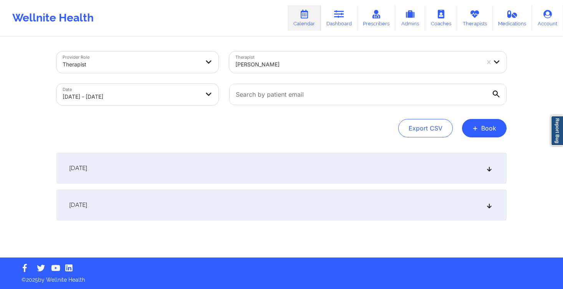
click at [196, 159] on div "[DATE]" at bounding box center [281, 168] width 450 height 31
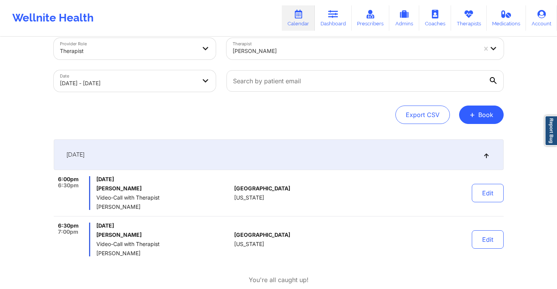
scroll to position [0, 0]
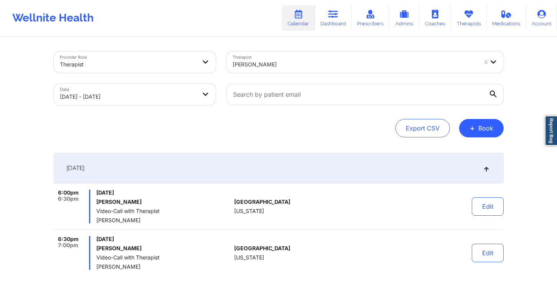
click at [272, 68] on div at bounding box center [355, 64] width 244 height 9
type input "katrina r"
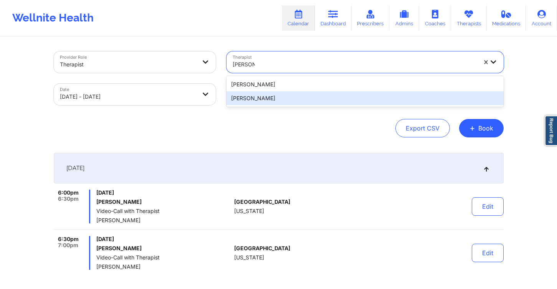
click at [262, 94] on div "[PERSON_NAME]" at bounding box center [365, 98] width 277 height 14
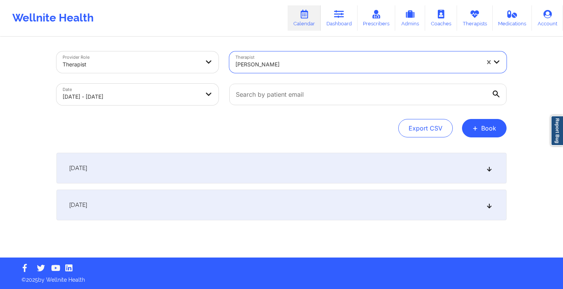
click at [215, 169] on div "[DATE]" at bounding box center [281, 168] width 450 height 31
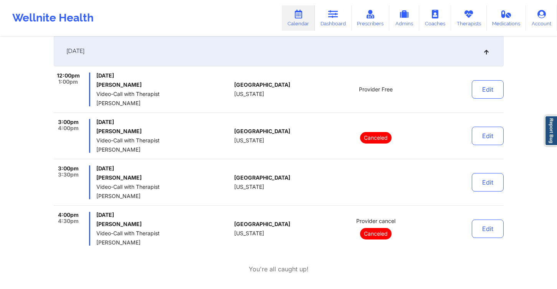
scroll to position [125, 0]
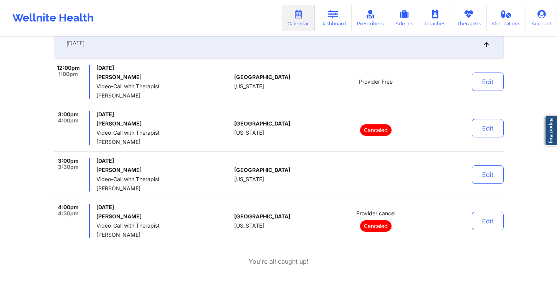
drag, startPoint x: 148, startPoint y: 170, endPoint x: 96, endPoint y: 169, distance: 51.5
click at [96, 169] on h6 "[PERSON_NAME]" at bounding box center [163, 170] width 135 height 6
copy h6 "[PERSON_NAME]"
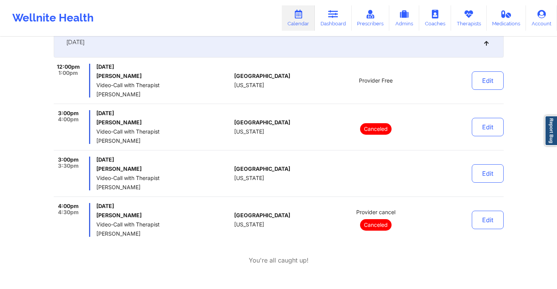
scroll to position [126, 0]
click at [139, 159] on span "[DATE]" at bounding box center [163, 159] width 135 height 6
click at [468, 174] on div "Edit" at bounding box center [468, 173] width 71 height 34
click at [491, 174] on button "Edit" at bounding box center [488, 173] width 32 height 18
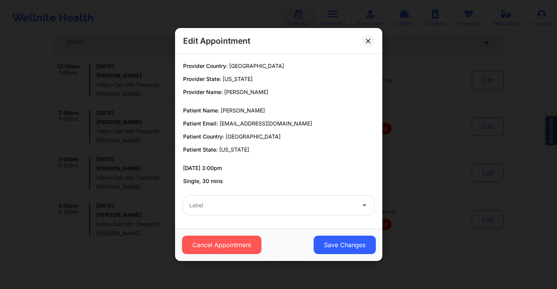
drag, startPoint x: 332, startPoint y: 124, endPoint x: 219, endPoint y: 126, distance: 113.0
click at [219, 126] on p "Patient Email: jessicawilson.prosperity@gmail.com" at bounding box center [278, 124] width 191 height 8
copy span "[EMAIL_ADDRESS][DOMAIN_NAME]"
click at [359, 41] on div "Edit Appointment" at bounding box center [278, 41] width 207 height 26
click at [362, 39] on button at bounding box center [368, 41] width 12 height 12
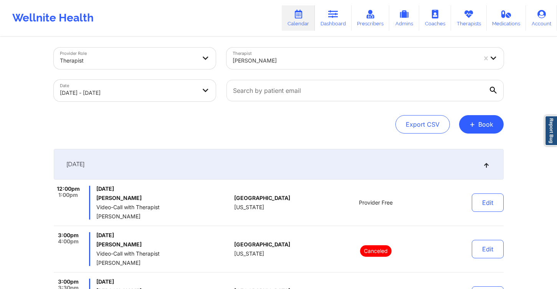
scroll to position [0, 0]
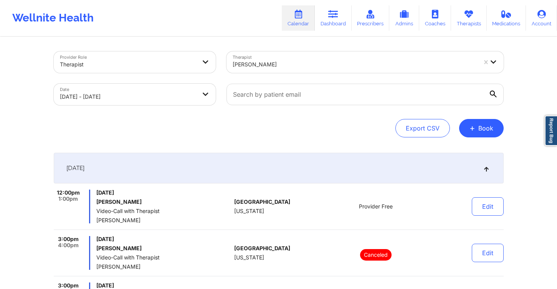
select select "2025-9"
select select "2025-10"
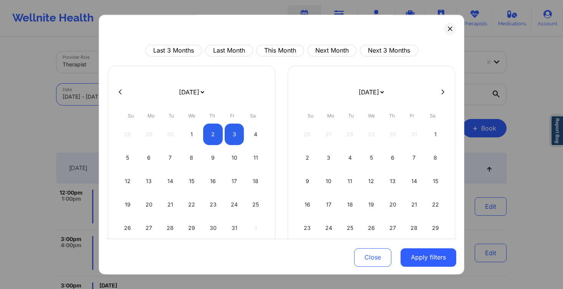
click at [101, 101] on body "Wellnite Health Calendar Dashboard Prescribers Admins Coaches Therapists Medica…" at bounding box center [281, 144] width 563 height 289
click at [234, 139] on div "3" at bounding box center [235, 135] width 20 height 22
select select "2025-9"
select select "2025-10"
click at [251, 137] on div "4" at bounding box center [256, 135] width 20 height 22
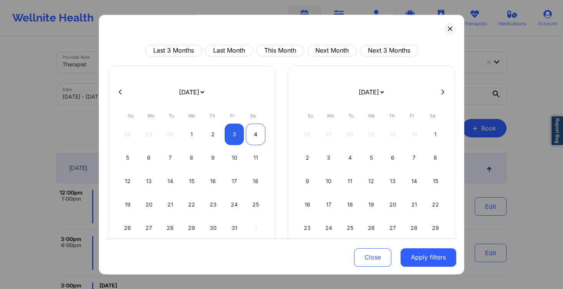
select select "2025-9"
select select "2025-10"
click at [436, 258] on button "Apply filters" at bounding box center [429, 257] width 56 height 18
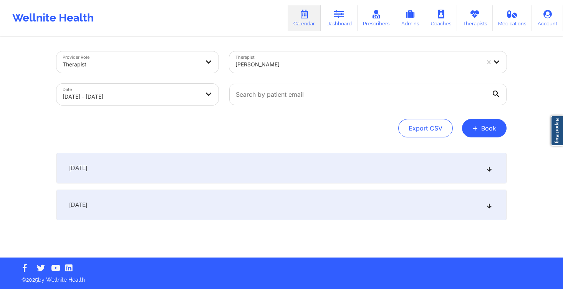
click at [302, 162] on div "[DATE]" at bounding box center [281, 168] width 450 height 31
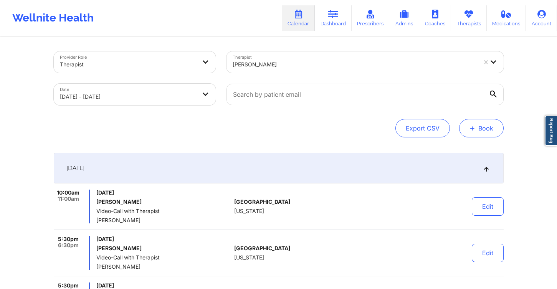
click at [479, 131] on button "+ Book" at bounding box center [481, 128] width 45 height 18
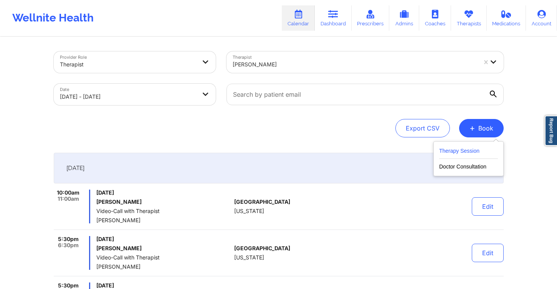
click at [462, 153] on button "Therapy Session" at bounding box center [468, 152] width 59 height 13
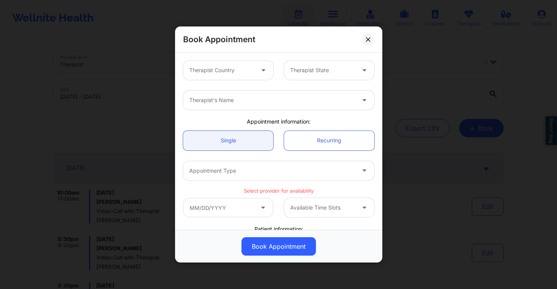
click at [217, 67] on div at bounding box center [221, 70] width 65 height 9
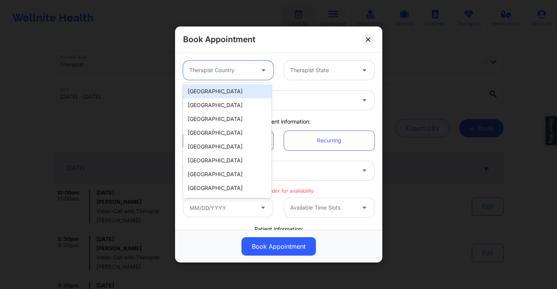
click at [217, 89] on div "[GEOGRAPHIC_DATA]" at bounding box center [227, 92] width 88 height 14
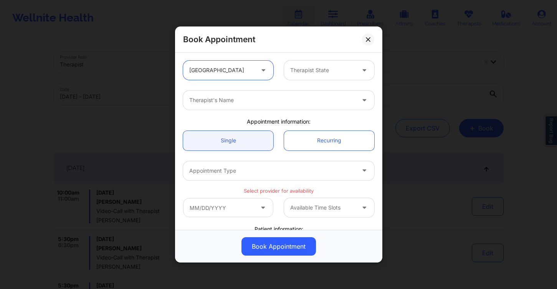
click at [327, 78] on div "Therapist State" at bounding box center [320, 70] width 72 height 19
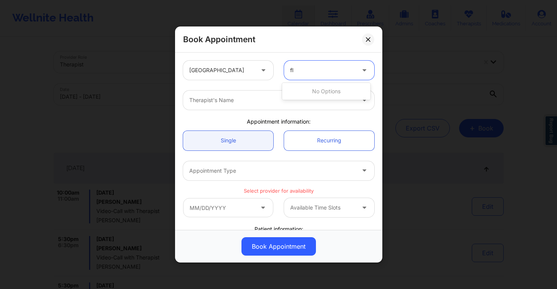
type input "f"
click at [293, 99] on div at bounding box center [272, 100] width 166 height 9
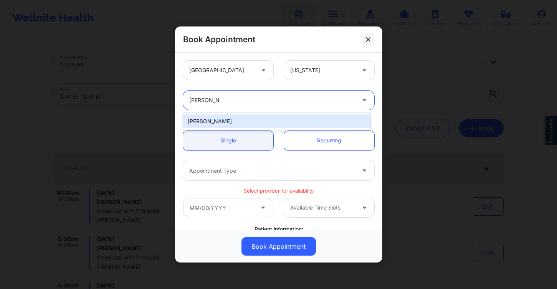
type input "angela turn"
click at [231, 113] on div "Angela Turner, 1 of 1. 1 result available for search term angela turn. Use Up a…" at bounding box center [279, 100] width 202 height 30
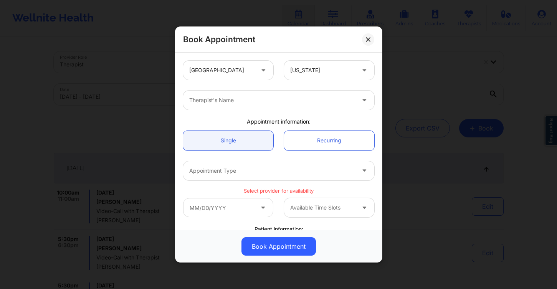
click at [257, 95] on div "Therapist's Name" at bounding box center [269, 100] width 173 height 19
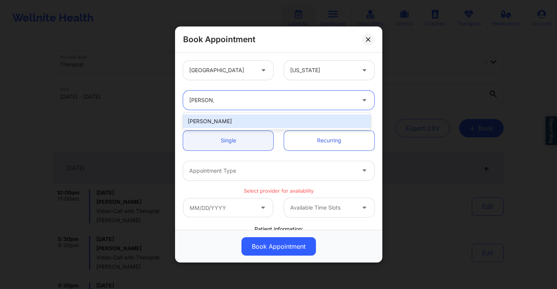
type input "angela tur"
click at [250, 121] on div "[PERSON_NAME]" at bounding box center [276, 121] width 187 height 14
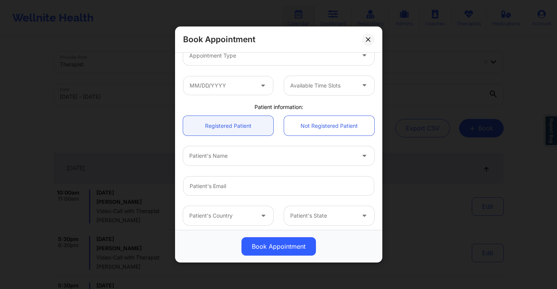
scroll to position [148, 0]
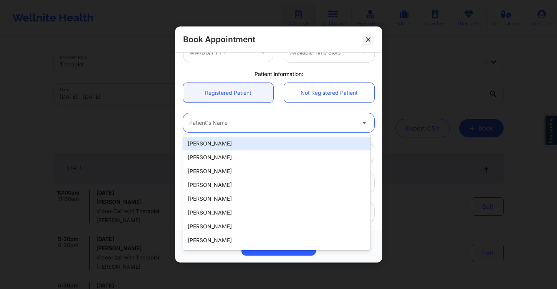
click at [239, 124] on div at bounding box center [272, 122] width 166 height 9
paste input "[EMAIL_ADDRESS][DOMAIN_NAME]"
type input "[EMAIL_ADDRESS][DOMAIN_NAME]"
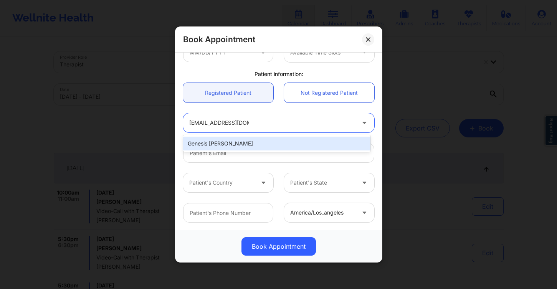
click at [246, 123] on input "[EMAIL_ADDRESS][DOMAIN_NAME]" at bounding box center [219, 123] width 60 height 8
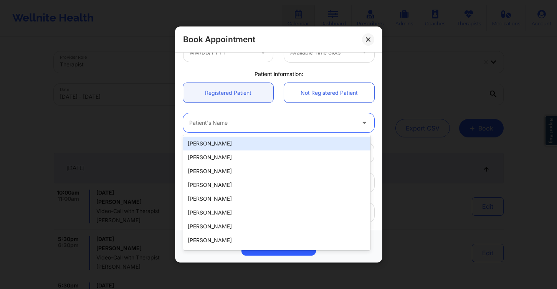
click at [286, 111] on div "Nissette Ortiz, 1 of 20. 20 results available. Use Up and Down to choose option…" at bounding box center [279, 123] width 202 height 30
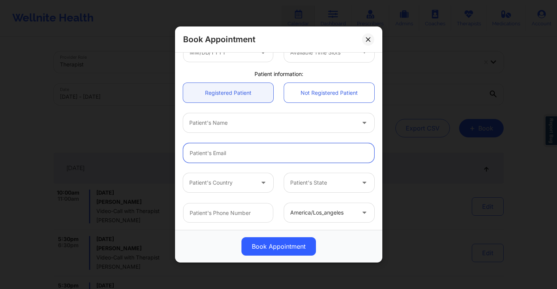
click at [247, 151] on input "email" at bounding box center [278, 153] width 191 height 20
paste input "[EMAIL_ADDRESS][DOMAIN_NAME]"
type input "[EMAIL_ADDRESS][DOMAIN_NAME]"
click at [225, 155] on input "[EMAIL_ADDRESS][DOMAIN_NAME]" at bounding box center [278, 153] width 191 height 20
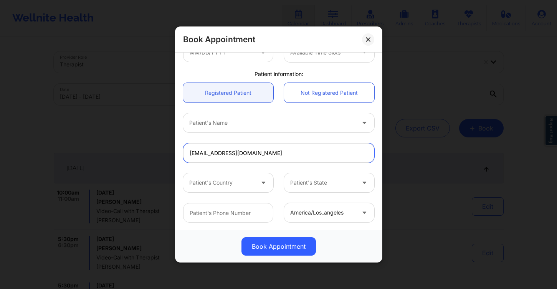
click at [225, 155] on input "[EMAIL_ADDRESS][DOMAIN_NAME]" at bounding box center [278, 153] width 191 height 20
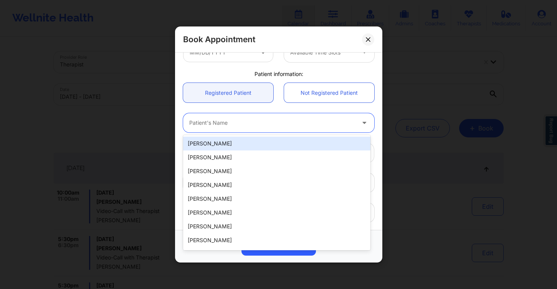
click at [230, 116] on div "Patient's Name" at bounding box center [269, 122] width 173 height 19
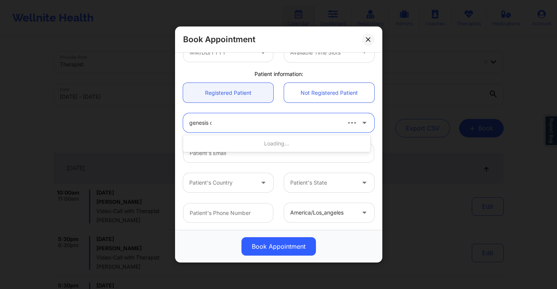
type input "genesis ca"
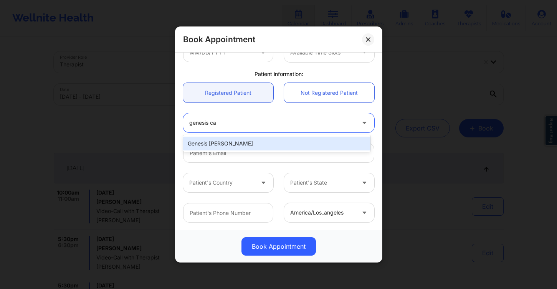
click at [228, 139] on div "Genesis [PERSON_NAME]" at bounding box center [276, 144] width 187 height 14
type input "[EMAIL_ADDRESS][DOMAIN_NAME]"
type input "[PHONE_NUMBER]"
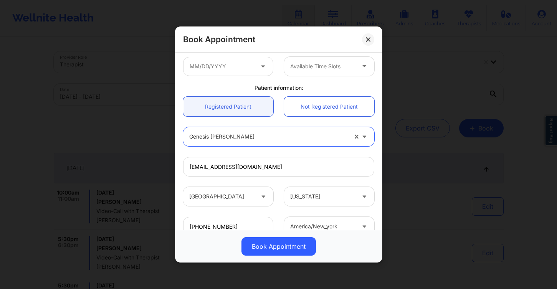
scroll to position [37, 0]
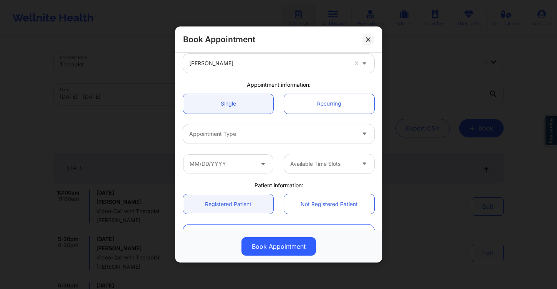
click at [235, 134] on div at bounding box center [272, 133] width 166 height 9
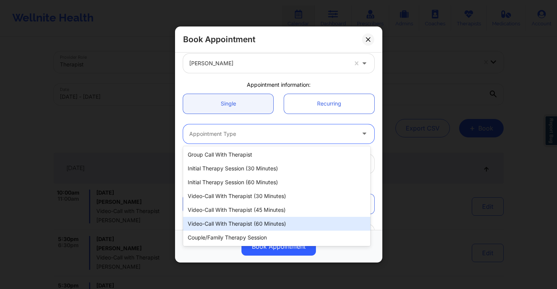
click at [280, 223] on div "Video-Call with Therapist (60 minutes)" at bounding box center [276, 224] width 187 height 14
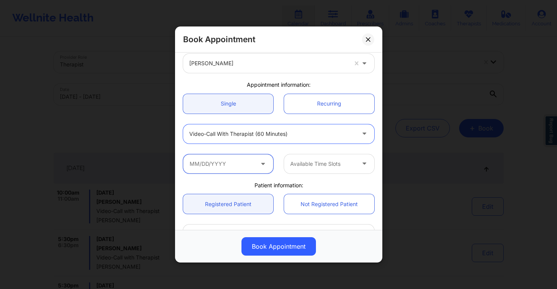
click at [216, 163] on input "text" at bounding box center [228, 163] width 90 height 19
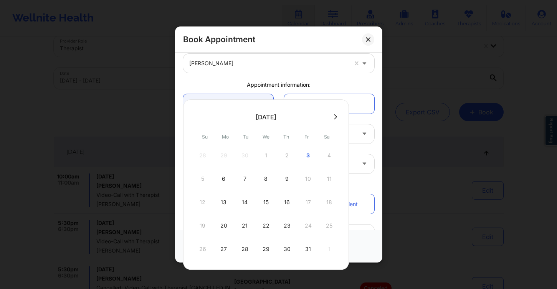
scroll to position [16, 0]
click at [221, 177] on div "6" at bounding box center [223, 179] width 19 height 22
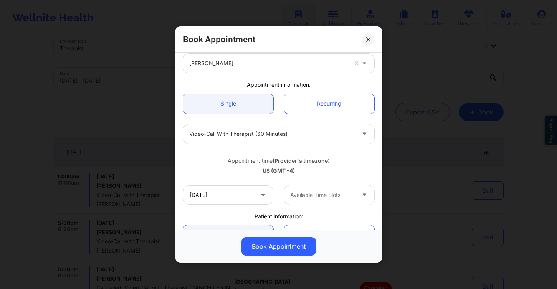
click at [325, 193] on div at bounding box center [322, 195] width 65 height 9
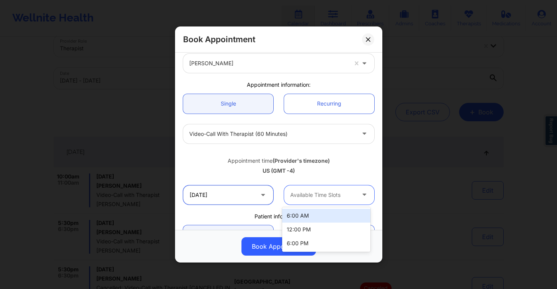
click at [232, 195] on input "10/06/2025" at bounding box center [228, 195] width 90 height 19
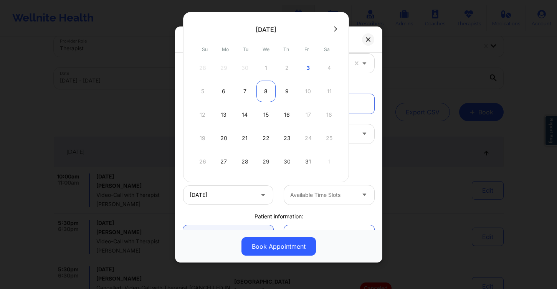
click at [270, 94] on div "8" at bounding box center [266, 92] width 19 height 22
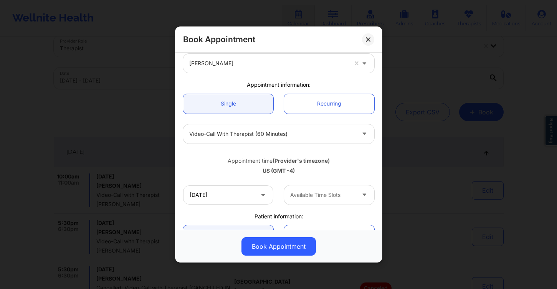
click at [333, 198] on div at bounding box center [322, 195] width 65 height 9
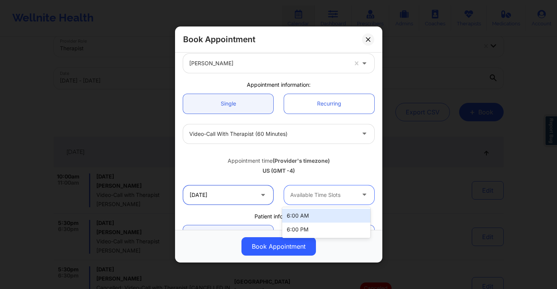
click at [237, 198] on input "10/08/2025" at bounding box center [228, 195] width 90 height 19
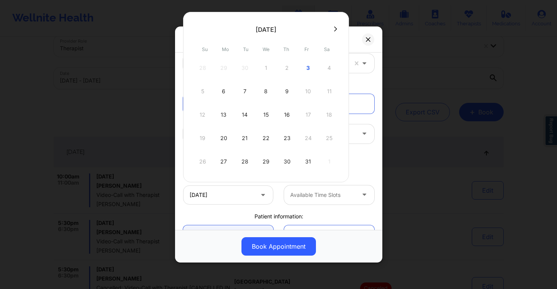
click at [228, 93] on div "6" at bounding box center [223, 92] width 19 height 22
type input "10/06/2025"
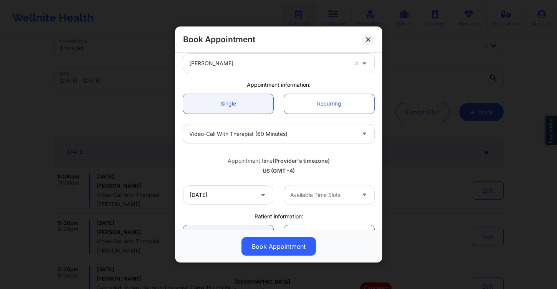
click at [316, 188] on div "Available Time Slots" at bounding box center [320, 195] width 72 height 19
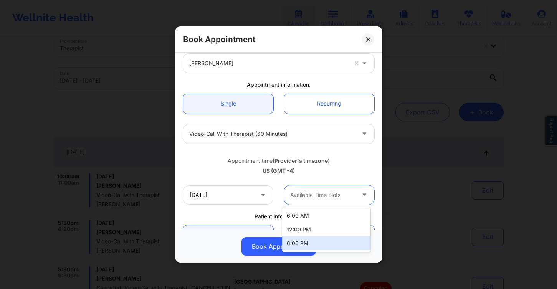
drag, startPoint x: 323, startPoint y: 238, endPoint x: 314, endPoint y: 221, distance: 20.1
click at [323, 238] on div "6:00 PM" at bounding box center [326, 244] width 88 height 14
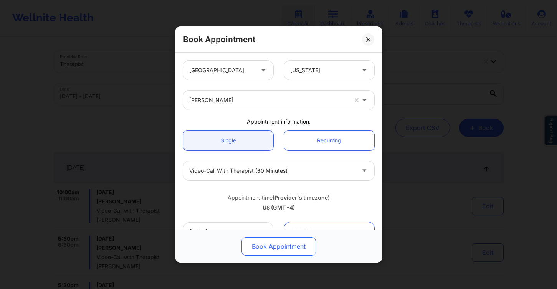
scroll to position [0, 0]
click at [284, 252] on button "Book Appointment" at bounding box center [279, 246] width 75 height 18
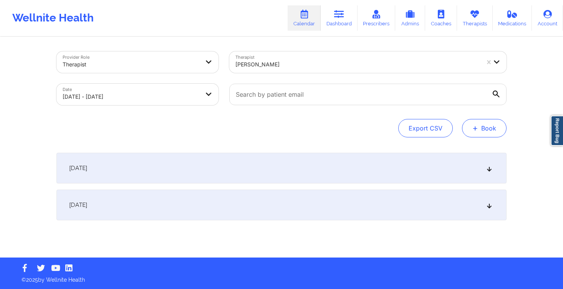
click at [481, 125] on button "+ Book" at bounding box center [484, 128] width 45 height 18
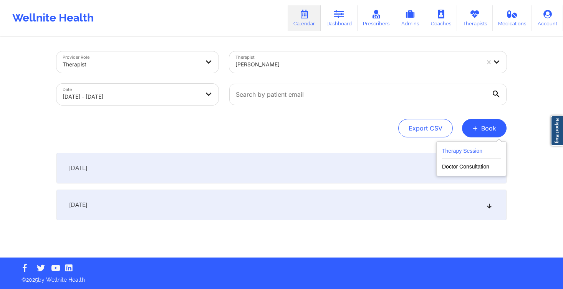
click at [476, 155] on button "Therapy Session" at bounding box center [471, 152] width 59 height 13
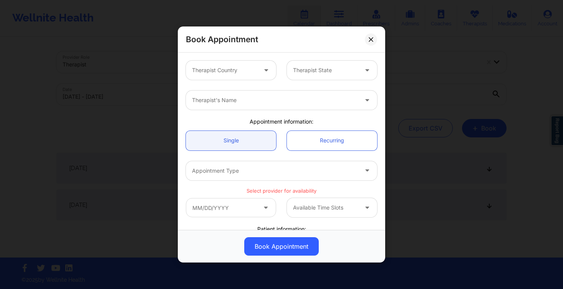
click at [222, 65] on div "Therapist Country" at bounding box center [222, 70] width 72 height 19
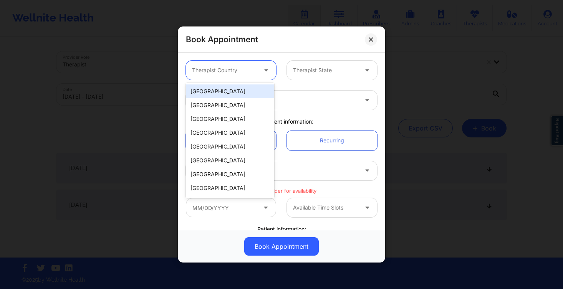
drag, startPoint x: 228, startPoint y: 90, endPoint x: 236, endPoint y: 89, distance: 7.8
click at [228, 90] on div "[GEOGRAPHIC_DATA]" at bounding box center [230, 92] width 88 height 14
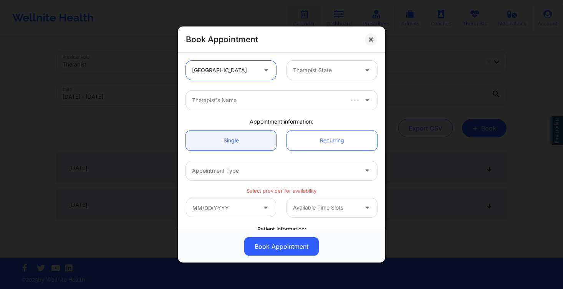
click at [314, 78] on div "Therapist State" at bounding box center [323, 70] width 72 height 19
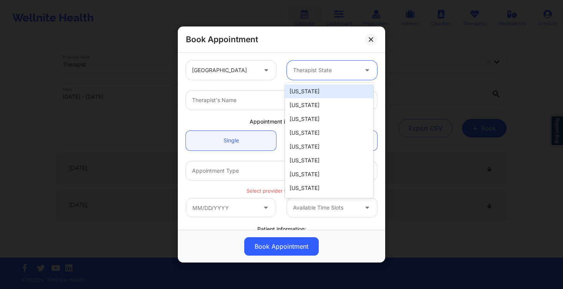
type input "f"
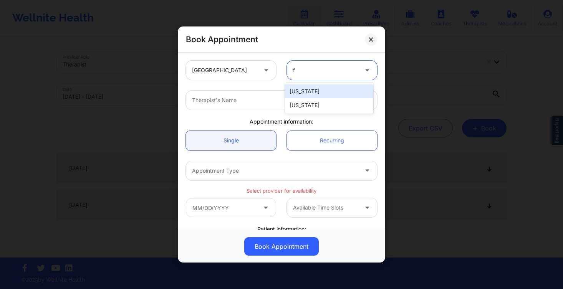
click at [315, 103] on div "[US_STATE]" at bounding box center [329, 105] width 88 height 14
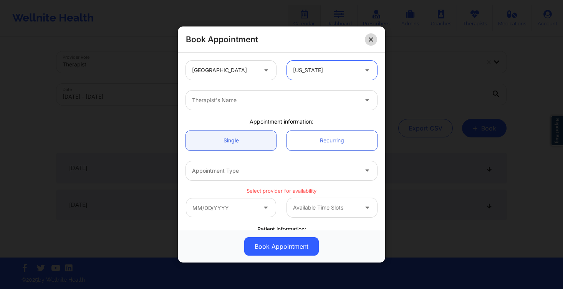
click at [372, 40] on icon at bounding box center [371, 39] width 4 height 4
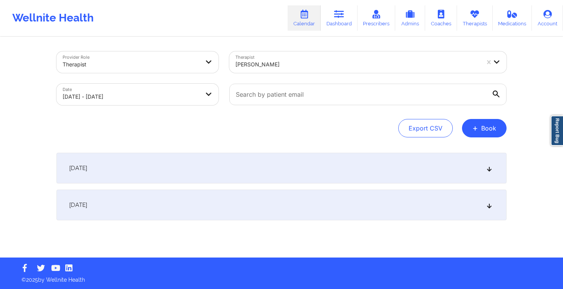
click at [276, 68] on div at bounding box center [357, 64] width 244 height 9
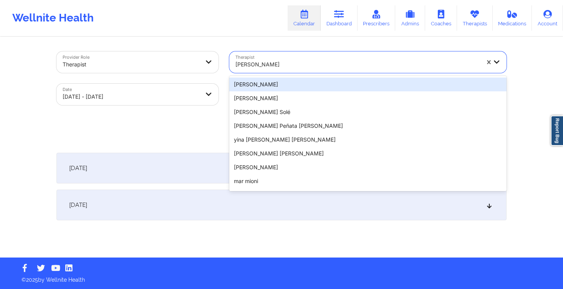
click at [276, 68] on div at bounding box center [357, 64] width 244 height 9
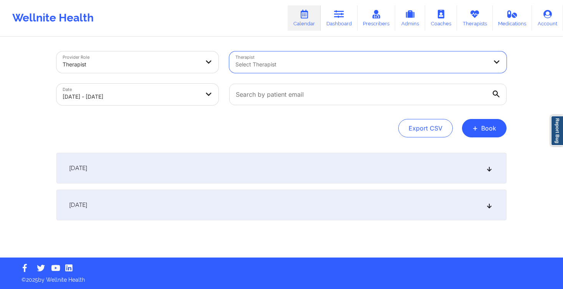
click at [123, 97] on body "Wellnite Health Calendar Dashboard Prescribers Admins Coaches Therapists Medica…" at bounding box center [281, 144] width 563 height 289
select select "2025-9"
select select "2025-10"
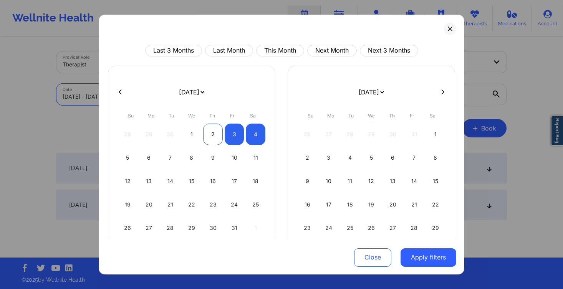
click at [208, 130] on div "2" at bounding box center [213, 135] width 20 height 22
select select "2025-9"
select select "2025-10"
click at [246, 135] on div "4" at bounding box center [256, 135] width 20 height 22
select select "2025-9"
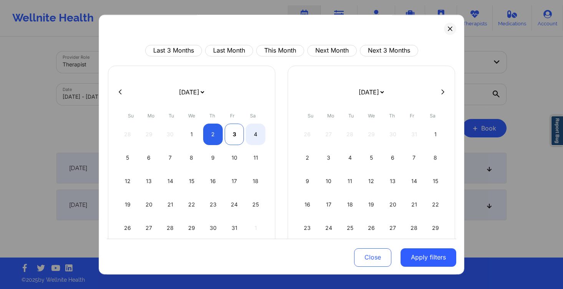
select select "2025-10"
click at [234, 135] on div "3" at bounding box center [235, 135] width 20 height 22
select select "2025-9"
select select "2025-10"
select select "2025-9"
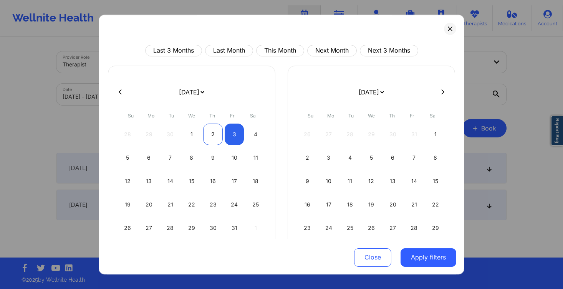
select select "2025-10"
click at [210, 134] on div "2" at bounding box center [213, 135] width 20 height 22
select select "2025-9"
select select "2025-10"
click at [236, 136] on div "3" at bounding box center [235, 135] width 20 height 22
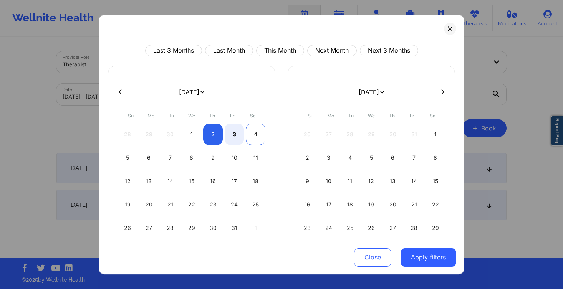
select select "2025-9"
select select "2025-10"
click at [446, 264] on button "Apply filters" at bounding box center [429, 257] width 56 height 18
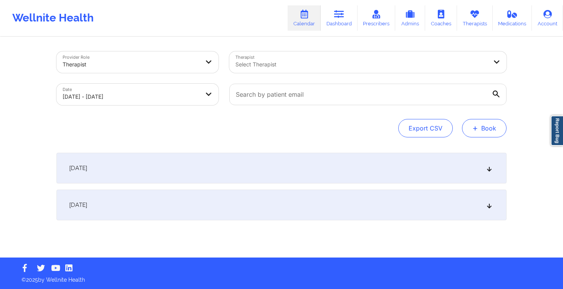
click at [496, 127] on button "+ Book" at bounding box center [484, 128] width 45 height 18
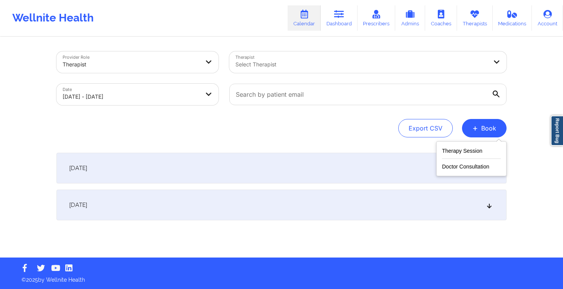
click at [285, 124] on div "Export CSV + Book" at bounding box center [281, 128] width 450 height 18
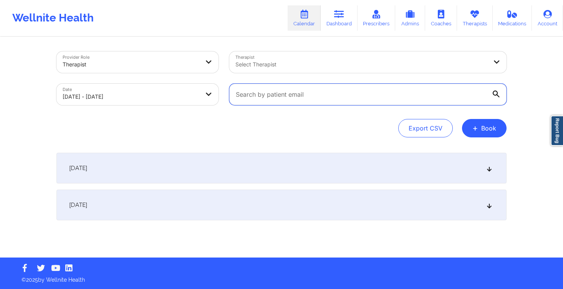
click at [277, 93] on input "text" at bounding box center [367, 95] width 277 height 22
paste input "[EMAIL_ADDRESS][DOMAIN_NAME]"
type input "[EMAIL_ADDRESS][DOMAIN_NAME]"
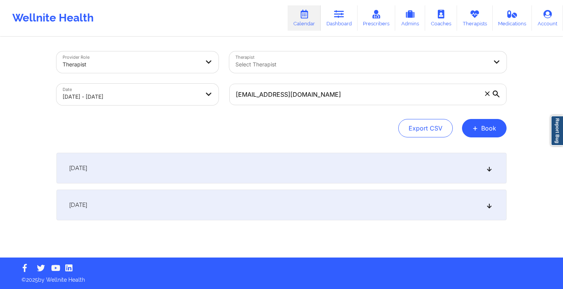
click at [529, 104] on div "Provider Role Therapist Therapist Select Therapist Date 10/02/2025 - 10/03/2025…" at bounding box center [281, 129] width 563 height 258
click at [340, 164] on div "[DATE]" at bounding box center [281, 168] width 450 height 31
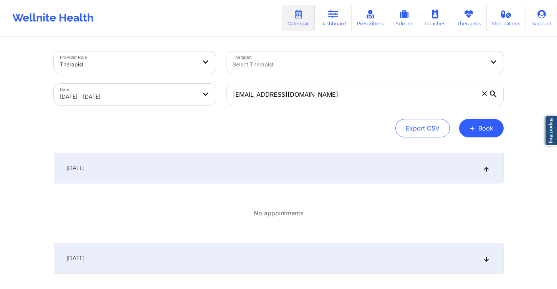
click at [88, 95] on body "Wellnite Health Calendar Dashboard Prescribers Admins Coaches Therapists Medica…" at bounding box center [278, 144] width 557 height 289
select select "2025-9"
select select "2025-10"
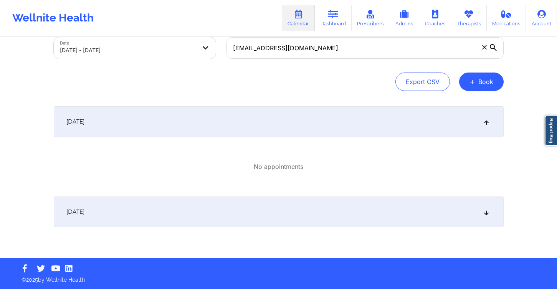
click at [85, 211] on span "[DATE]" at bounding box center [75, 212] width 18 height 8
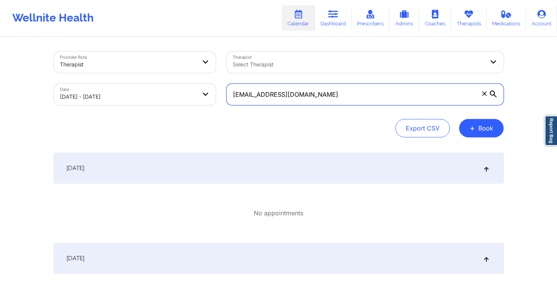
click at [310, 95] on input "[EMAIL_ADDRESS][DOMAIN_NAME]" at bounding box center [365, 95] width 277 height 22
paste input "[EMAIL_ADDRESS][DOMAIN_NAME]"
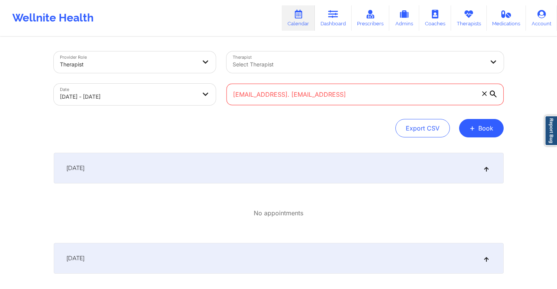
click at [345, 97] on input "wraith.c.nephilidus@gmail. musicinfo305@gmail.comcom" at bounding box center [365, 95] width 277 height 22
paste input "musicinfo305@gmail."
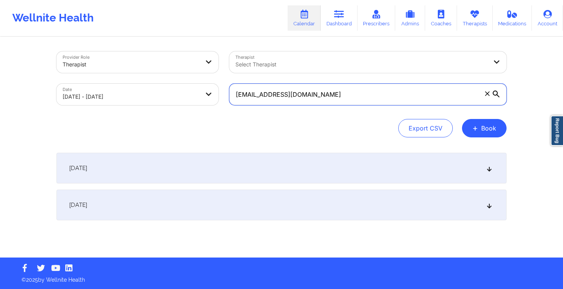
type input "[EMAIL_ADDRESS][DOMAIN_NAME]"
click at [217, 159] on div "[DATE]" at bounding box center [281, 168] width 450 height 31
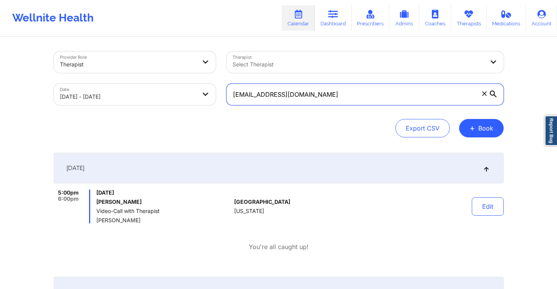
click at [325, 85] on input "[EMAIL_ADDRESS][DOMAIN_NAME]" at bounding box center [365, 95] width 277 height 22
click at [479, 93] on input "[EMAIL_ADDRESS][DOMAIN_NAME]" at bounding box center [365, 95] width 277 height 22
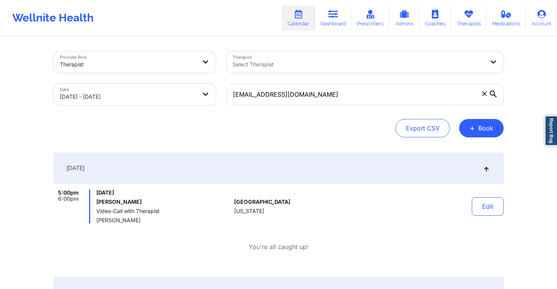
click at [486, 97] on span at bounding box center [485, 94] width 8 height 8
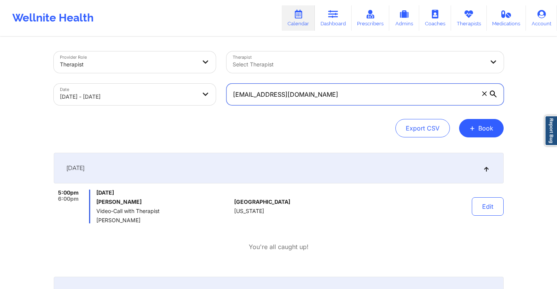
click at [486, 97] on input "[EMAIL_ADDRESS][DOMAIN_NAME]" at bounding box center [365, 95] width 277 height 22
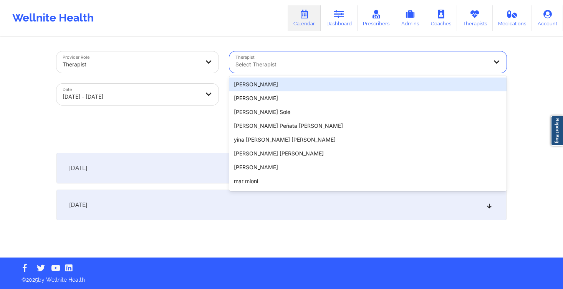
click at [375, 63] on div at bounding box center [361, 64] width 252 height 9
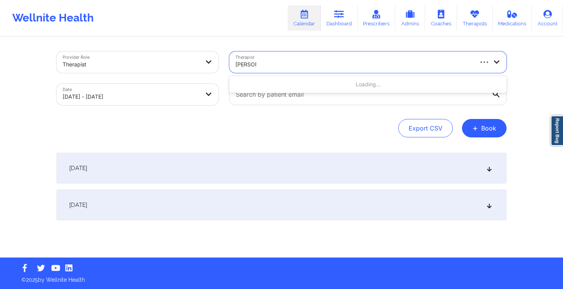
type input "felicia hi"
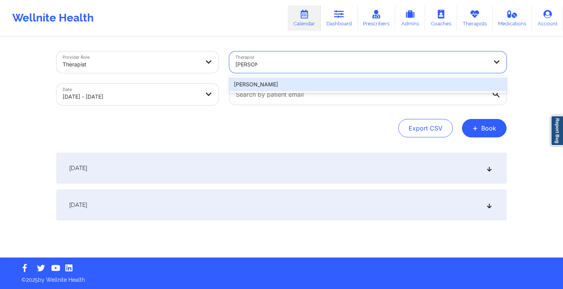
click at [355, 87] on div "Felicia Hill" at bounding box center [367, 85] width 277 height 14
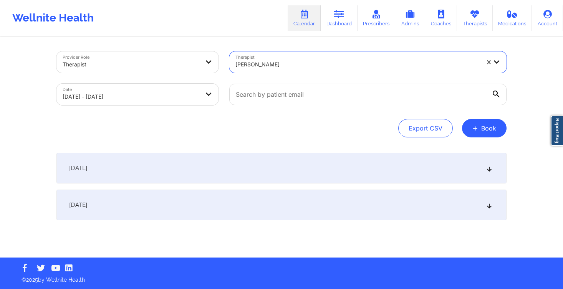
click at [233, 174] on div "[DATE]" at bounding box center [281, 168] width 450 height 31
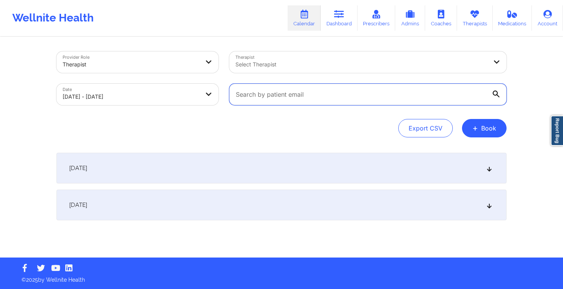
click at [322, 95] on input "text" at bounding box center [367, 95] width 277 height 22
paste input "[EMAIL_ADDRESS][DOMAIN_NAME]"
type input "[EMAIL_ADDRESS][DOMAIN_NAME]"
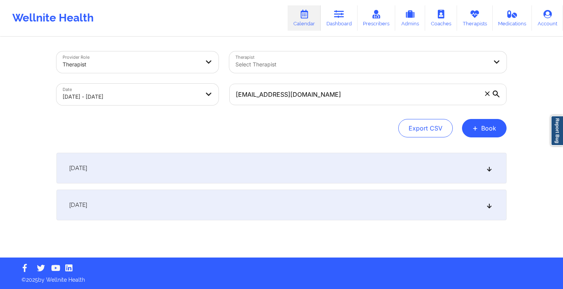
click at [231, 196] on div "[DATE]" at bounding box center [281, 205] width 450 height 31
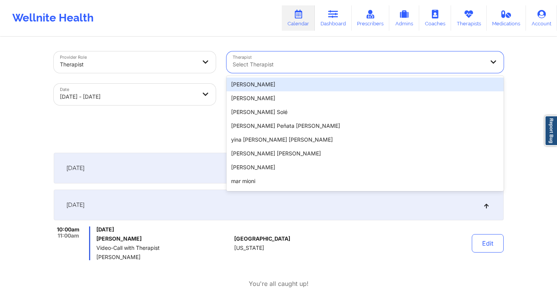
click at [286, 63] on div at bounding box center [359, 64] width 252 height 9
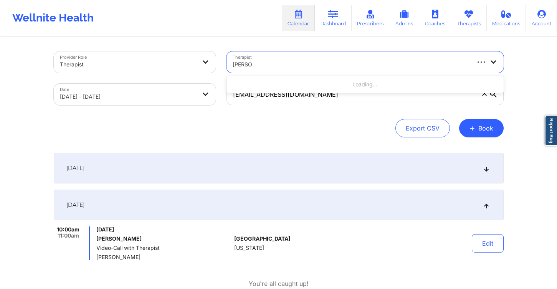
type input "yvonne w"
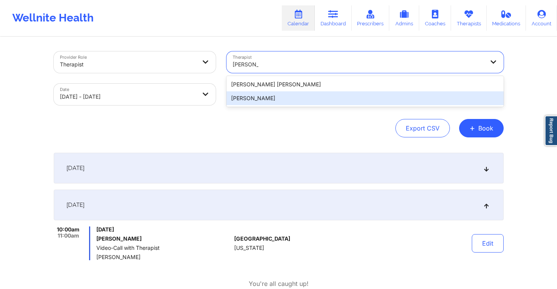
click at [280, 94] on div "Yvonne Woods" at bounding box center [365, 98] width 277 height 14
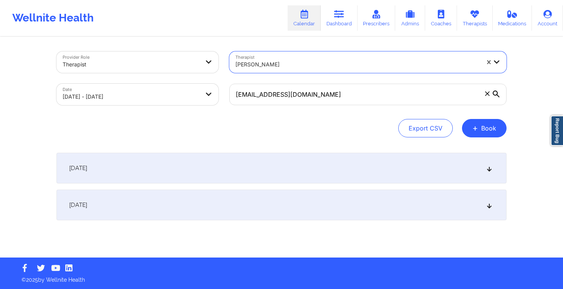
click at [245, 160] on div "[DATE]" at bounding box center [281, 168] width 450 height 31
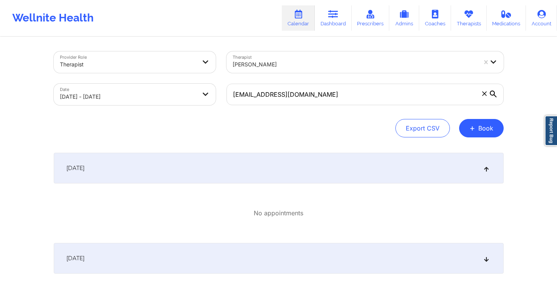
click at [483, 95] on icon at bounding box center [485, 93] width 4 height 4
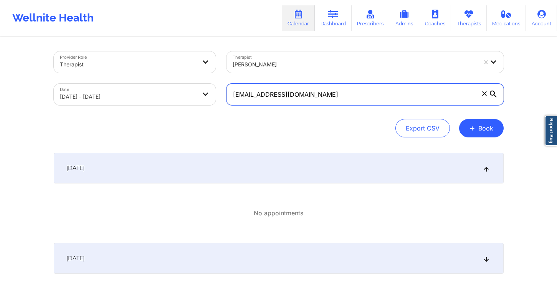
click at [483, 95] on input "[EMAIL_ADDRESS][DOMAIN_NAME]" at bounding box center [365, 95] width 277 height 22
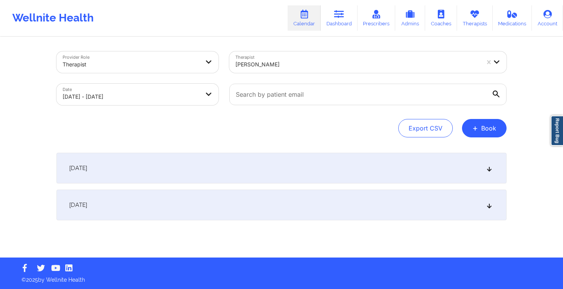
click at [189, 181] on div "[DATE]" at bounding box center [281, 168] width 450 height 31
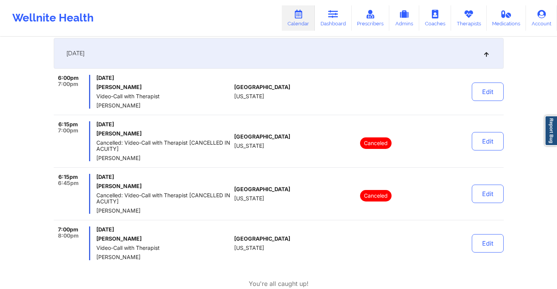
scroll to position [115, 0]
click at [495, 245] on button "Edit" at bounding box center [488, 243] width 32 height 18
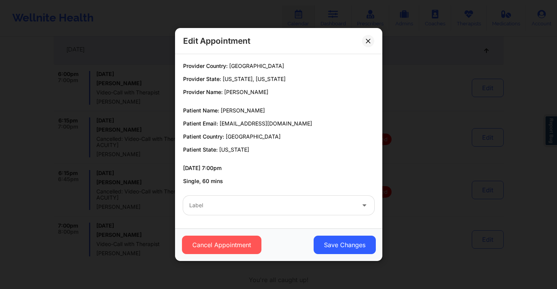
scroll to position [126, 0]
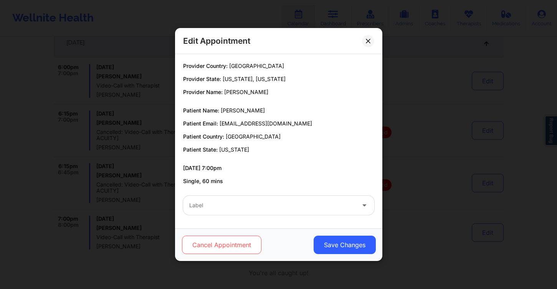
click at [232, 247] on button "Cancel Appointment" at bounding box center [222, 245] width 80 height 18
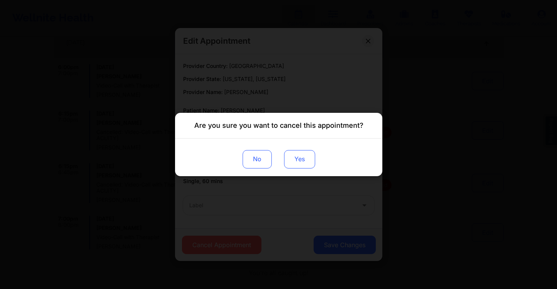
click at [300, 163] on button "Yes" at bounding box center [299, 159] width 31 height 18
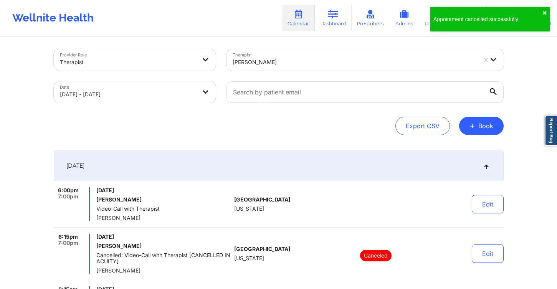
scroll to position [0, 0]
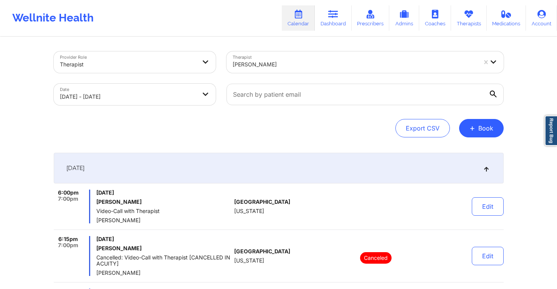
click at [250, 65] on div at bounding box center [355, 64] width 244 height 9
type input "kuma ke"
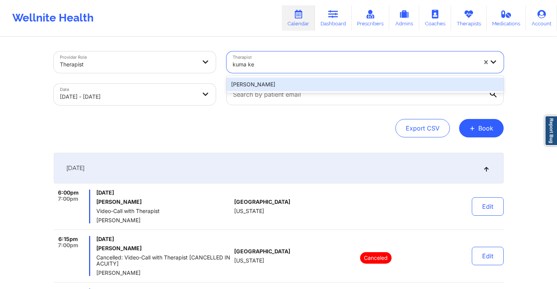
click at [277, 85] on div "[PERSON_NAME]" at bounding box center [365, 85] width 277 height 14
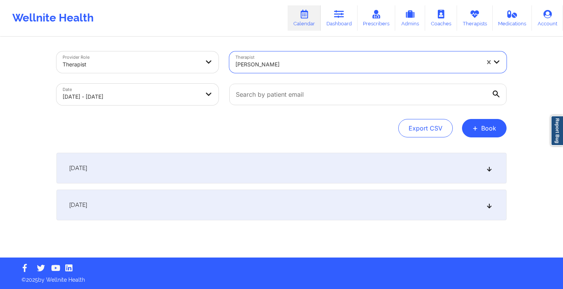
click at [240, 205] on div "[DATE]" at bounding box center [281, 205] width 450 height 31
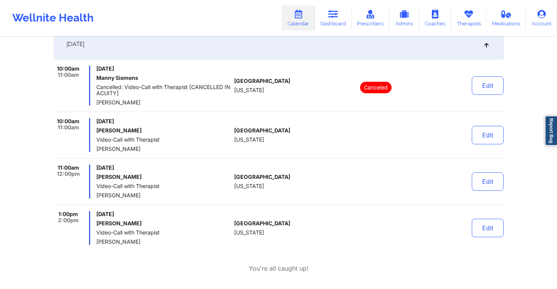
scroll to position [161, 0]
click at [479, 130] on button "Edit" at bounding box center [488, 135] width 32 height 18
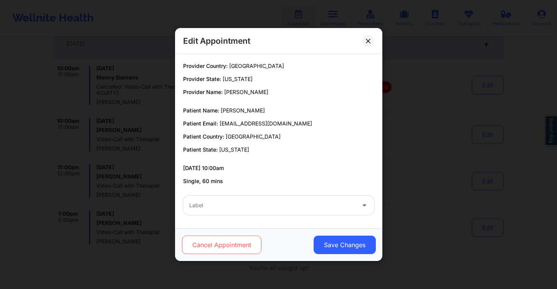
click at [215, 248] on button "Cancel Appointment" at bounding box center [222, 245] width 80 height 18
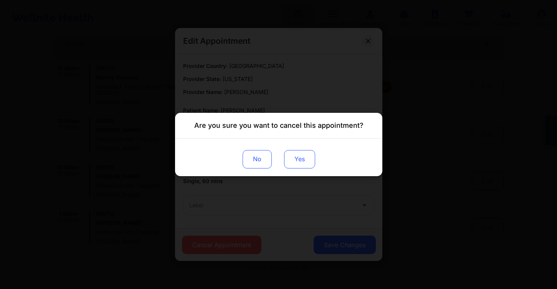
click at [310, 153] on button "Yes" at bounding box center [299, 159] width 31 height 18
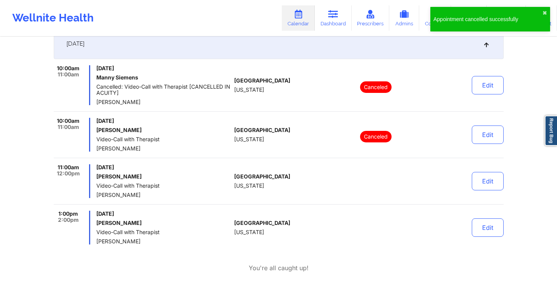
click at [537, 162] on div "Provider Role Therapist Therapist Kuma Kennedy Date 10/02/2025 - 10/03/2025 Exp…" at bounding box center [278, 81] width 557 height 484
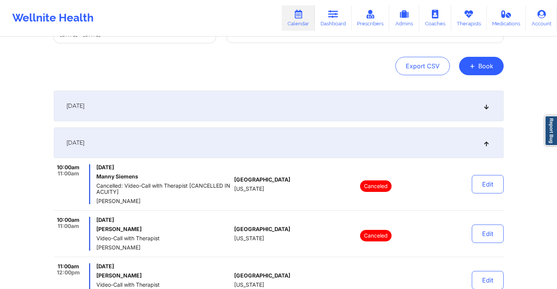
scroll to position [0, 0]
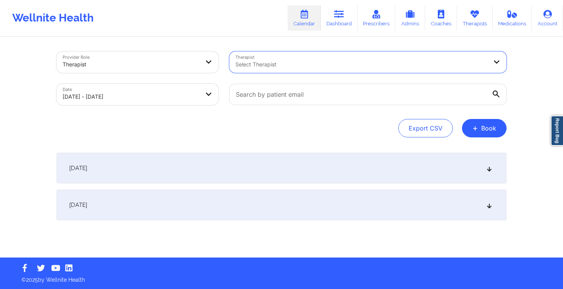
click at [340, 63] on div at bounding box center [361, 64] width 252 height 9
type input "lynda woo"
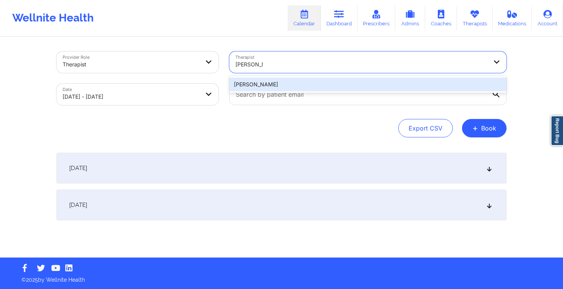
click at [289, 87] on div "[PERSON_NAME]" at bounding box center [367, 85] width 277 height 14
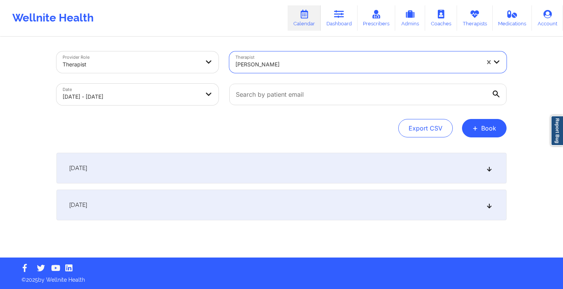
click at [192, 167] on div "[DATE]" at bounding box center [281, 168] width 450 height 31
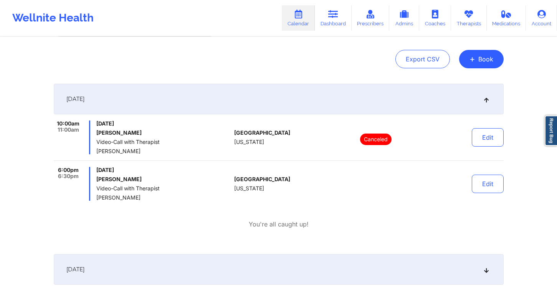
scroll to position [70, 0]
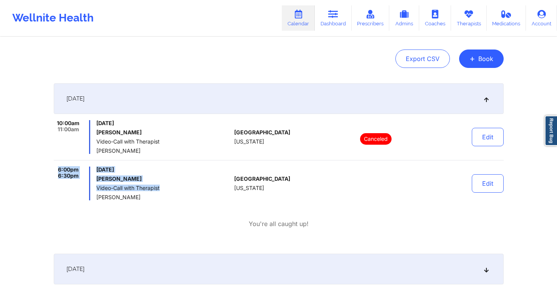
drag, startPoint x: 56, startPoint y: 167, endPoint x: 172, endPoint y: 191, distance: 118.4
click at [170, 188] on div "6:00pm 6:30pm Thursday, October 2, 2025 Debra L Brown Video-Call with Therapist…" at bounding box center [143, 184] width 178 height 34
click at [172, 194] on span "[PERSON_NAME]" at bounding box center [163, 197] width 135 height 6
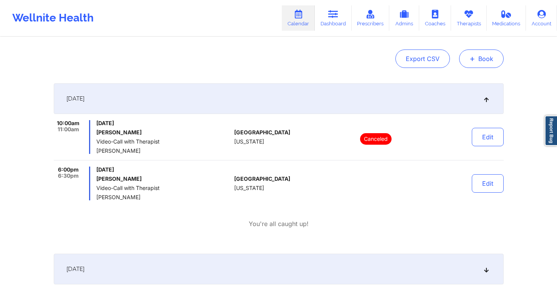
click at [486, 65] on button "+ Book" at bounding box center [481, 59] width 45 height 18
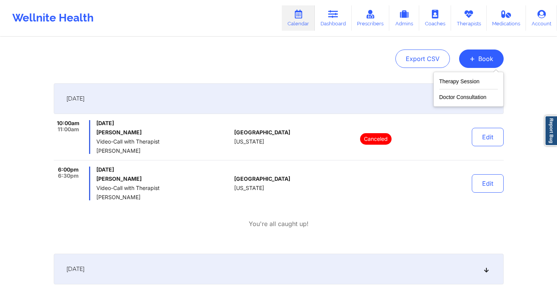
click at [217, 82] on div "Provider Role Therapist Therapist Lynda Woods Date 10/02/2025 - 10/03/2025 Expo…" at bounding box center [278, 141] width 461 height 347
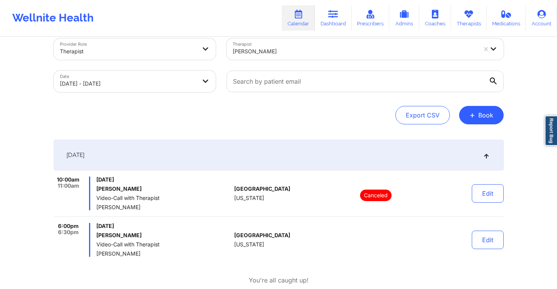
scroll to position [0, 0]
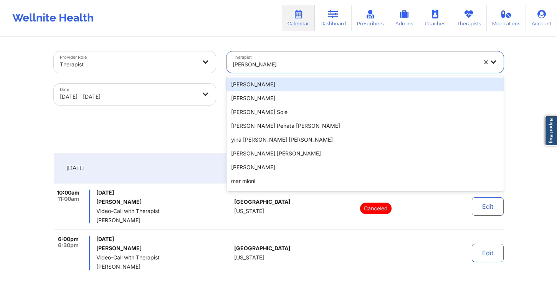
click at [315, 67] on div at bounding box center [355, 64] width 244 height 9
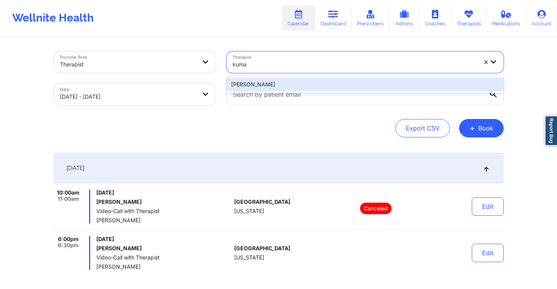
type input "kuma k"
click at [298, 86] on div "[PERSON_NAME]" at bounding box center [365, 85] width 277 height 14
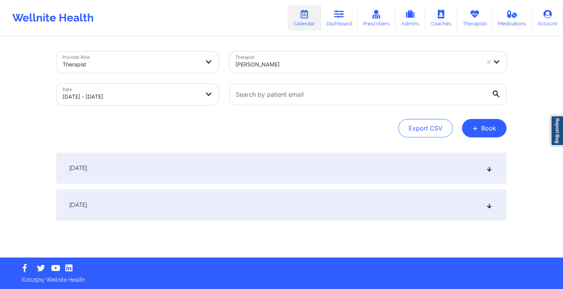
click at [99, 200] on div "[DATE]" at bounding box center [281, 205] width 450 height 31
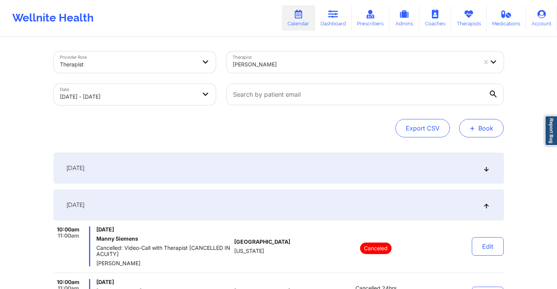
click at [491, 130] on button "+ Book" at bounding box center [481, 128] width 45 height 18
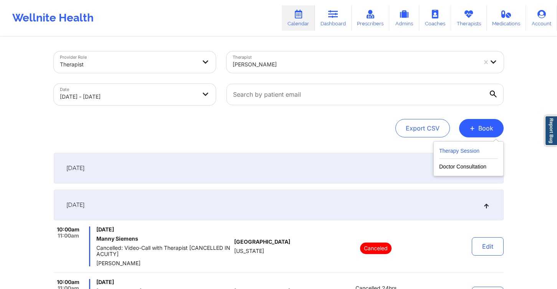
click at [461, 149] on button "Therapy Session" at bounding box center [468, 152] width 59 height 13
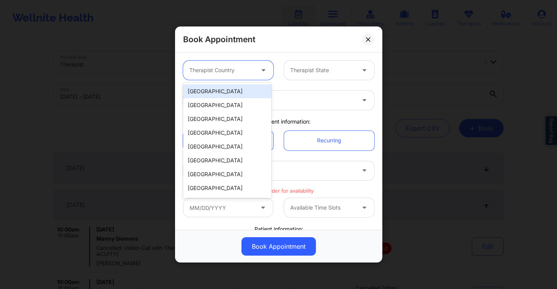
click at [227, 68] on div at bounding box center [221, 70] width 65 height 9
click at [225, 91] on div "[GEOGRAPHIC_DATA]" at bounding box center [227, 92] width 88 height 14
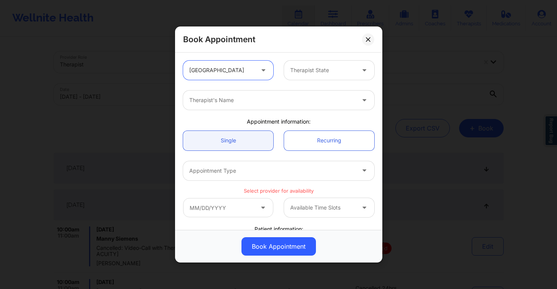
click at [300, 69] on div at bounding box center [322, 70] width 65 height 9
click at [312, 74] on div at bounding box center [322, 70] width 65 height 9
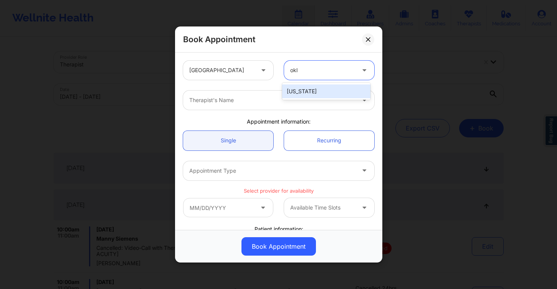
type input "okla"
drag, startPoint x: 322, startPoint y: 91, endPoint x: 303, endPoint y: 101, distance: 21.0
click at [322, 91] on div "[US_STATE]" at bounding box center [326, 92] width 88 height 14
click at [303, 101] on div at bounding box center [272, 100] width 166 height 9
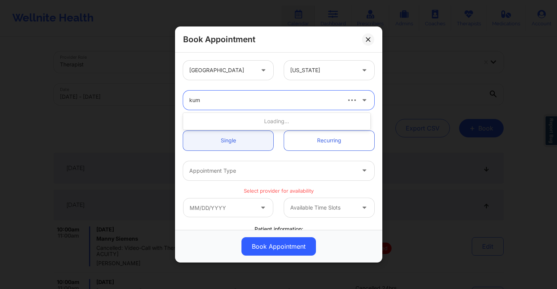
type input "kuma"
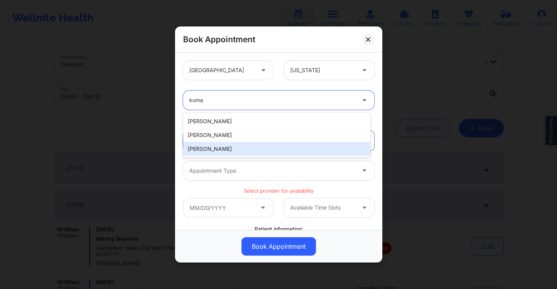
click at [261, 148] on div "[PERSON_NAME]" at bounding box center [276, 149] width 187 height 14
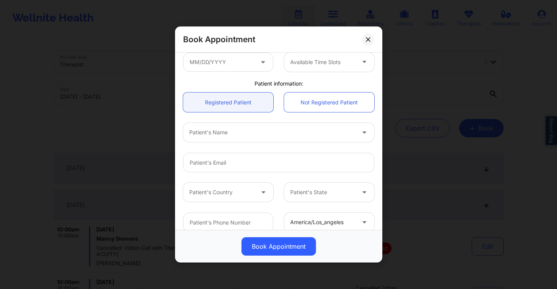
scroll to position [148, 0]
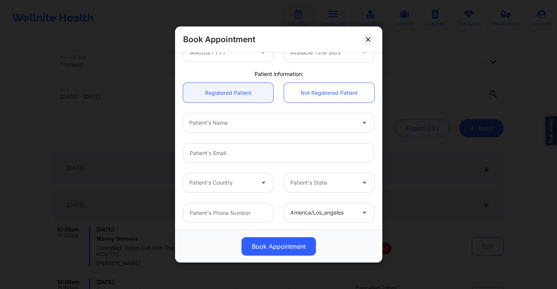
click at [229, 124] on div at bounding box center [272, 122] width 166 height 9
type input "skylar si"
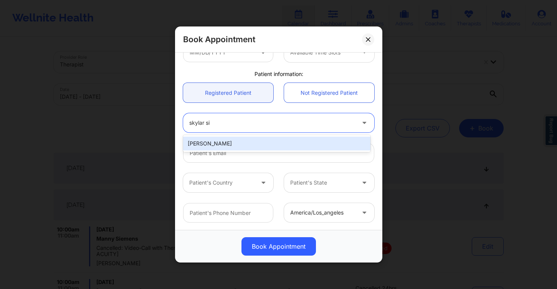
click at [247, 138] on div "[PERSON_NAME]" at bounding box center [276, 144] width 187 height 14
type input "[EMAIL_ADDRESS][DOMAIN_NAME]"
type input "[PHONE_NUMBER]"
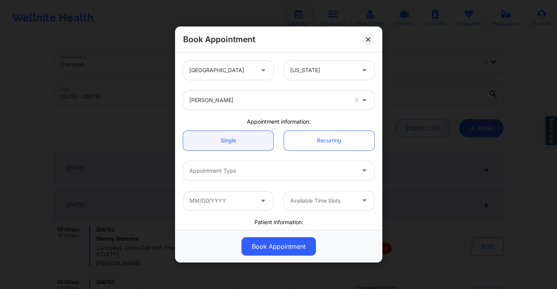
scroll to position [16, 0]
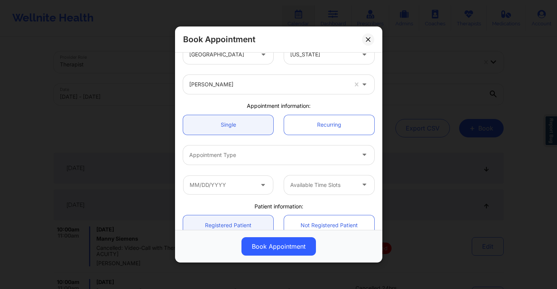
drag, startPoint x: 241, startPoint y: 152, endPoint x: 245, endPoint y: 148, distance: 6.0
click at [241, 152] on div at bounding box center [272, 155] width 166 height 9
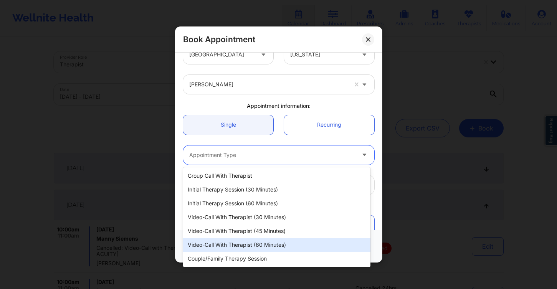
click at [268, 244] on div "Video-Call with Therapist (60 minutes)" at bounding box center [276, 245] width 187 height 14
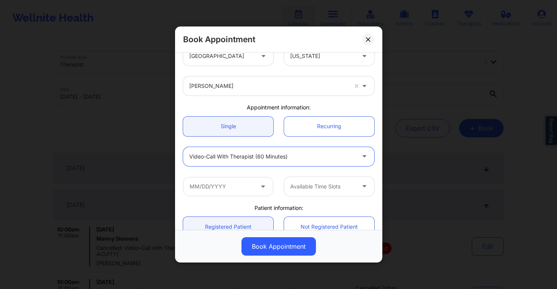
scroll to position [148, 0]
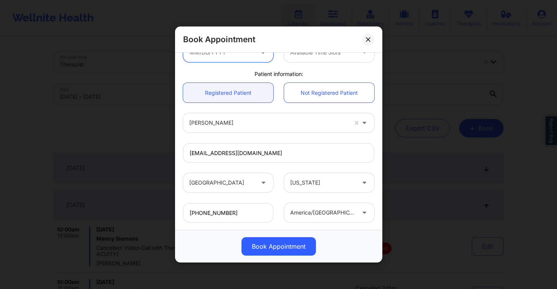
click at [230, 59] on input "text" at bounding box center [228, 52] width 90 height 19
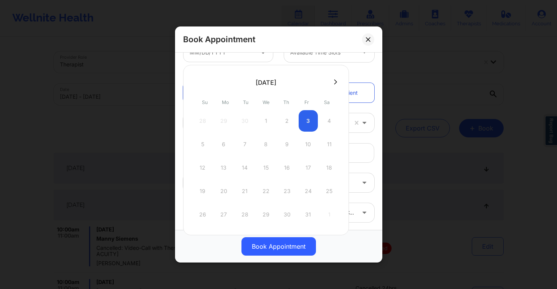
click at [334, 84] on icon at bounding box center [335, 82] width 3 height 6
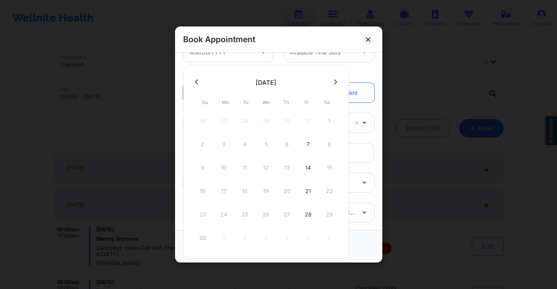
click at [196, 83] on icon at bounding box center [196, 82] width 3 height 6
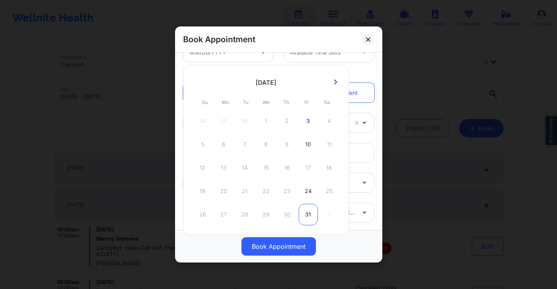
click at [307, 214] on div "31" at bounding box center [308, 215] width 19 height 22
type input "10/31/2025"
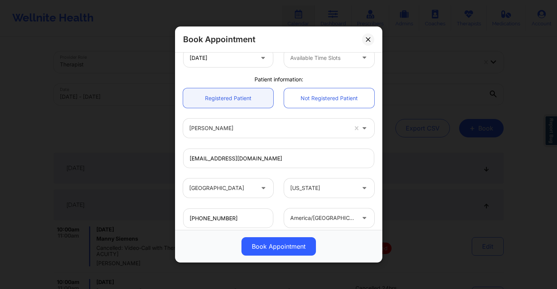
scroll to position [165, 0]
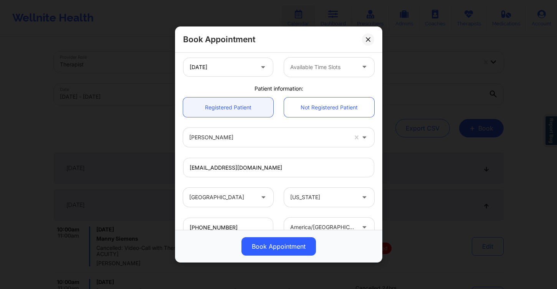
click at [322, 70] on div at bounding box center [322, 67] width 65 height 9
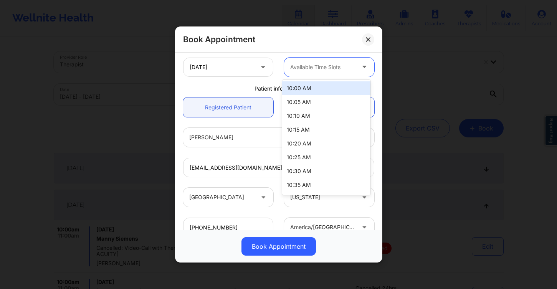
click at [312, 89] on div "10:00 AM" at bounding box center [326, 88] width 88 height 14
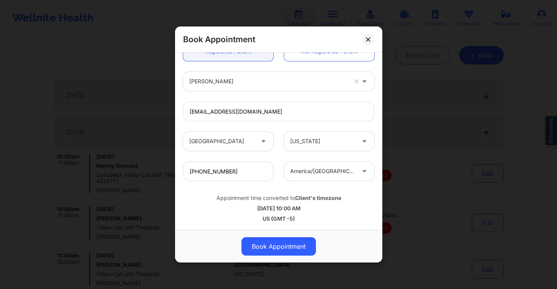
scroll to position [83, 0]
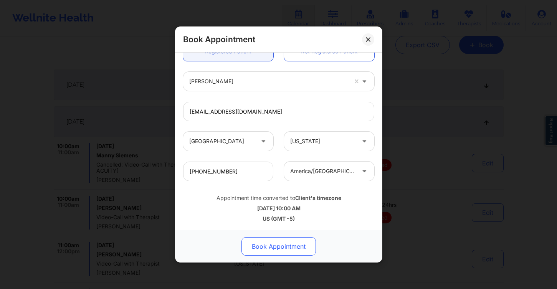
click at [290, 252] on button "Book Appointment" at bounding box center [279, 246] width 75 height 18
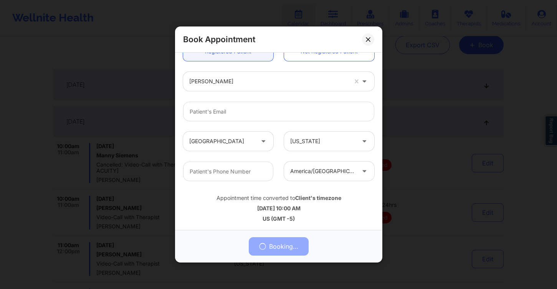
scroll to position [0, 0]
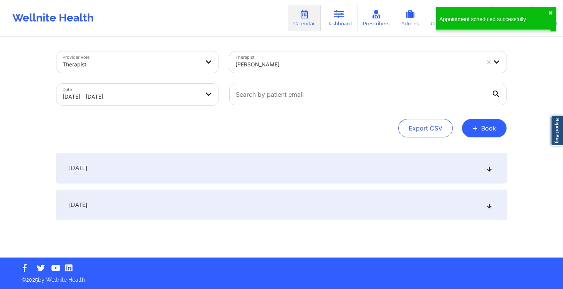
click at [354, 70] on div "[PERSON_NAME]" at bounding box center [357, 64] width 244 height 17
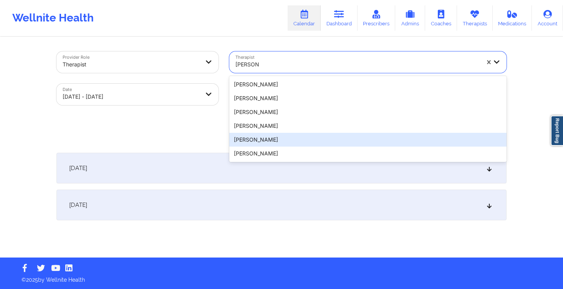
type input "sharon b"
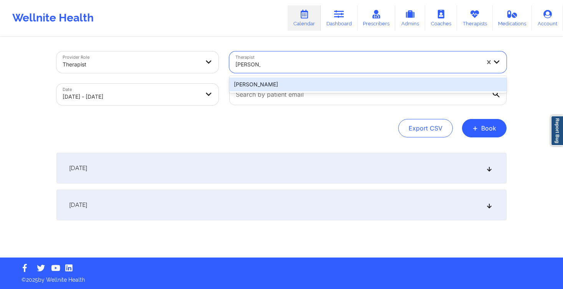
click at [276, 85] on div "[PERSON_NAME]" at bounding box center [367, 85] width 277 height 14
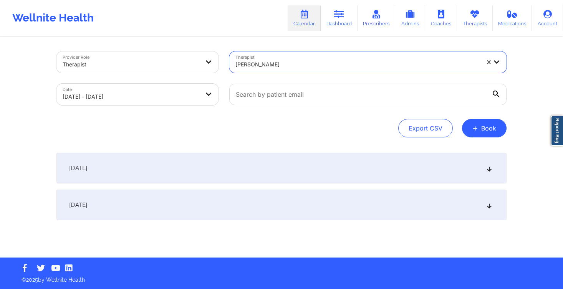
drag, startPoint x: 243, startPoint y: 160, endPoint x: 262, endPoint y: 165, distance: 19.8
click at [243, 159] on div "[DATE]" at bounding box center [281, 168] width 450 height 31
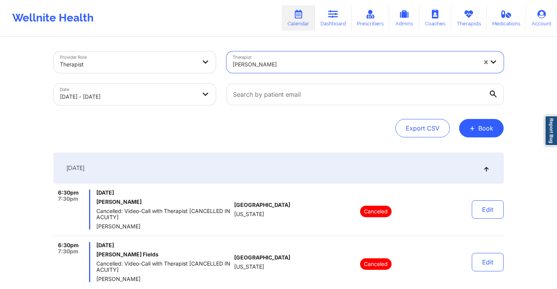
click at [279, 63] on div at bounding box center [355, 64] width 244 height 9
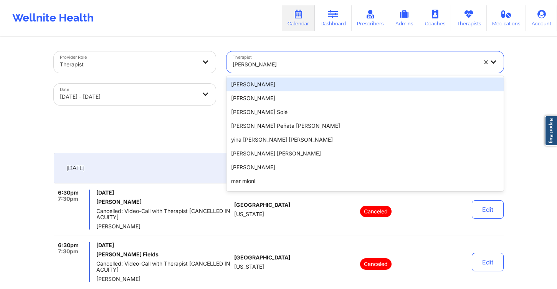
type input "t"
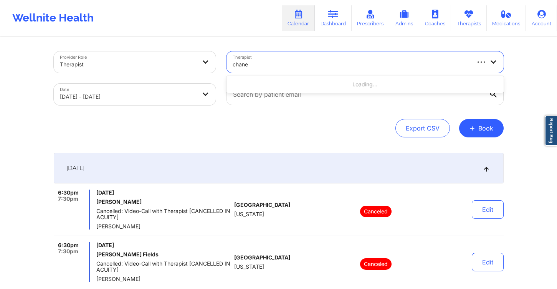
type input "chanel"
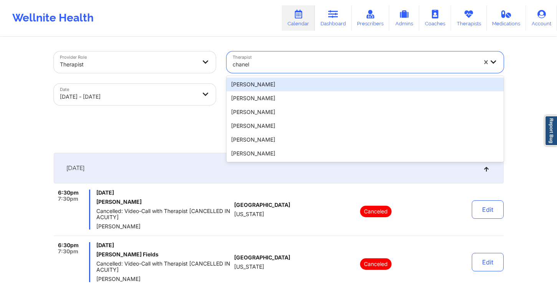
click at [289, 85] on div "[PERSON_NAME]" at bounding box center [365, 85] width 277 height 14
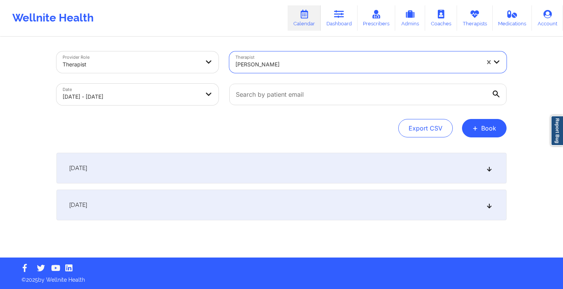
click at [193, 178] on div "[DATE]" at bounding box center [281, 168] width 450 height 31
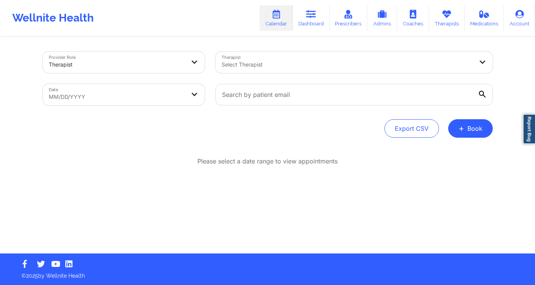
click at [81, 95] on body "Wellnite Health Calendar Dashboard Prescribers Admins Coaches Therapists Medica…" at bounding box center [267, 142] width 535 height 285
select select "2025-8"
select select "2025-9"
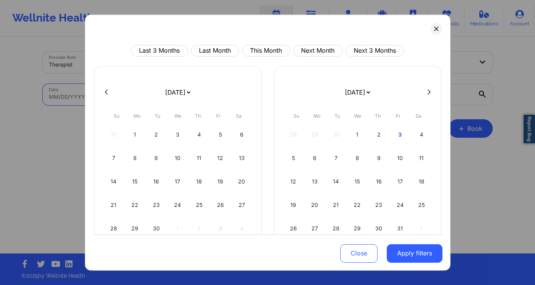
click at [369, 135] on div "2" at bounding box center [379, 134] width 20 height 22
select select "2025-9"
select select "2025-10"
select select "2025-9"
select select "2025-10"
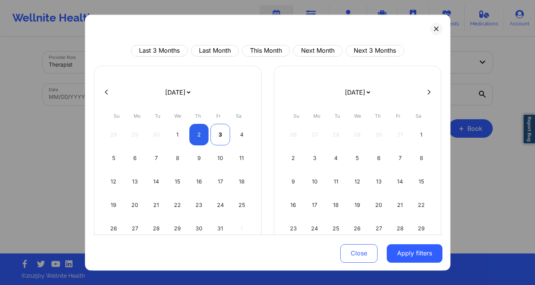
click at [215, 129] on div "3" at bounding box center [221, 134] width 20 height 22
select select "2025-9"
select select "2025-10"
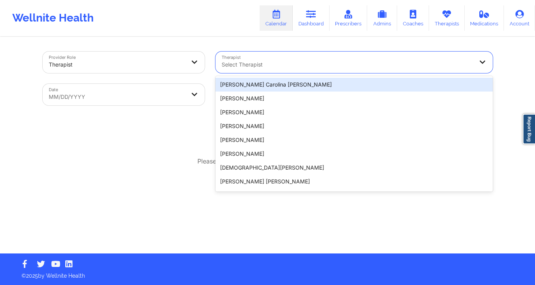
click at [351, 68] on div at bounding box center [348, 64] width 252 height 9
click at [252, 59] on div "Select Therapist" at bounding box center [345, 62] width 259 height 22
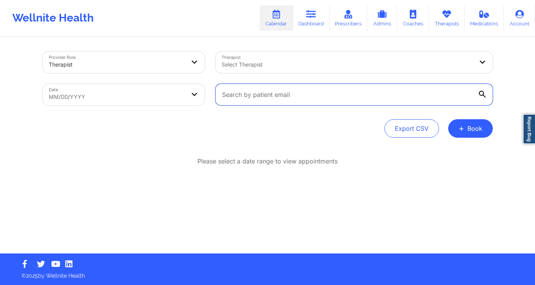
click at [325, 100] on input "text" at bounding box center [354, 95] width 277 height 22
paste input "[EMAIL_ADDRESS][DOMAIN_NAME]"
type input "[EMAIL_ADDRESS][DOMAIN_NAME]"
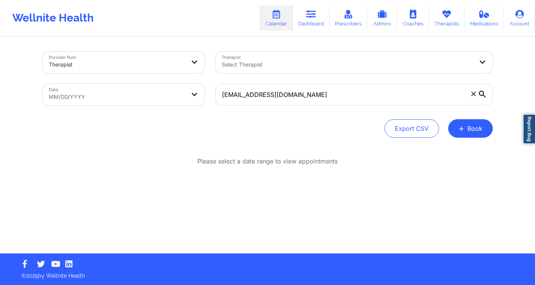
click at [461, 173] on div "Please select a date range to view appointments" at bounding box center [268, 186] width 450 height 59
click at [148, 94] on body "Wellnite Health Calendar Dashboard Prescribers Admins Coaches Therapists Medica…" at bounding box center [267, 142] width 535 height 285
select select "2025-8"
select select "2025-9"
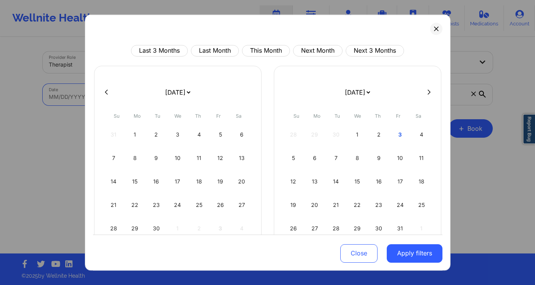
click at [375, 138] on div "2" at bounding box center [379, 134] width 20 height 22
select select "2025-9"
select select "2025-10"
select select "2025-9"
select select "2025-10"
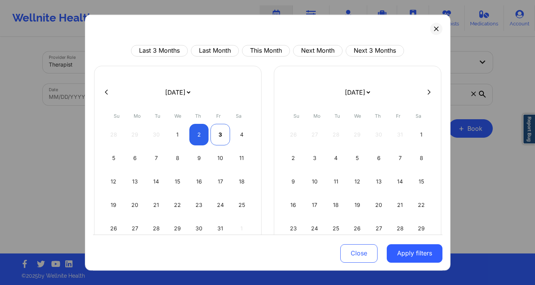
select select "2025-9"
select select "2025-10"
click at [221, 132] on div "3" at bounding box center [221, 134] width 20 height 22
select select "2025-9"
select select "2025-10"
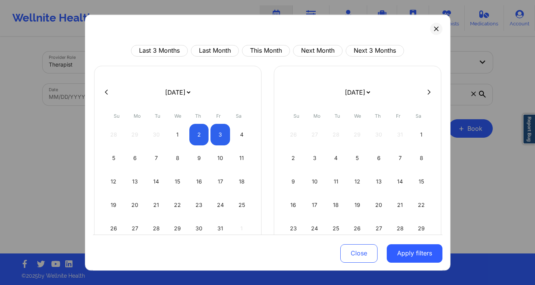
click at [407, 256] on button "Apply filters" at bounding box center [415, 253] width 56 height 18
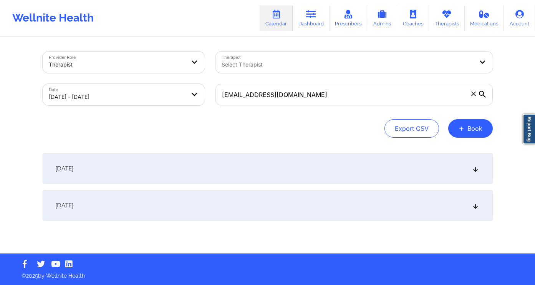
click at [294, 169] on div "[DATE]" at bounding box center [268, 168] width 450 height 31
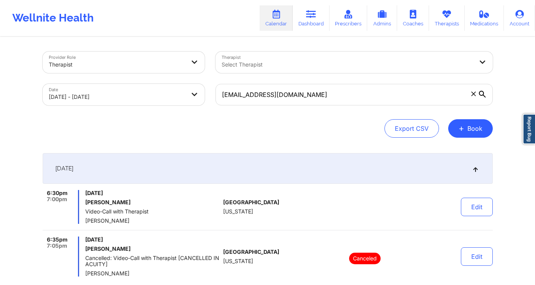
select select "2025-9"
select select "2025-10"
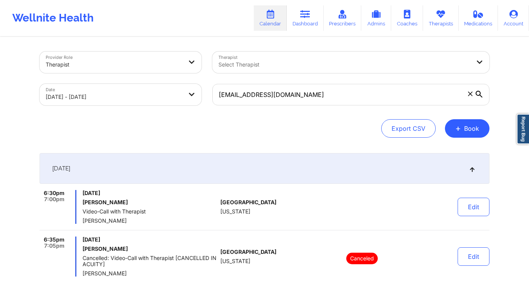
click at [376, 66] on div at bounding box center [345, 64] width 252 height 9
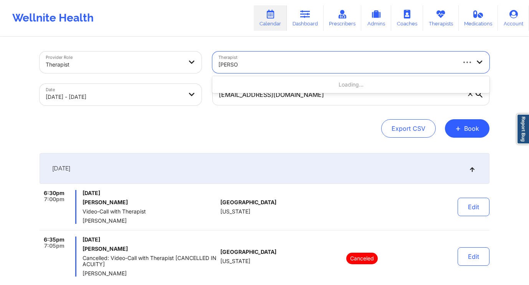
type input "kelli wal"
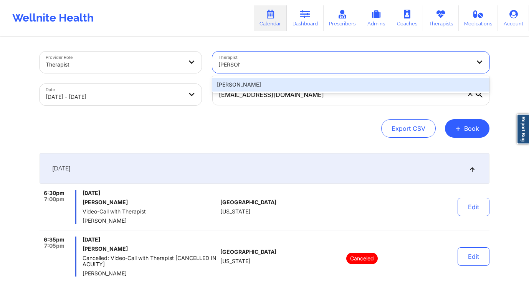
click at [277, 80] on div "[PERSON_NAME]" at bounding box center [350, 85] width 277 height 14
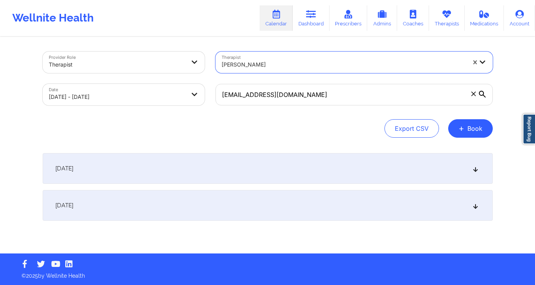
click at [211, 177] on div "[DATE]" at bounding box center [268, 168] width 450 height 31
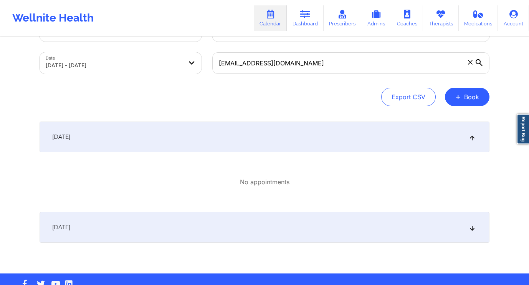
scroll to position [51, 0]
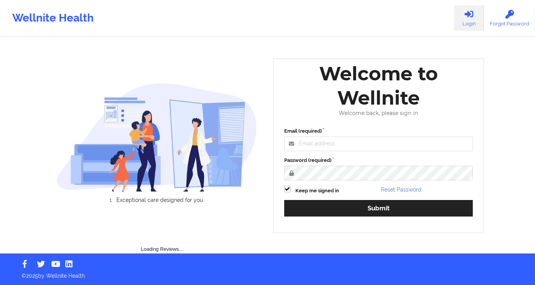
click at [344, 136] on div "Email (required)" at bounding box center [378, 139] width 189 height 24
click at [355, 142] on input "Email (required)" at bounding box center [378, 143] width 189 height 15
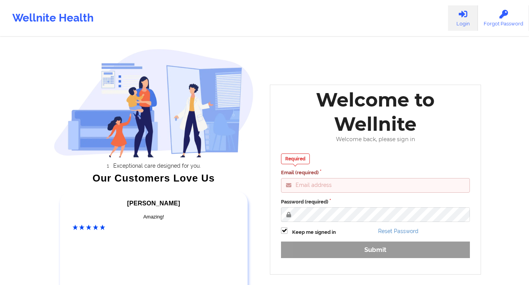
type input "gabrielle.macasaquit@wellnite.com"
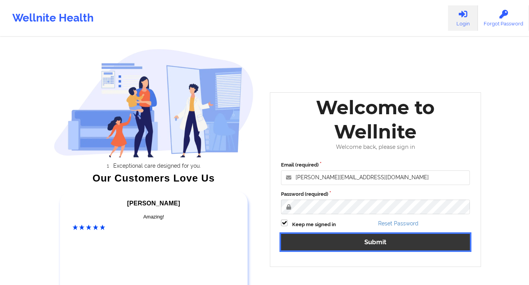
click at [348, 242] on button "Submit" at bounding box center [375, 242] width 189 height 17
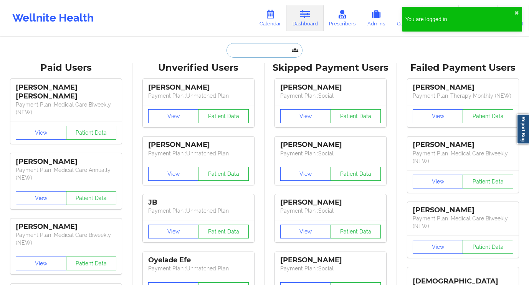
click at [264, 52] on input "text" at bounding box center [265, 50] width 76 height 15
paste input "[PERSON_NAME]"
type input "[PERSON_NAME]"
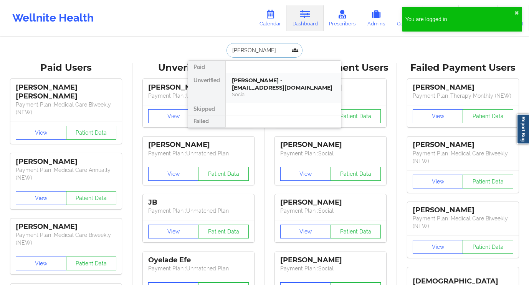
click at [280, 95] on div "Social" at bounding box center [283, 94] width 103 height 7
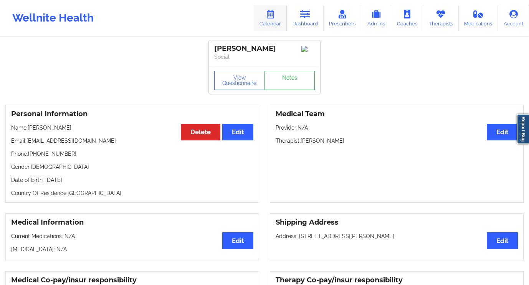
click at [287, 20] on link "Calendar" at bounding box center [270, 17] width 33 height 25
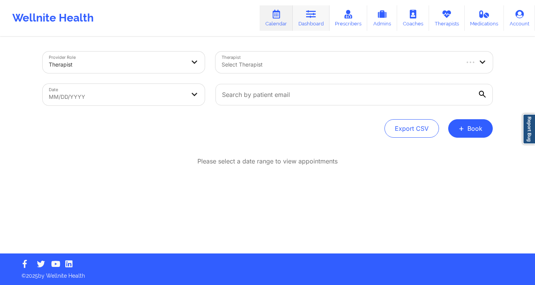
click at [308, 22] on link "Dashboard" at bounding box center [311, 17] width 37 height 25
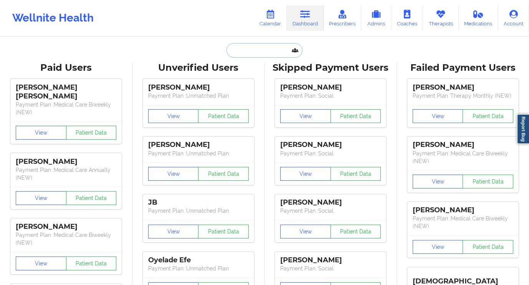
click at [262, 50] on input "text" at bounding box center [265, 50] width 76 height 15
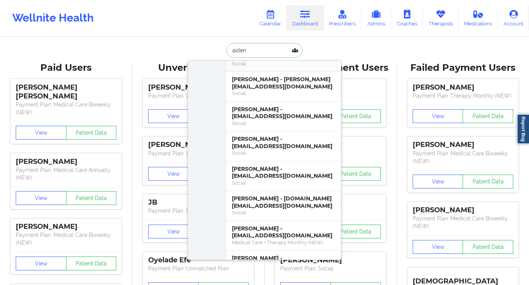
scroll to position [390, 0]
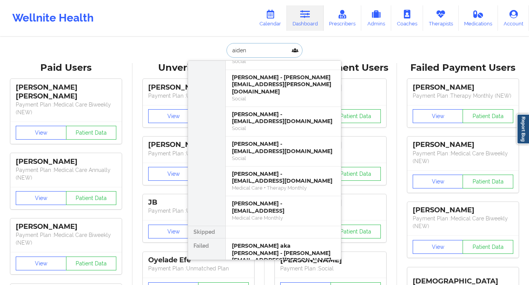
type input "aiden"
click at [277, 15] on link "Calendar" at bounding box center [270, 17] width 33 height 25
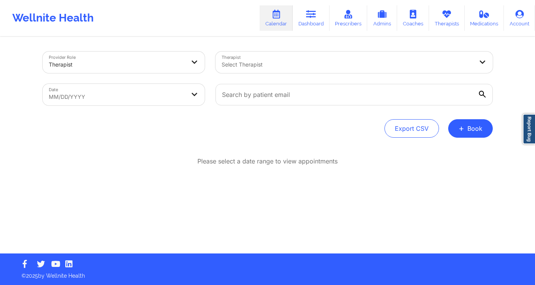
click at [136, 97] on body "Wellnite Health Calendar Dashboard Prescribers Admins Coaches Therapists Medica…" at bounding box center [267, 142] width 535 height 285
select select "2025-8"
select select "2025-9"
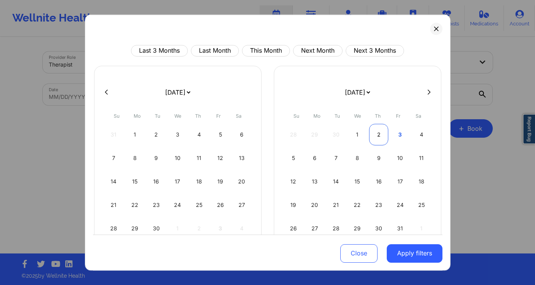
click at [375, 134] on div "2" at bounding box center [379, 134] width 20 height 22
select select "2025-9"
select select "2025-10"
select select "2025-9"
select select "2025-10"
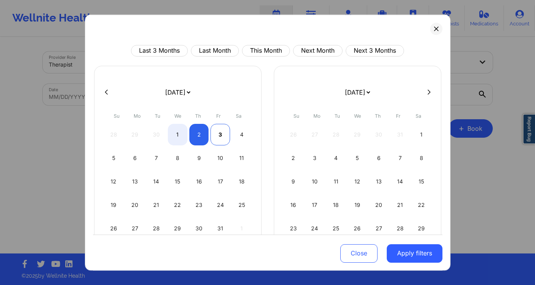
select select "2025-9"
select select "2025-10"
click at [225, 134] on div "3" at bounding box center [221, 134] width 20 height 22
select select "2025-9"
select select "2025-10"
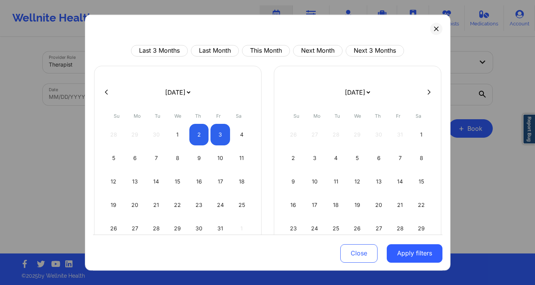
click at [418, 257] on button "Apply filters" at bounding box center [415, 253] width 56 height 18
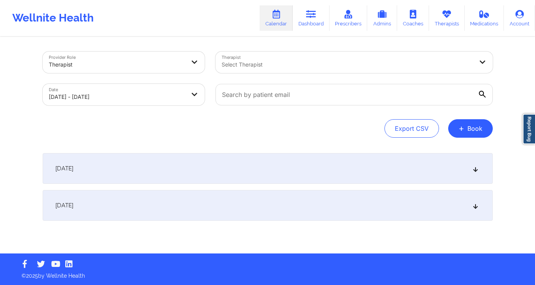
click at [259, 60] on div at bounding box center [348, 64] width 252 height 9
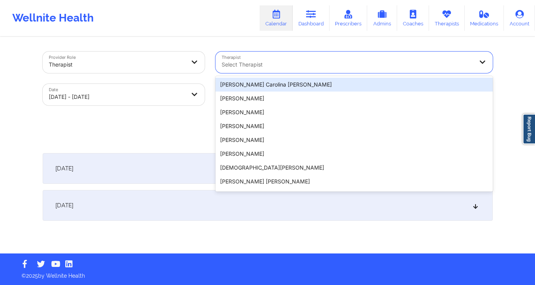
type input "e"
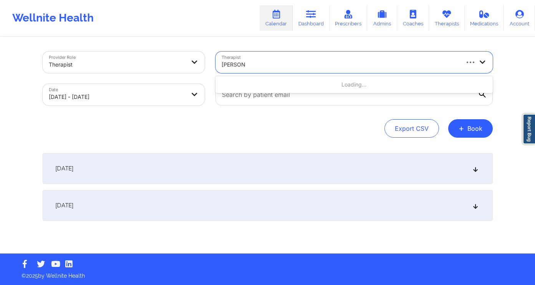
type input "ellen case"
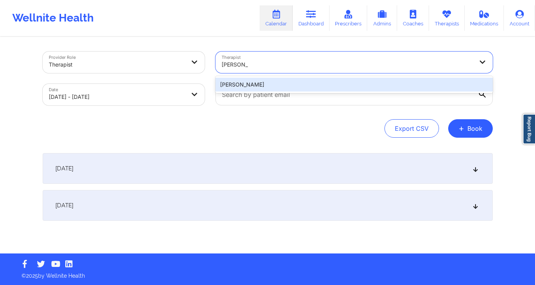
click at [268, 87] on div "Ellen Case" at bounding box center [354, 85] width 277 height 14
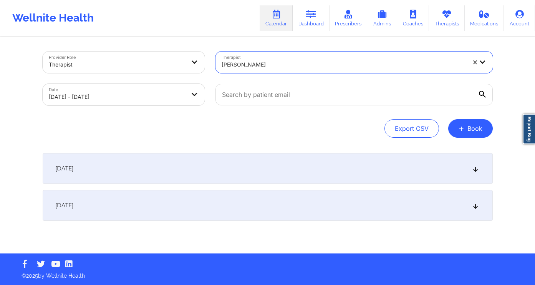
click at [186, 167] on div "[DATE]" at bounding box center [268, 168] width 450 height 31
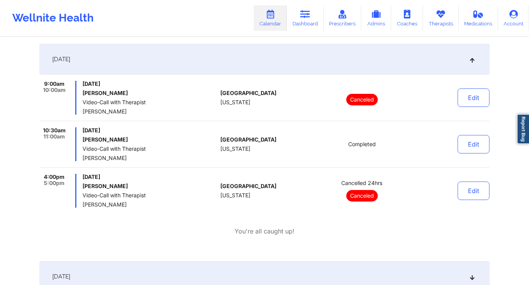
scroll to position [116, 0]
